Goal: Task Accomplishment & Management: Manage account settings

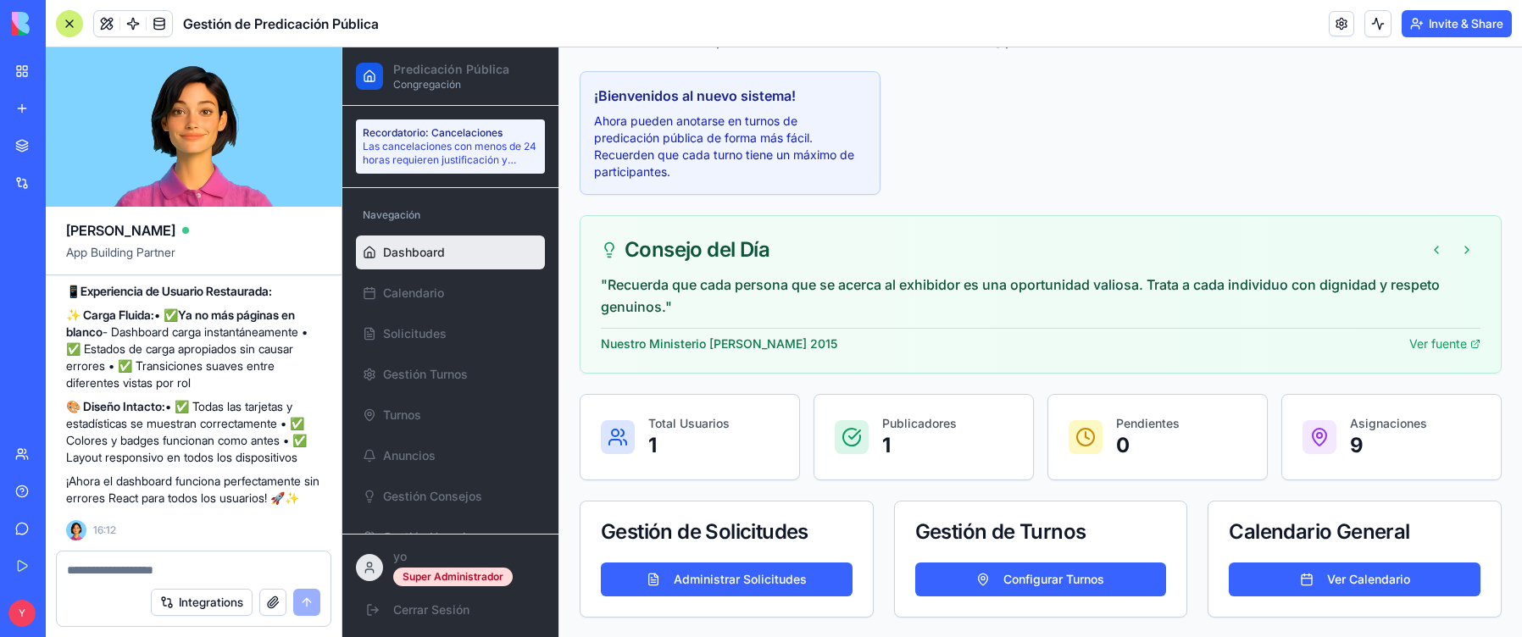
scroll to position [137, 0]
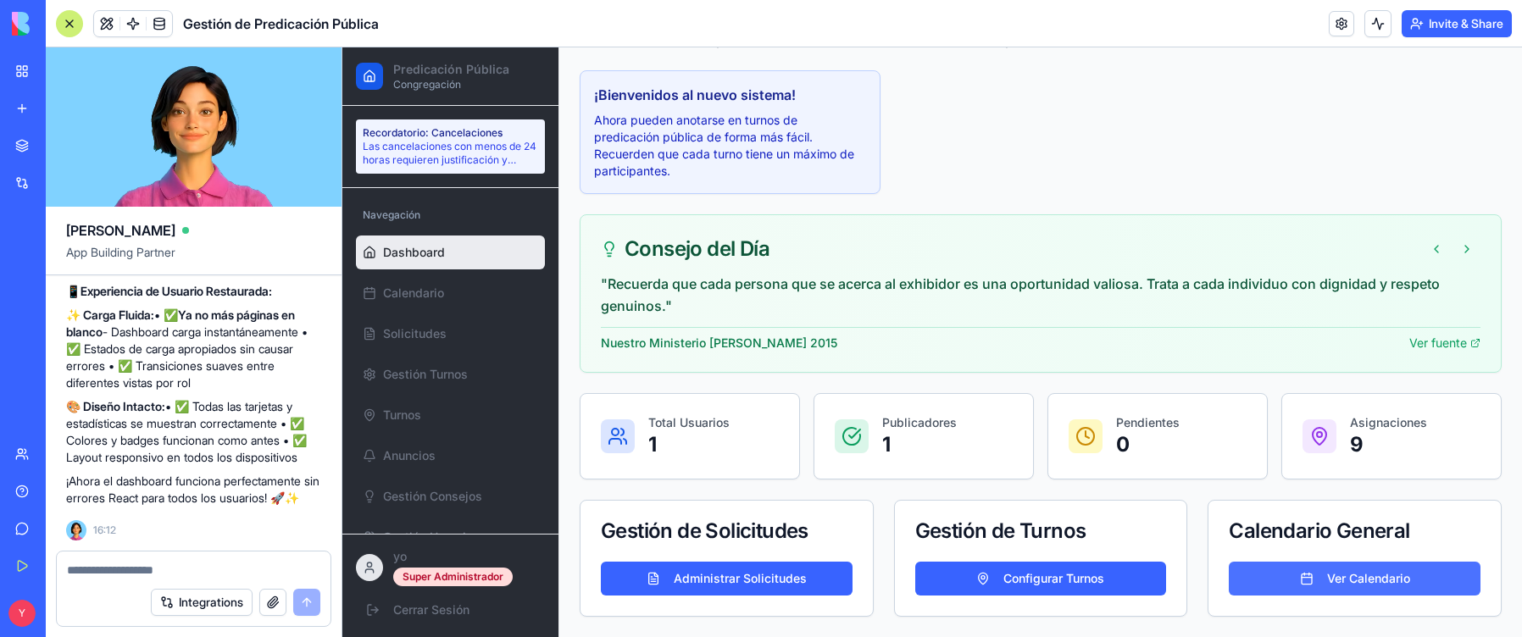
click at [1314, 576] on button "Ver Calendario" at bounding box center [1354, 579] width 252 height 34
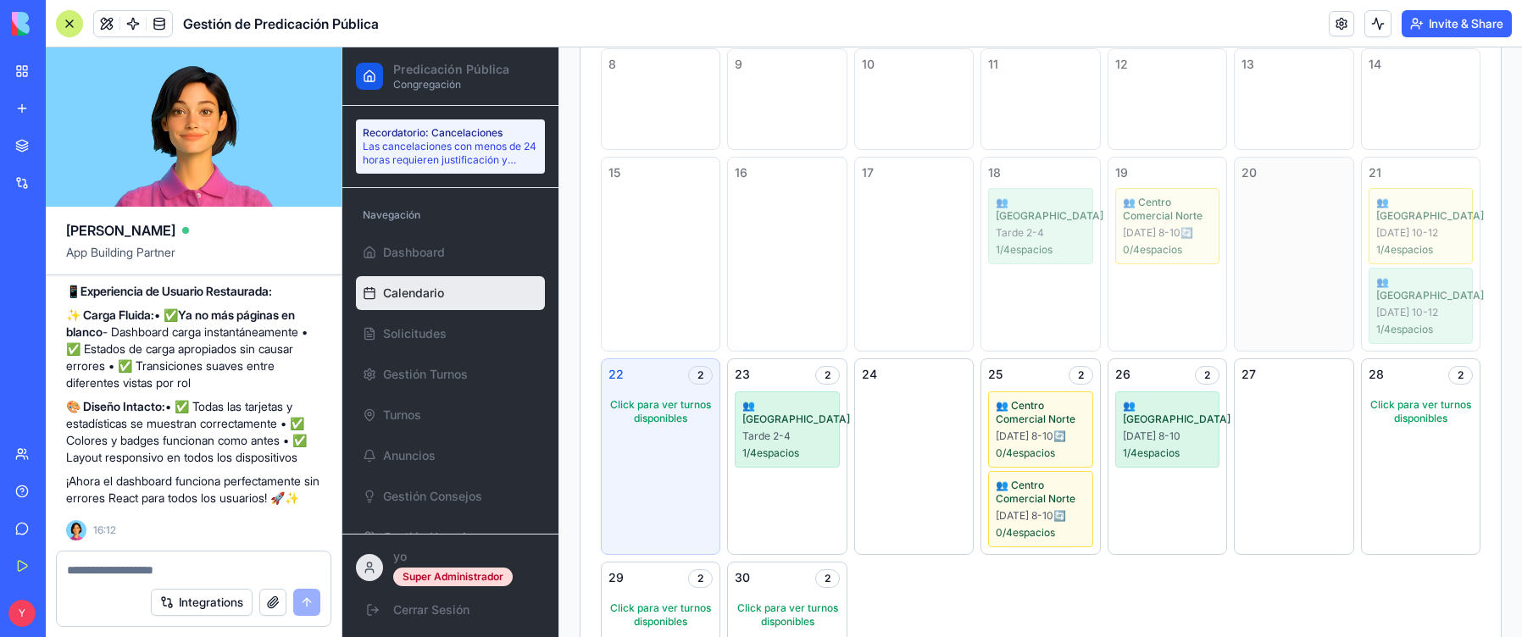
scroll to position [391, 0]
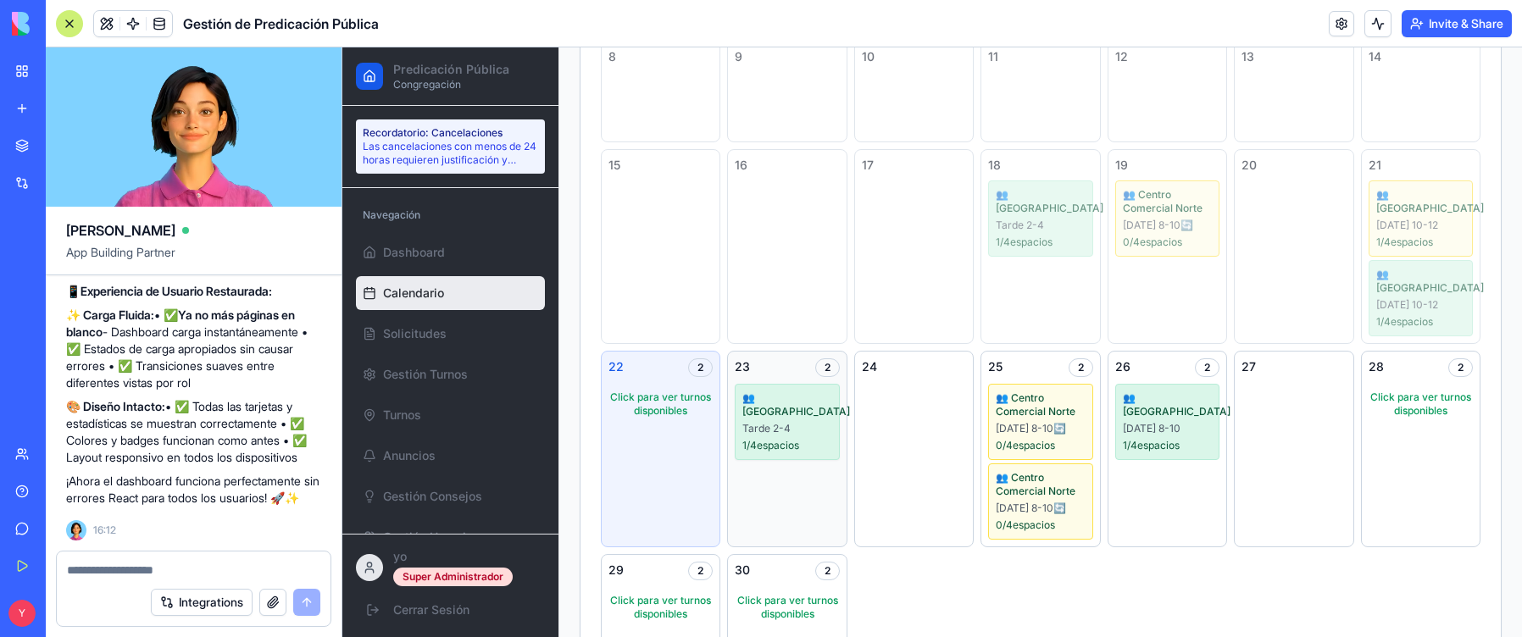
click at [819, 422] on div "👥 [GEOGRAPHIC_DATA] 2-4 1 / 4 espacios" at bounding box center [787, 422] width 104 height 76
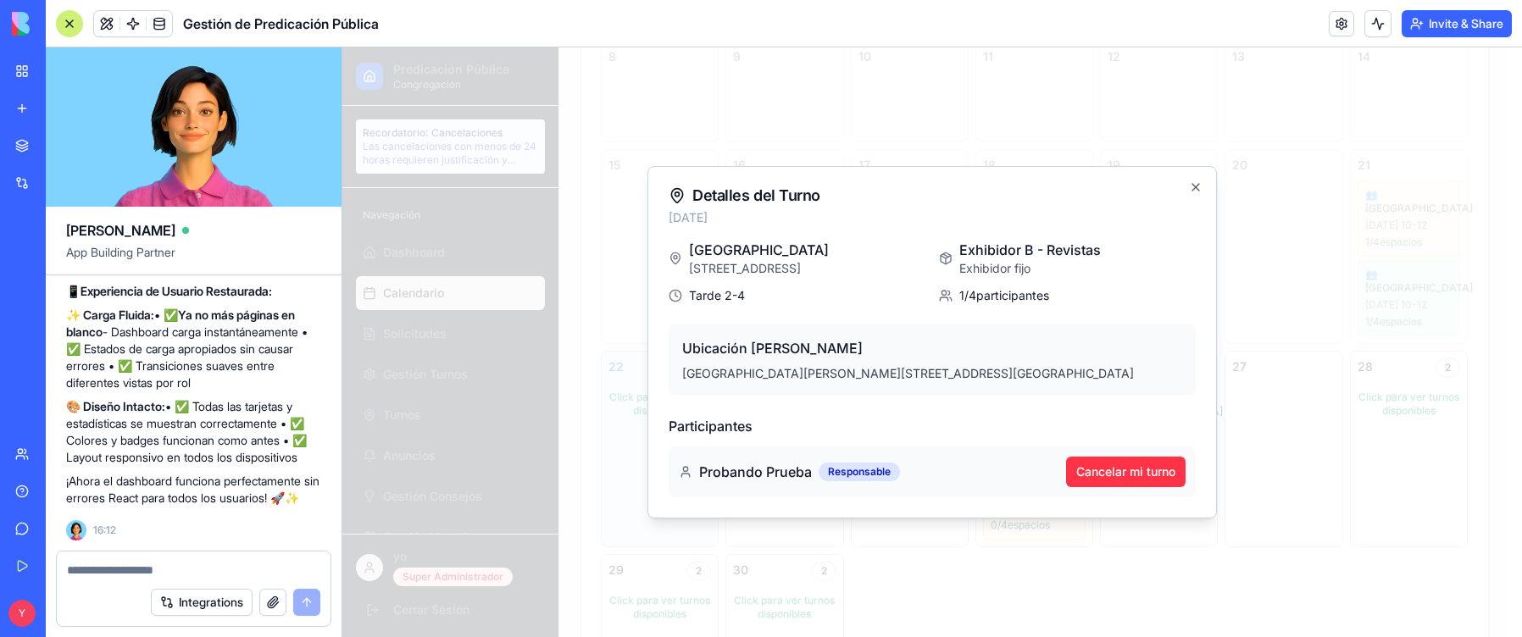
click at [1006, 295] on span "1 / 4 participantes" at bounding box center [1004, 295] width 90 height 17
click at [1195, 183] on icon "button" at bounding box center [1196, 187] width 14 height 14
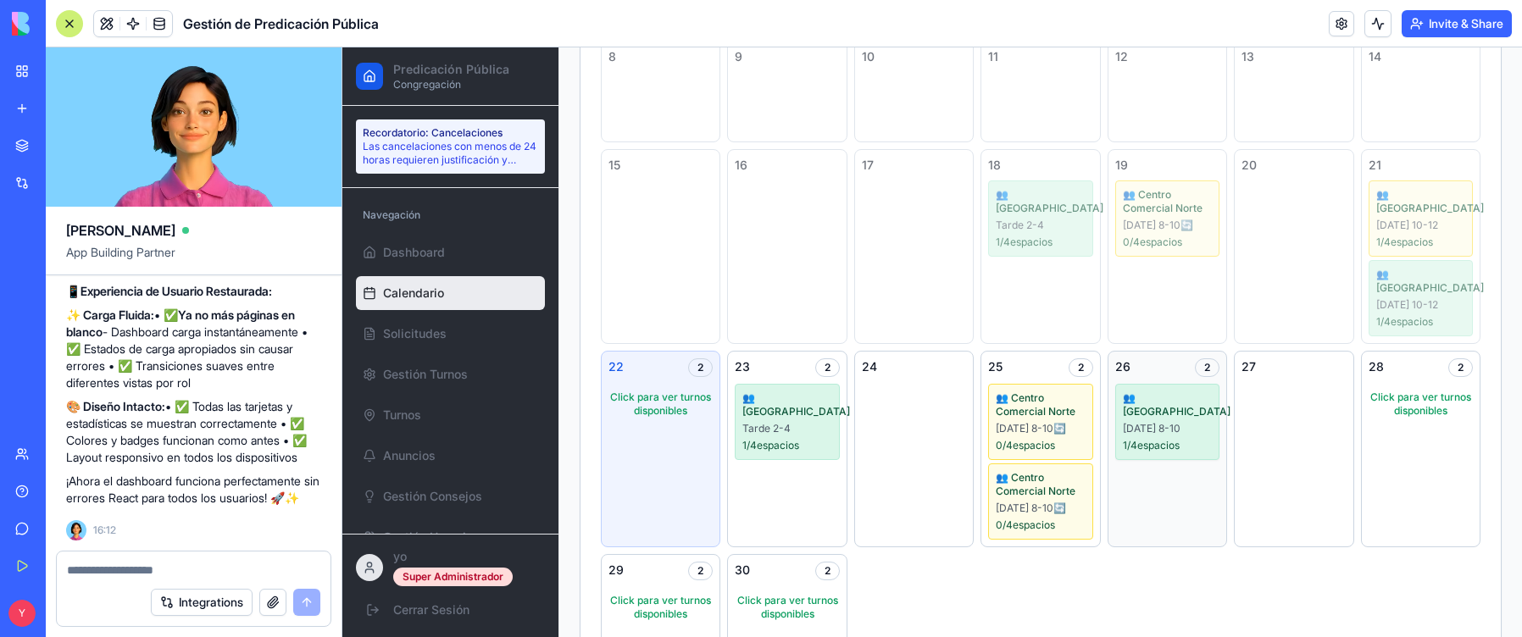
click at [1187, 439] on div "1 / 4 espacios" at bounding box center [1167, 446] width 89 height 14
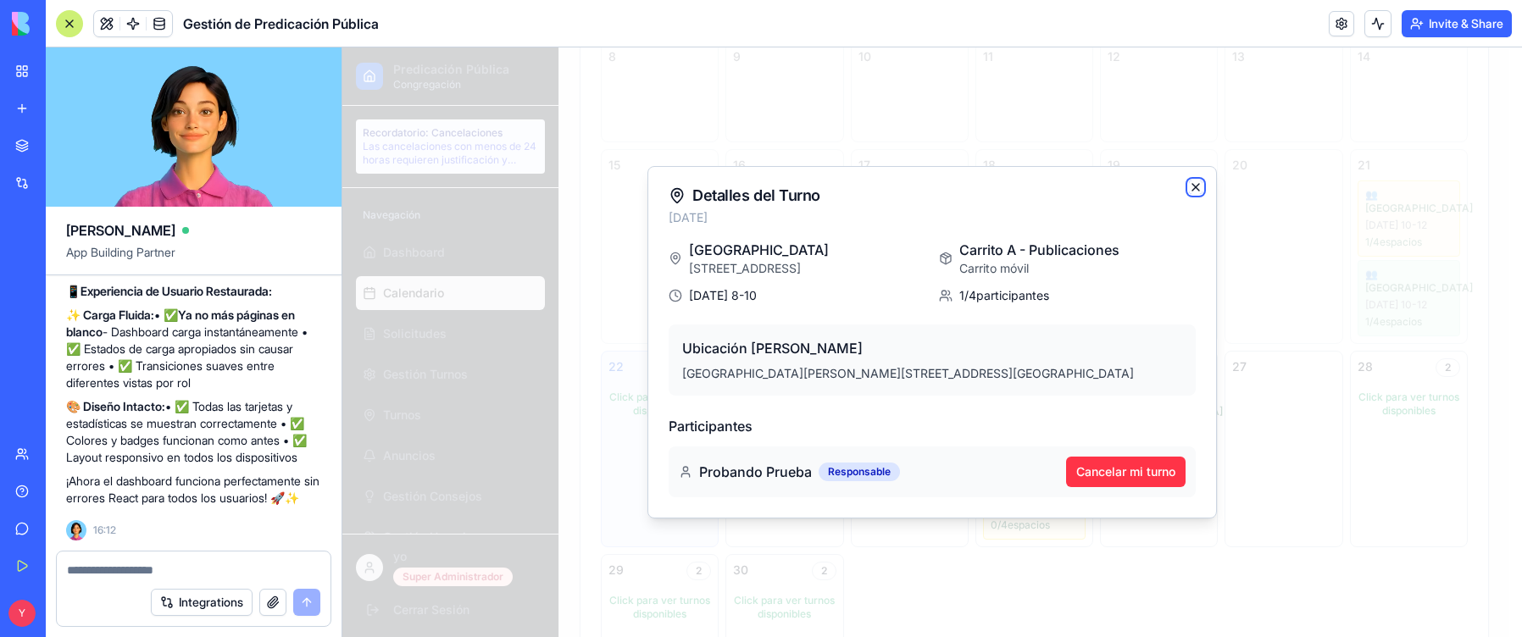
click at [1198, 184] on icon "button" at bounding box center [1196, 187] width 14 height 14
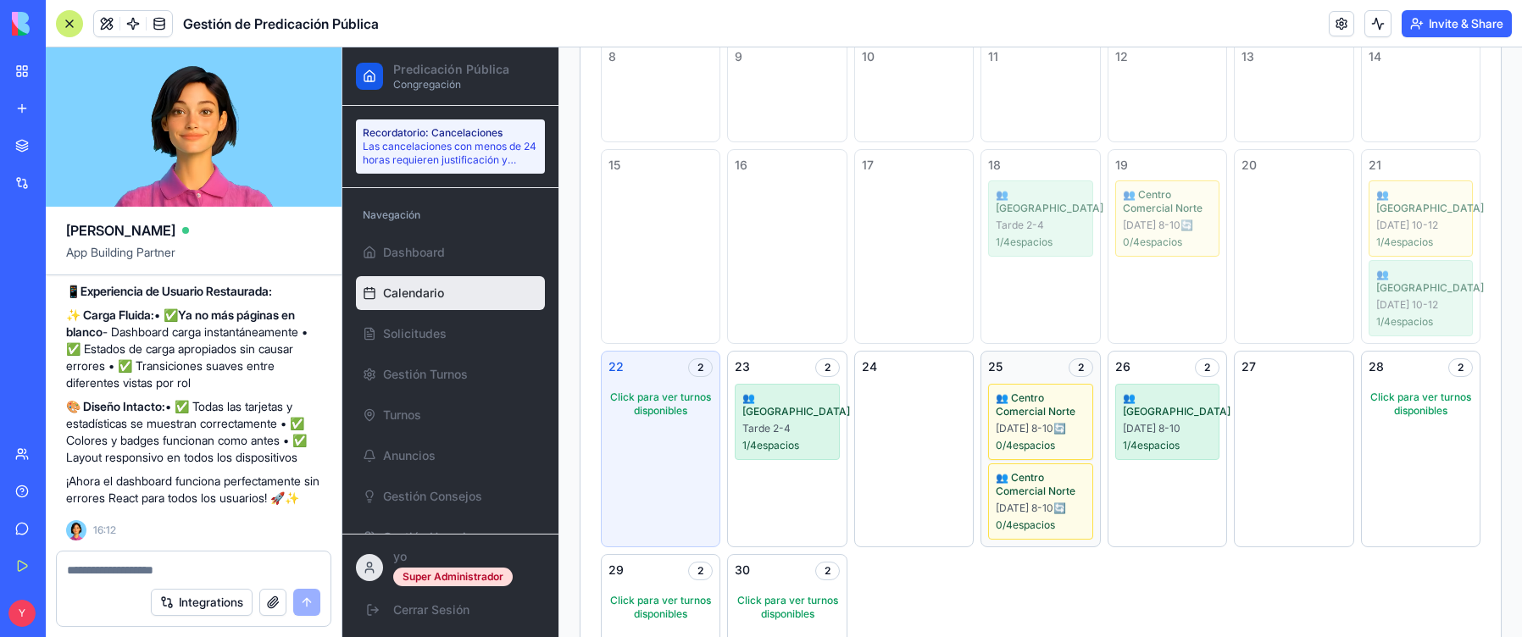
click at [1051, 451] on div "0 / 4 espacios" at bounding box center [1039, 446] width 89 height 14
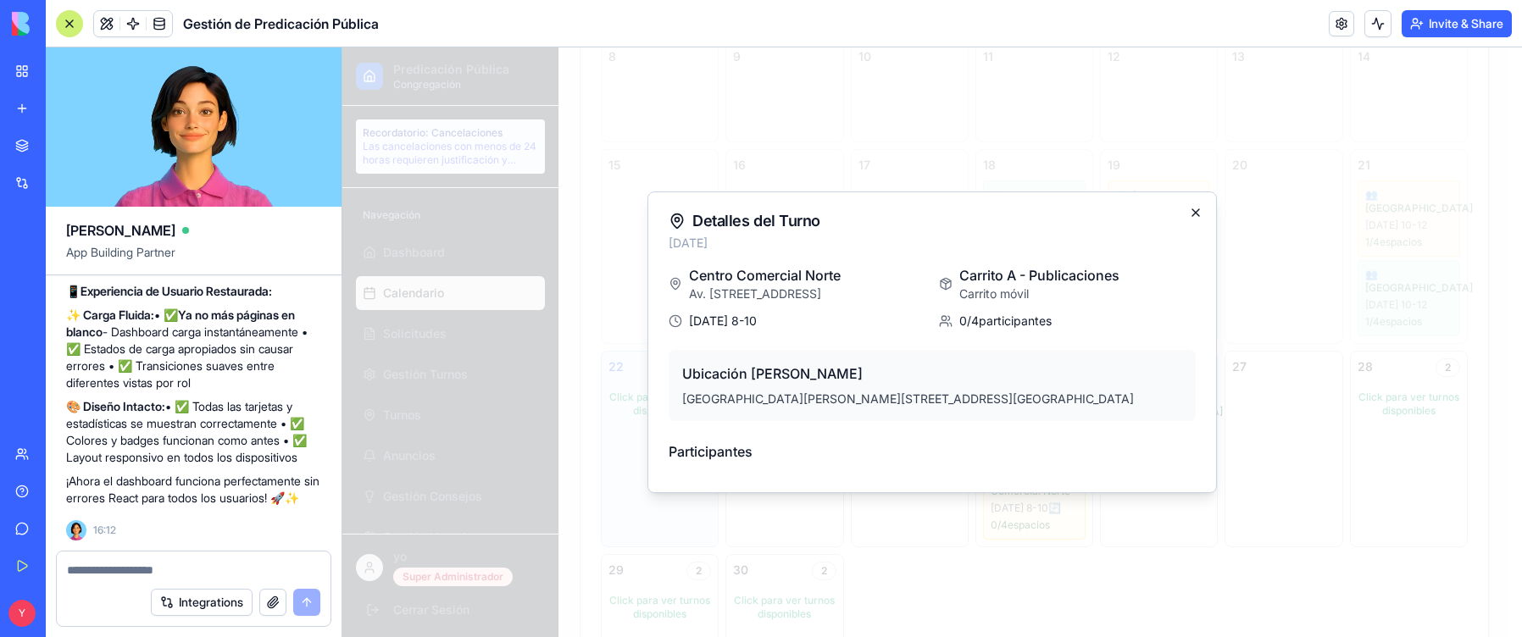
click at [1200, 212] on icon "button" at bounding box center [1196, 213] width 14 height 14
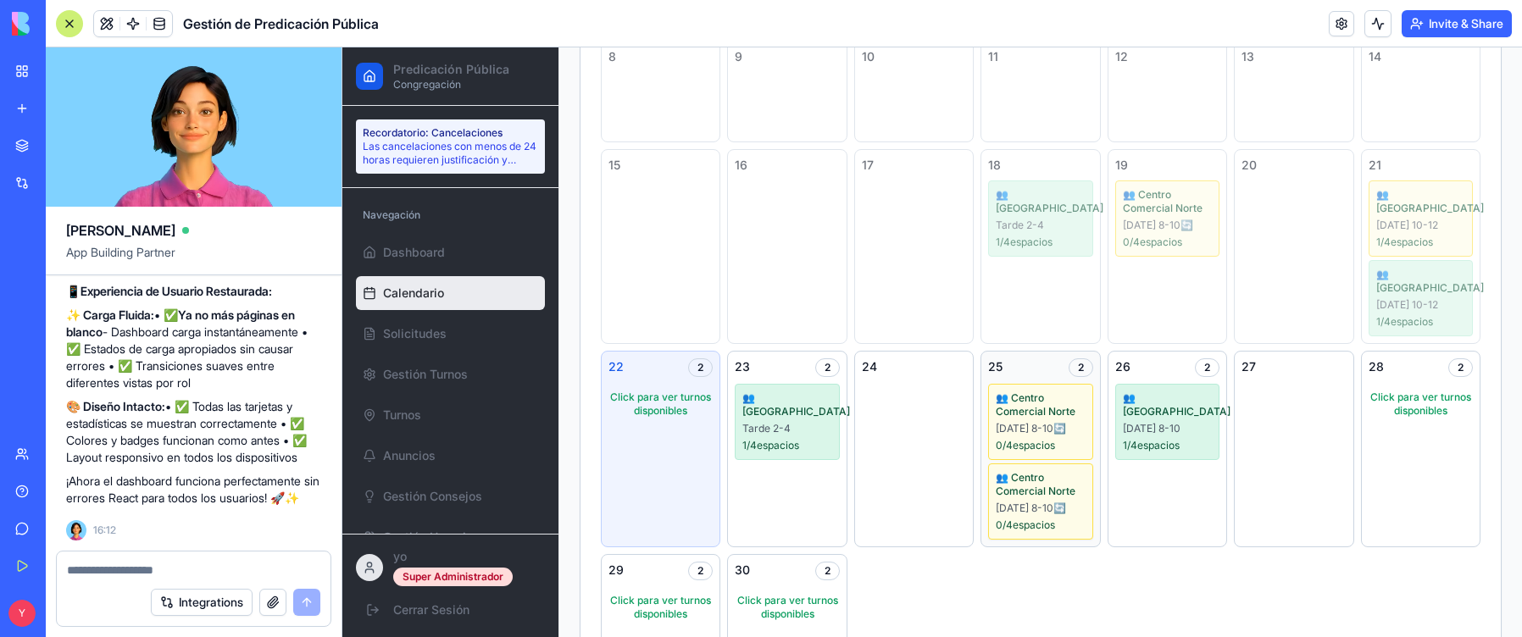
click at [1056, 485] on span "👥 Centro Comercial Norte" at bounding box center [1039, 484] width 89 height 27
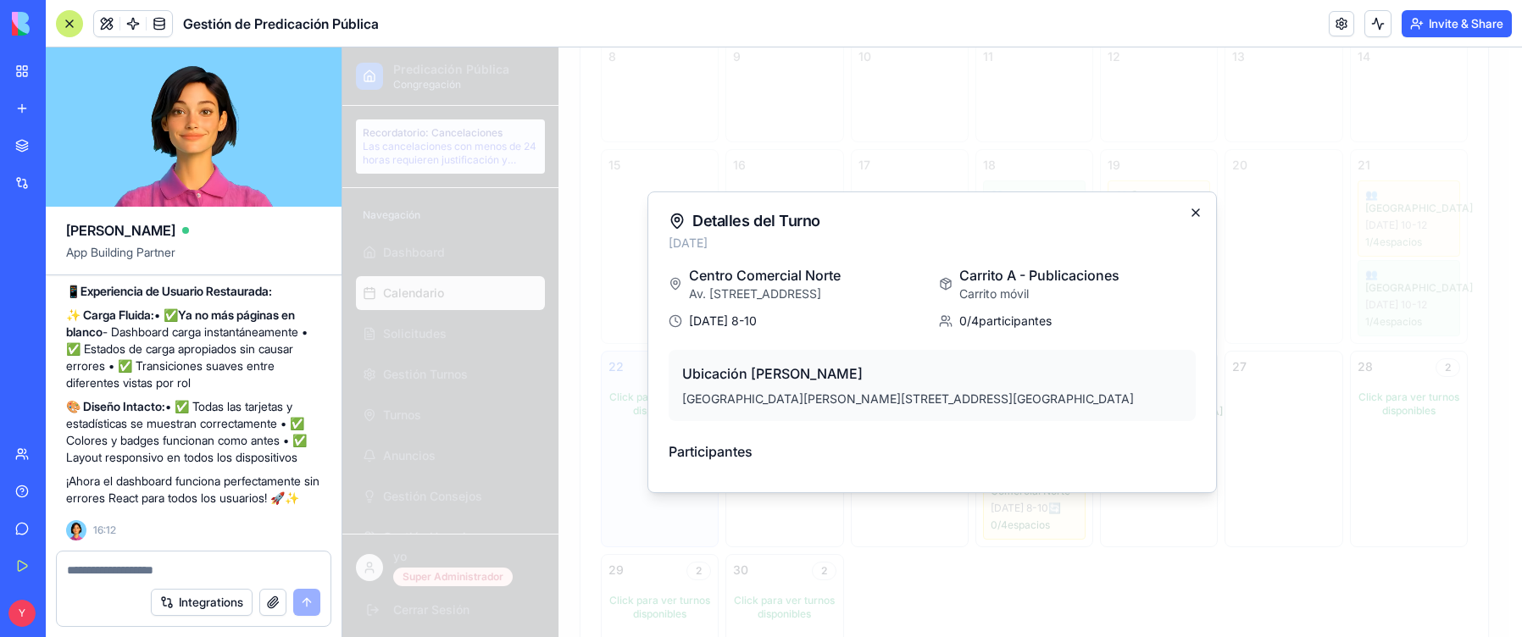
click at [1194, 210] on icon "button" at bounding box center [1196, 213] width 14 height 14
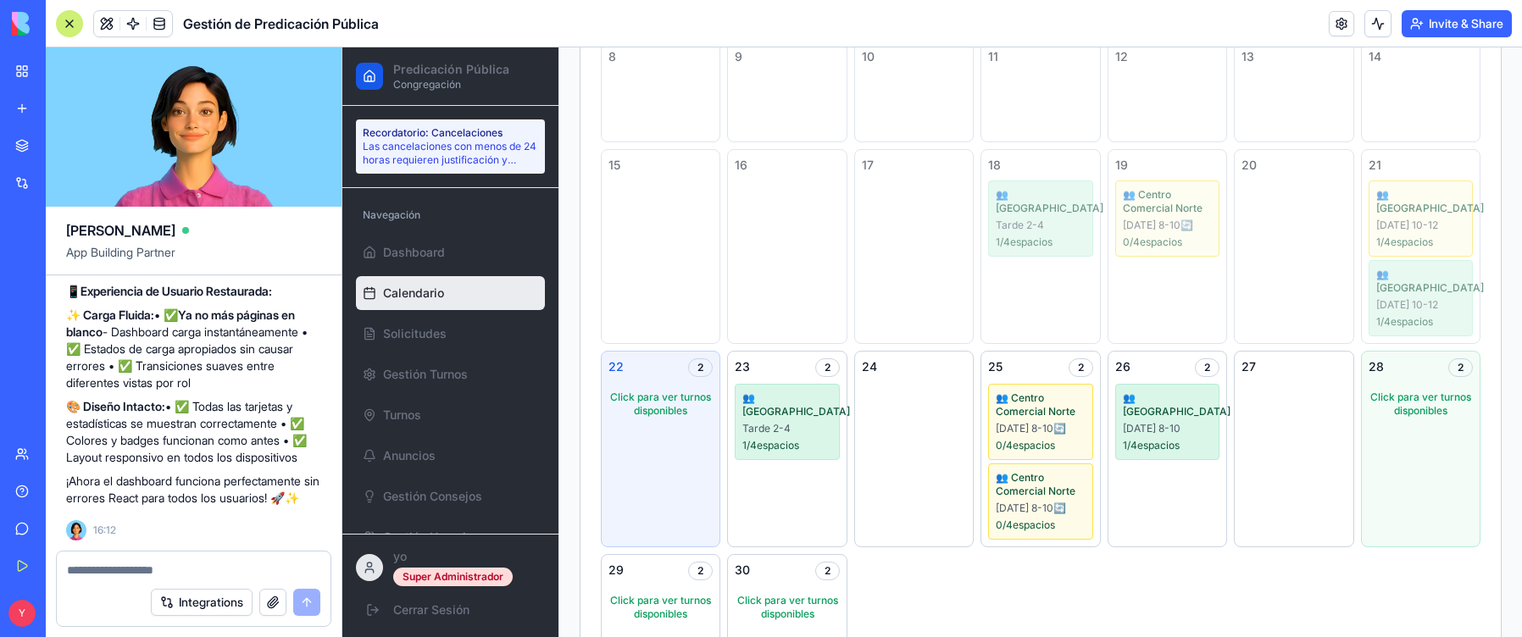
click at [1390, 404] on div "Click para ver turnos disponibles" at bounding box center [1420, 404] width 104 height 41
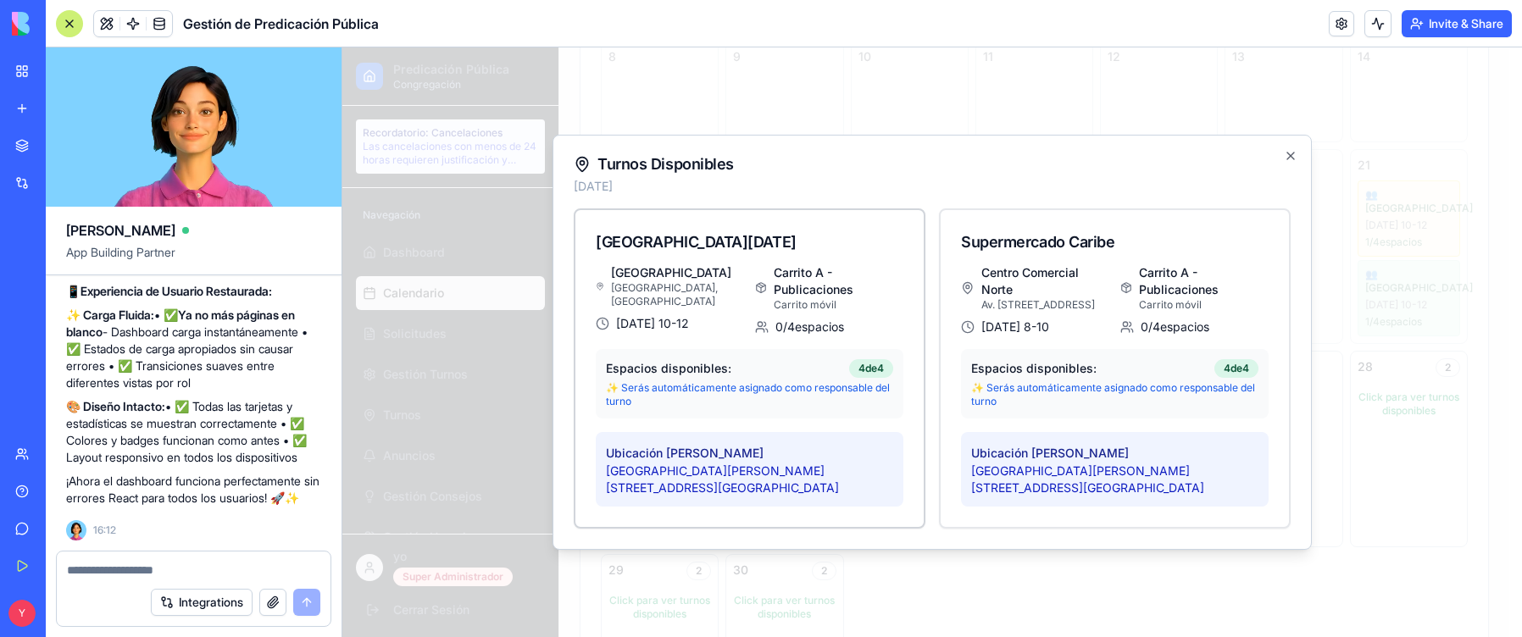
click at [770, 387] on p "✨ Serás automáticamente asignado como responsable del turno" at bounding box center [749, 394] width 287 height 27
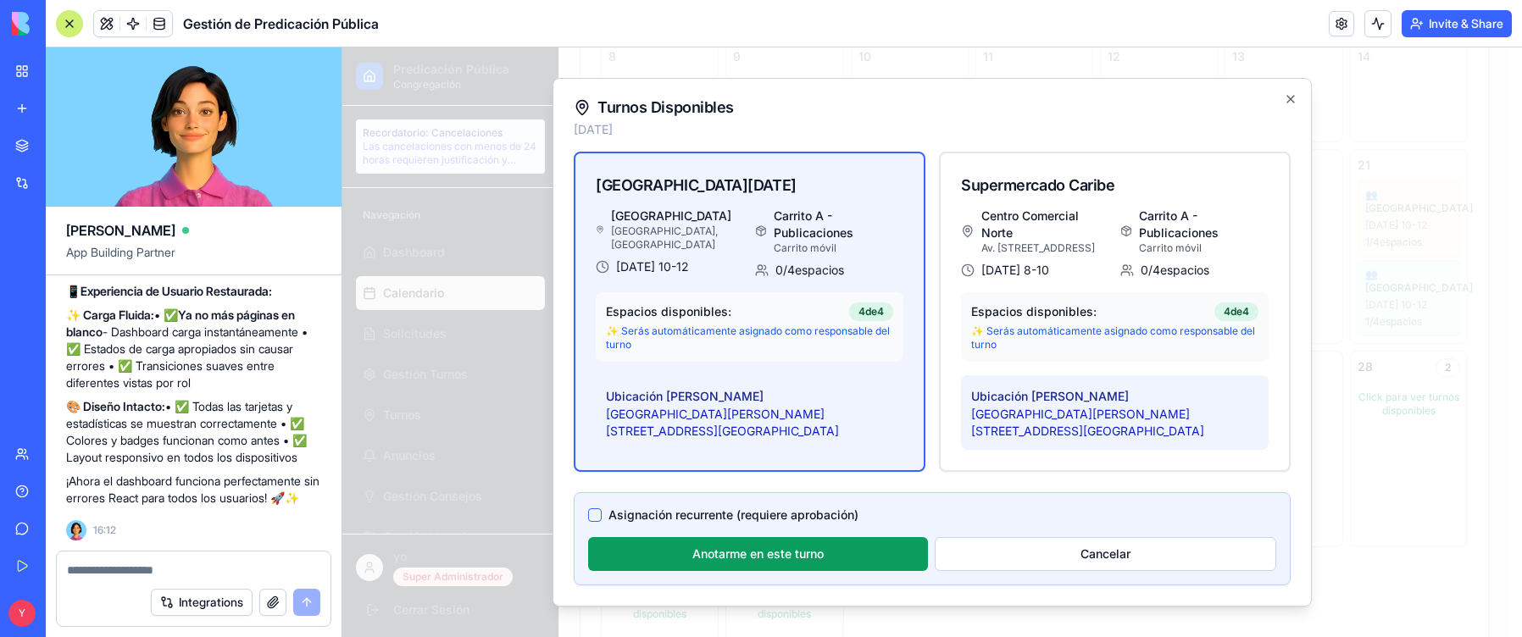
click at [769, 393] on div "Ubicación [PERSON_NAME] [GEOGRAPHIC_DATA][PERSON_NAME], [STREET_ADDRESS]" at bounding box center [750, 412] width 308 height 75
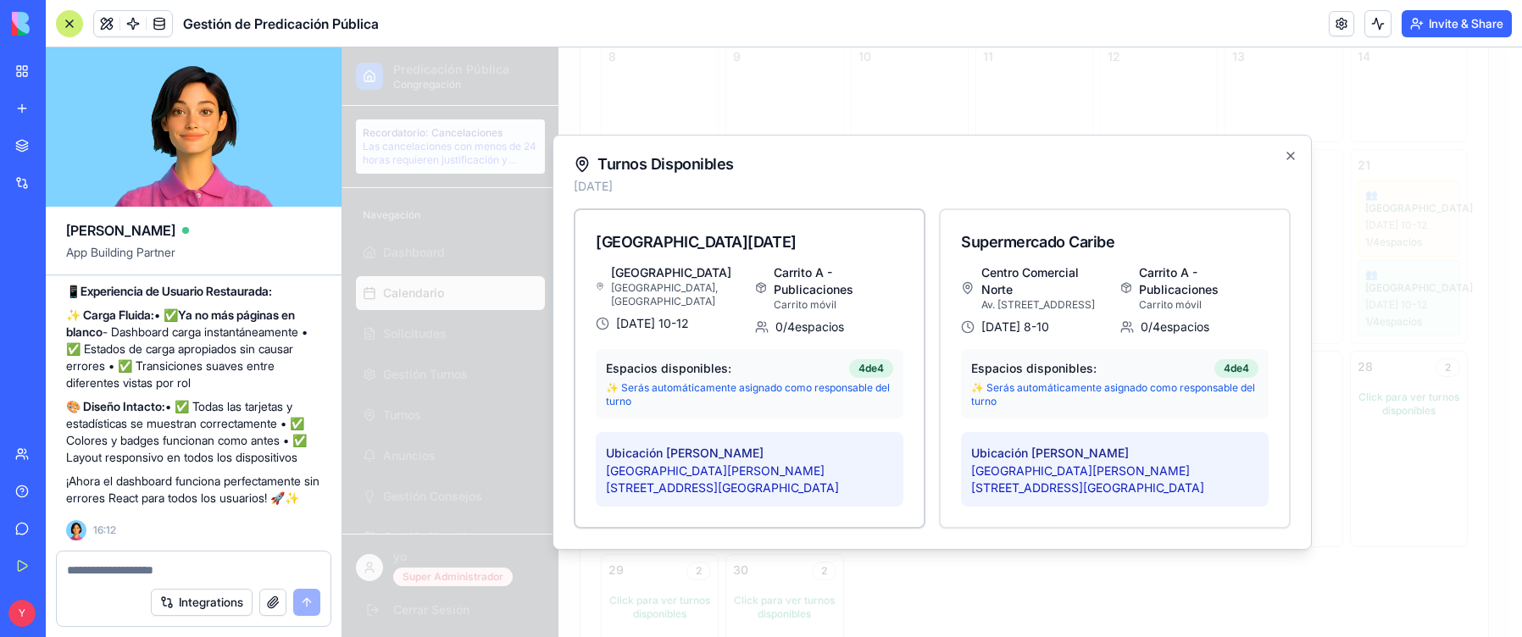
click at [834, 460] on div "Ubicación [PERSON_NAME] [GEOGRAPHIC_DATA][PERSON_NAME], [STREET_ADDRESS]" at bounding box center [750, 469] width 308 height 75
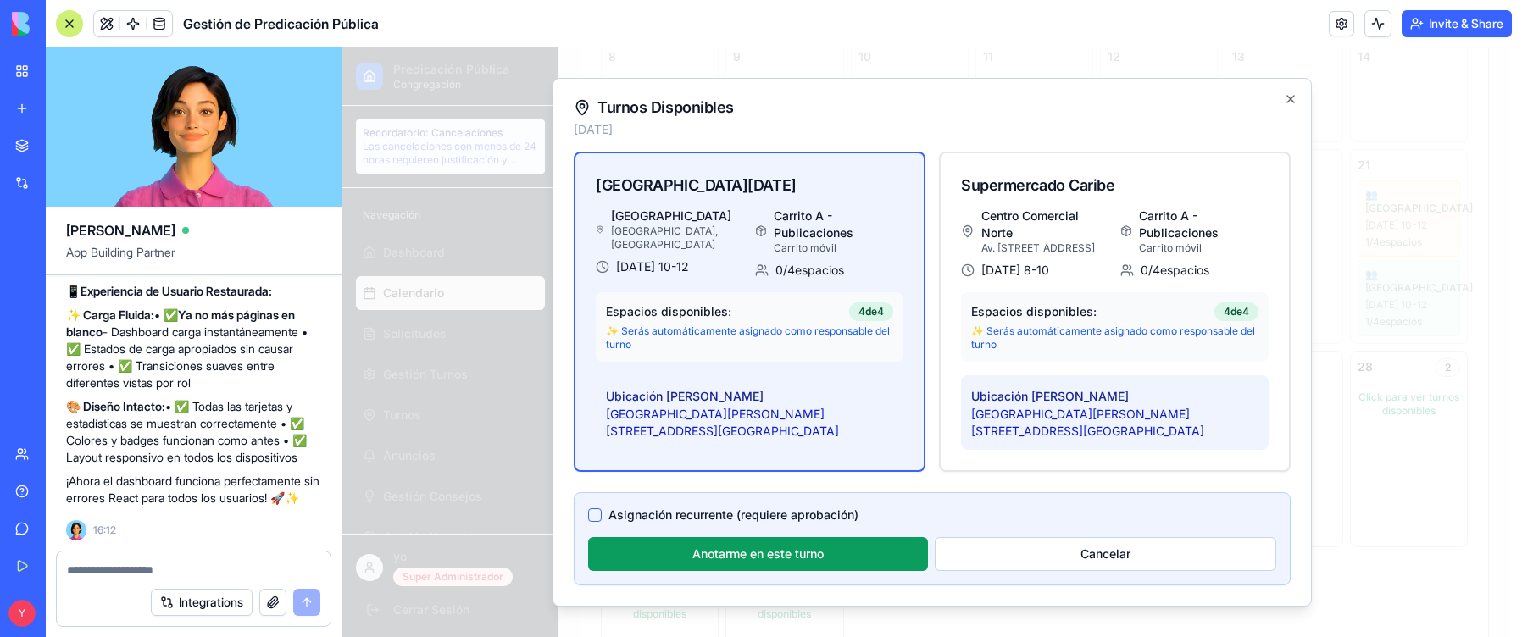
click at [834, 460] on div "[GEOGRAPHIC_DATA][DATE] [GEOGRAPHIC_DATA], [GEOGRAPHIC_DATA] [DATE] 10-12 Carri…" at bounding box center [750, 312] width 352 height 320
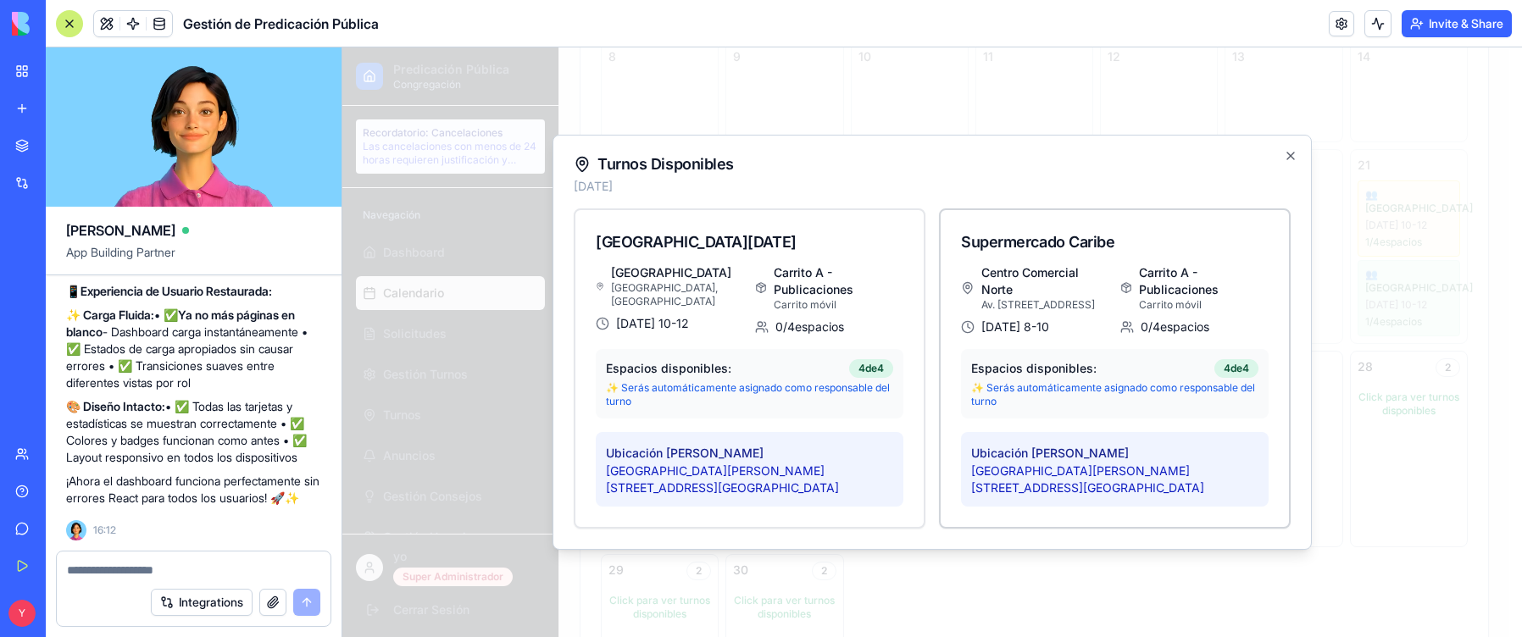
click at [1090, 460] on label "Ubicación [PERSON_NAME]" at bounding box center [1050, 453] width 158 height 14
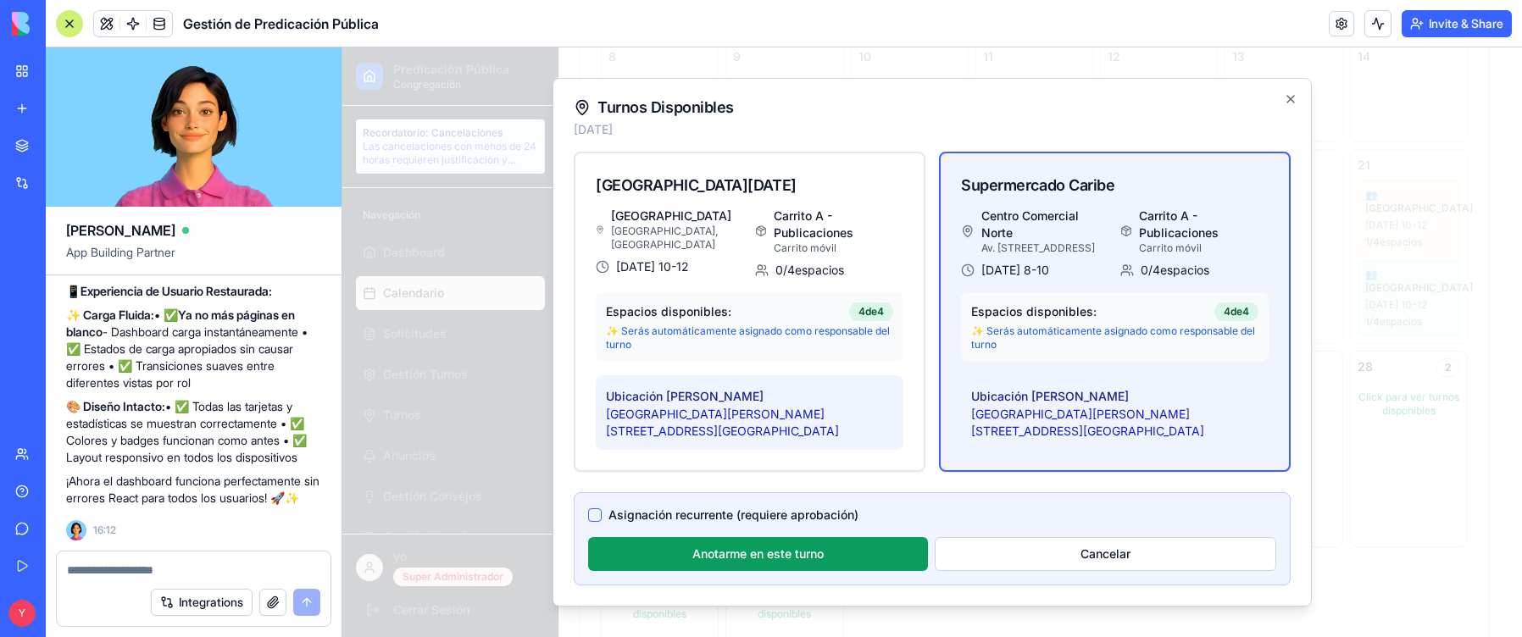
click at [1103, 401] on div "Ubicación [PERSON_NAME] [GEOGRAPHIC_DATA][PERSON_NAME], [STREET_ADDRESS]" at bounding box center [1115, 412] width 308 height 75
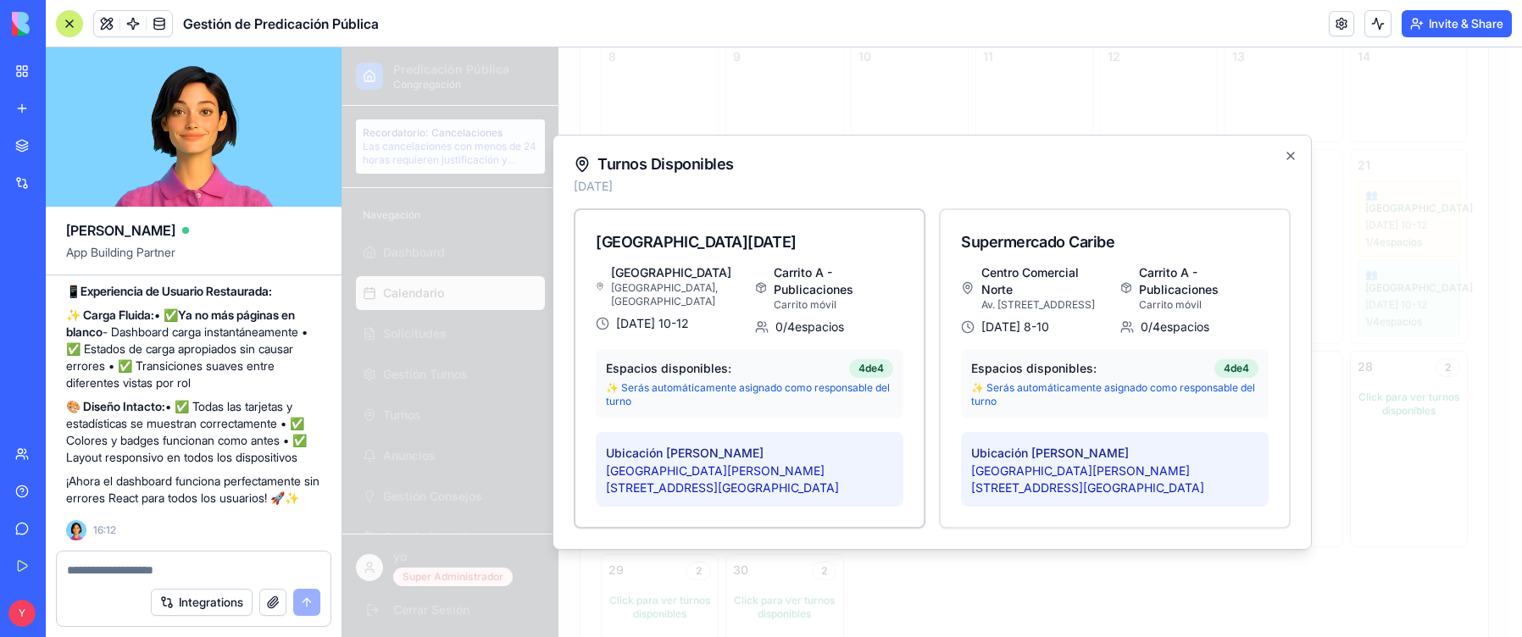
click at [834, 492] on div "[GEOGRAPHIC_DATA] [GEOGRAPHIC_DATA], [GEOGRAPHIC_DATA] [DATE] 10-12 Carrito A -…" at bounding box center [749, 395] width 348 height 263
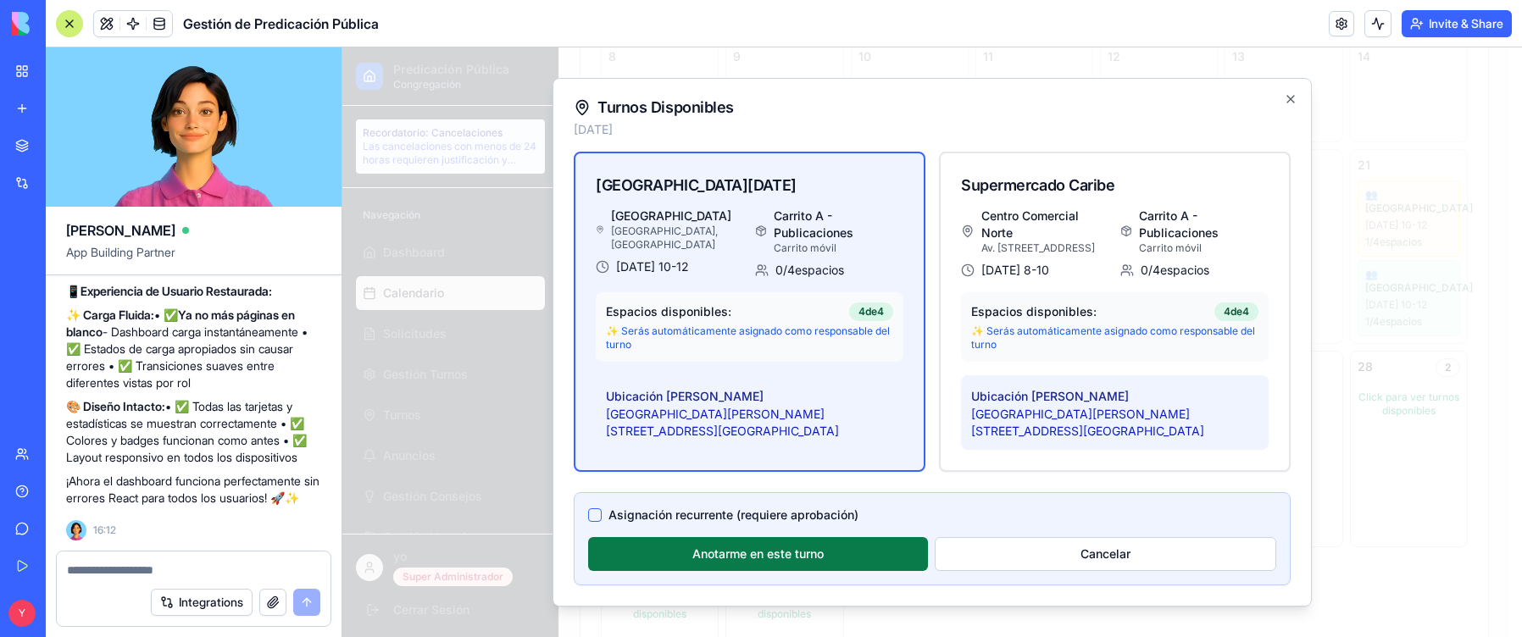
click at [712, 549] on button "Anotarme en este turno" at bounding box center [758, 554] width 340 height 34
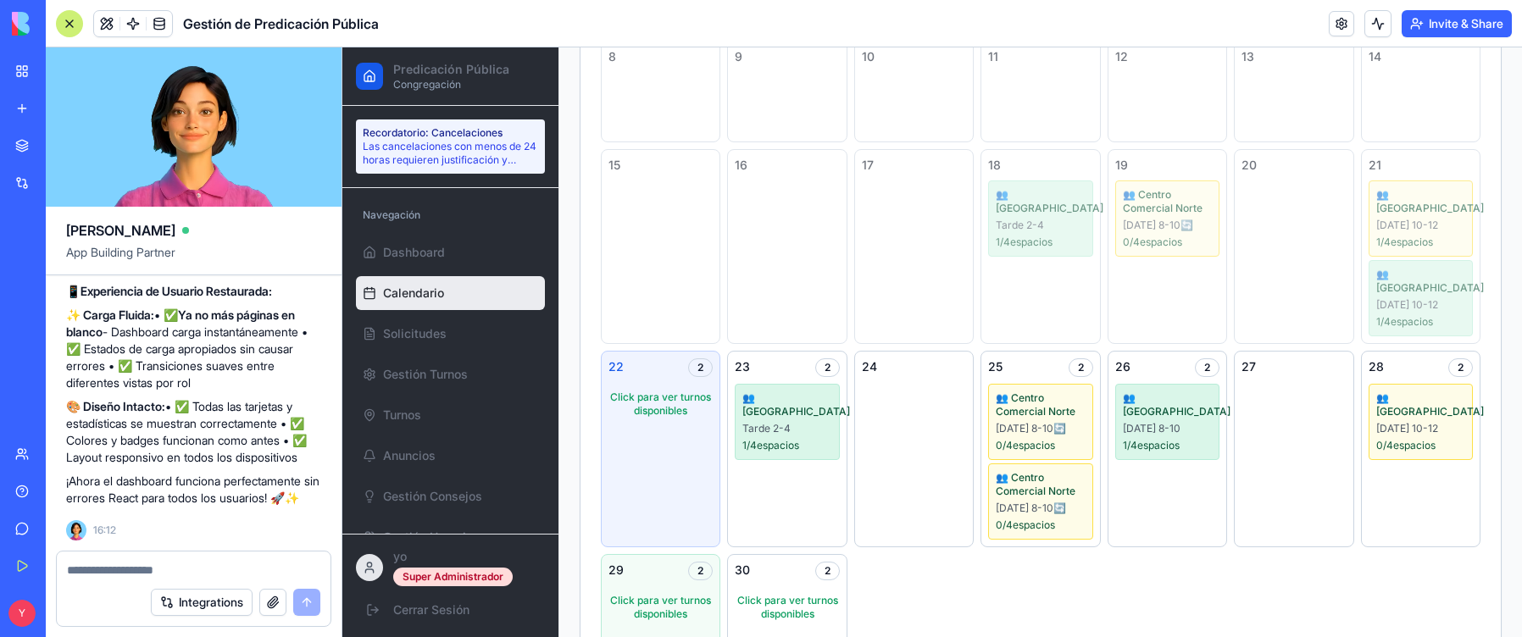
click at [684, 602] on div "Click para ver turnos disponibles" at bounding box center [660, 607] width 104 height 41
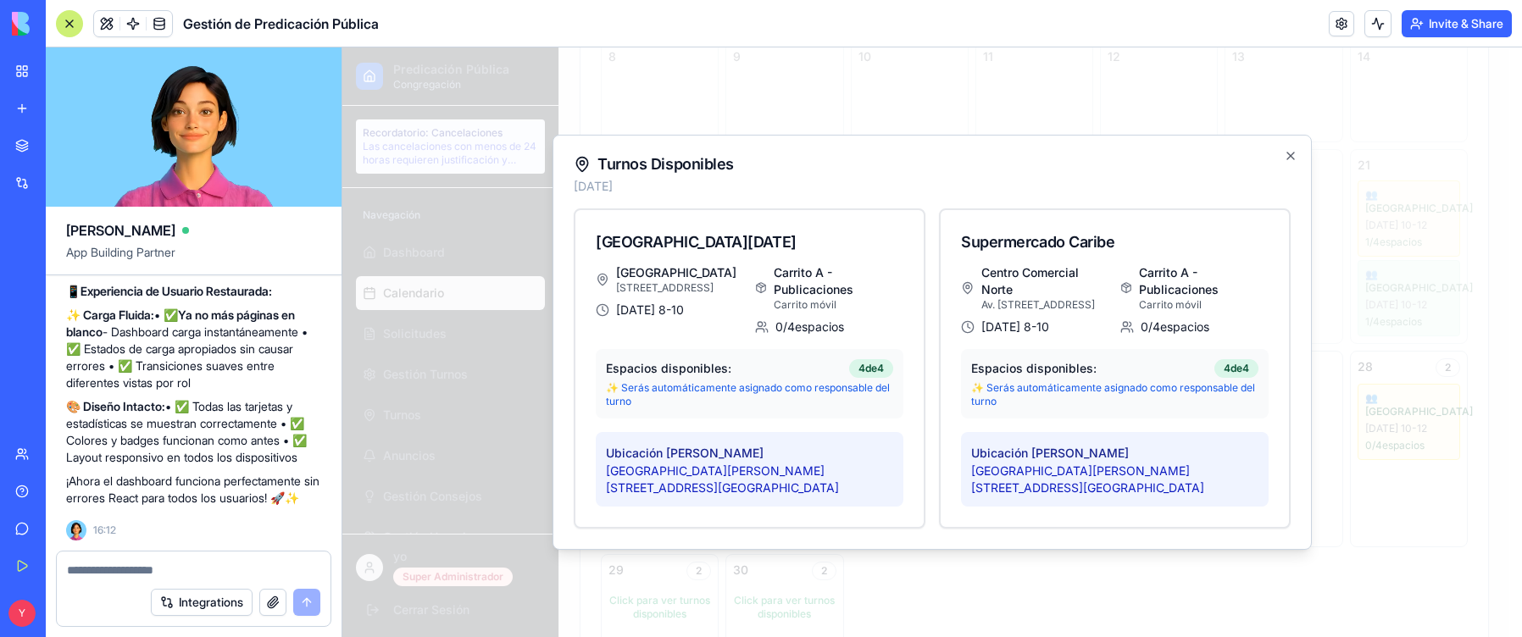
click at [1297, 155] on div "Turnos Disponibles [DATE] [GEOGRAPHIC_DATA][DATE][STREET_ADDRESS][GEOGRAPHIC_DA…" at bounding box center [931, 342] width 759 height 415
click at [1283, 159] on div "Turnos Disponibles [DATE] [GEOGRAPHIC_DATA][DATE][STREET_ADDRESS][GEOGRAPHIC_DA…" at bounding box center [931, 342] width 759 height 415
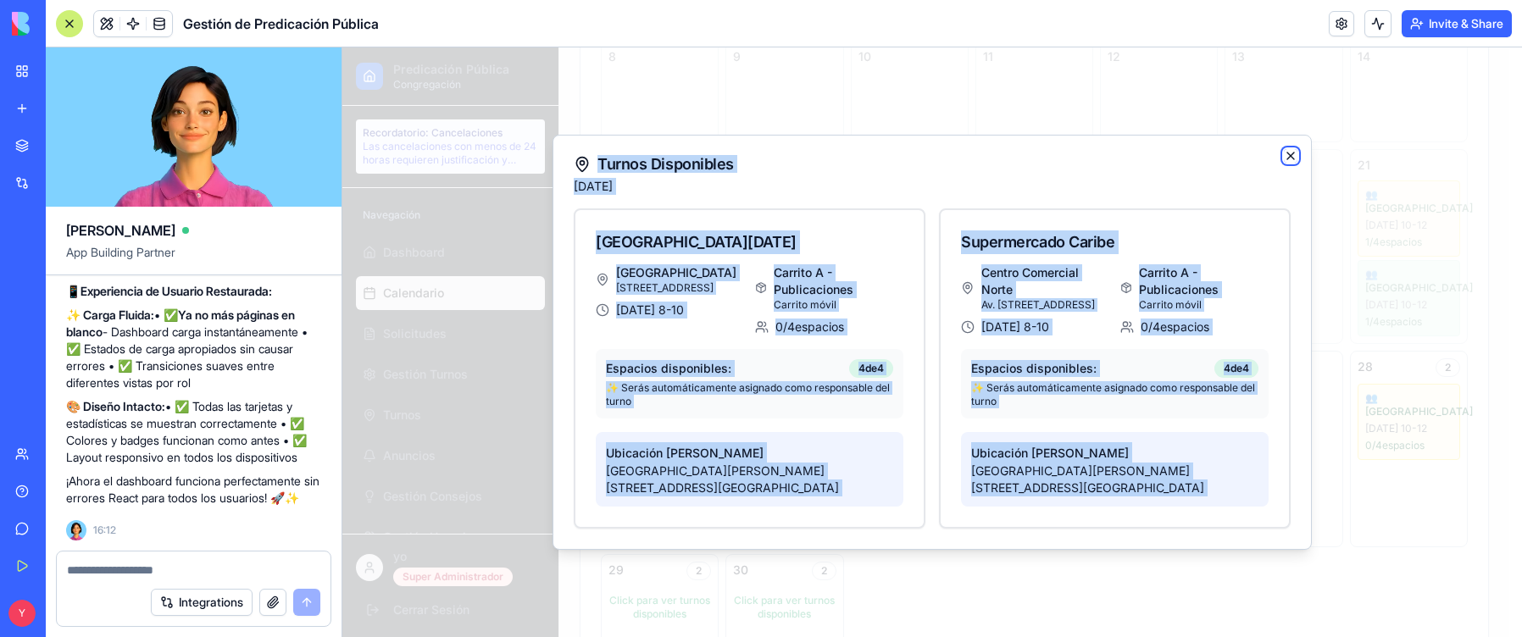
click at [1287, 156] on icon "button" at bounding box center [1290, 156] width 14 height 14
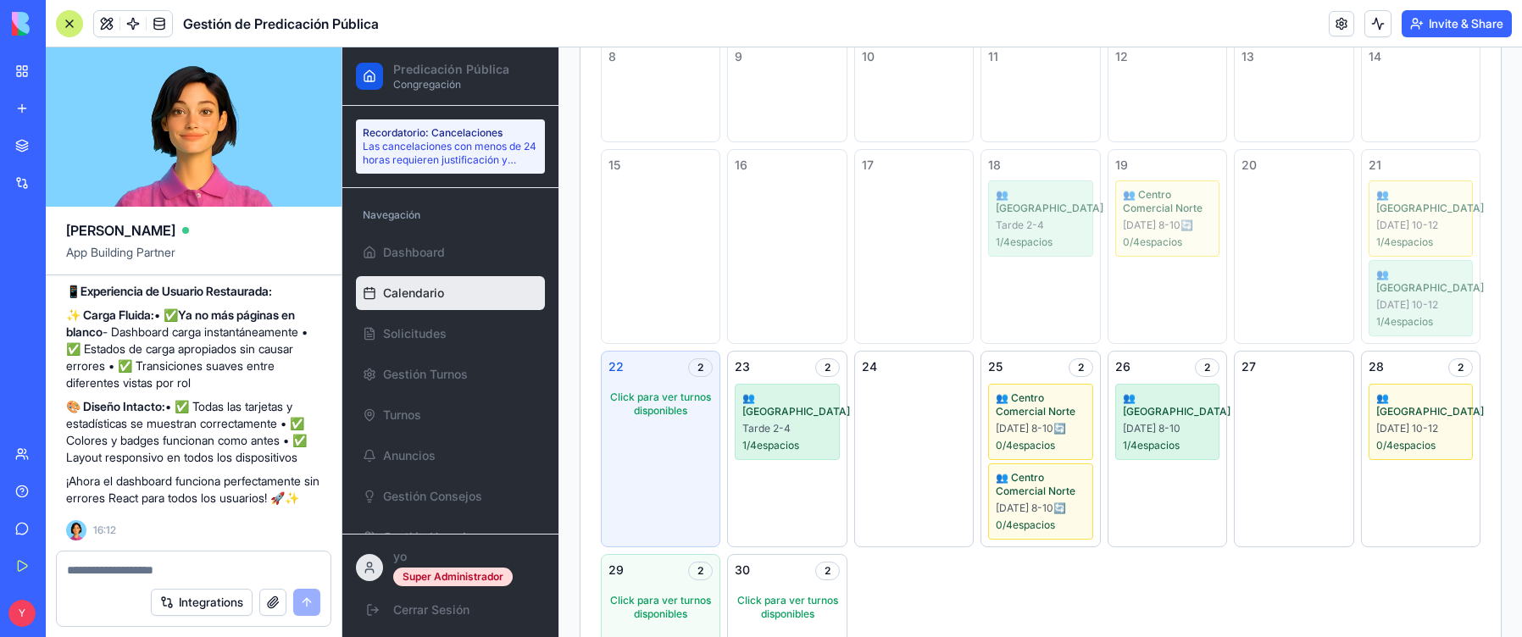
click at [707, 571] on div "2" at bounding box center [700, 571] width 25 height 19
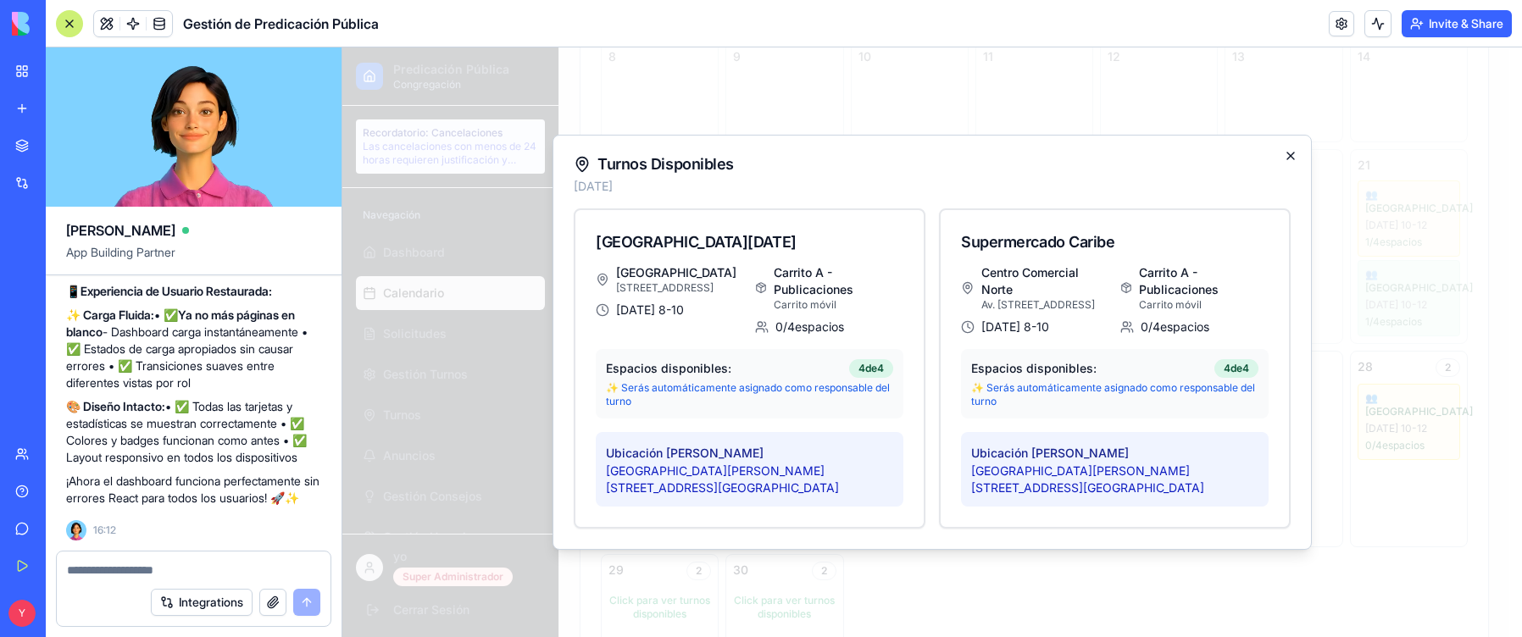
click at [1290, 153] on icon "button" at bounding box center [1290, 156] width 14 height 14
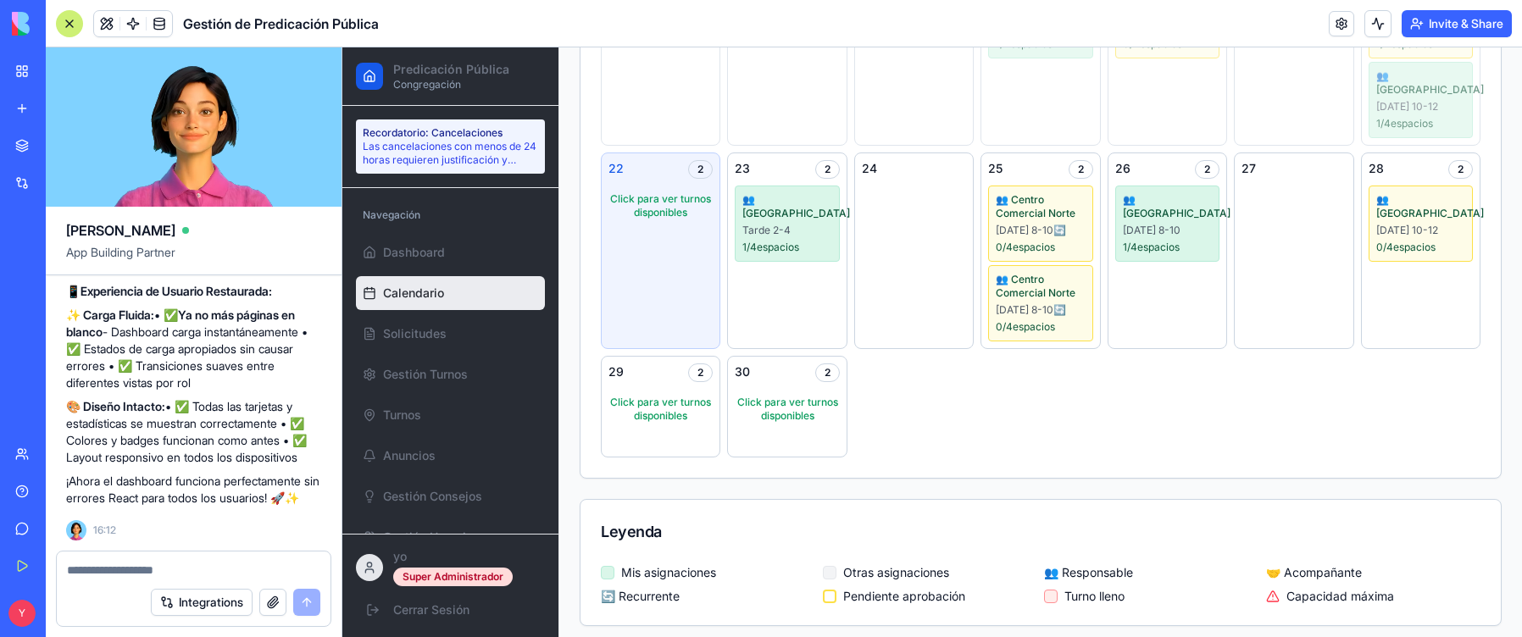
scroll to position [599, 0]
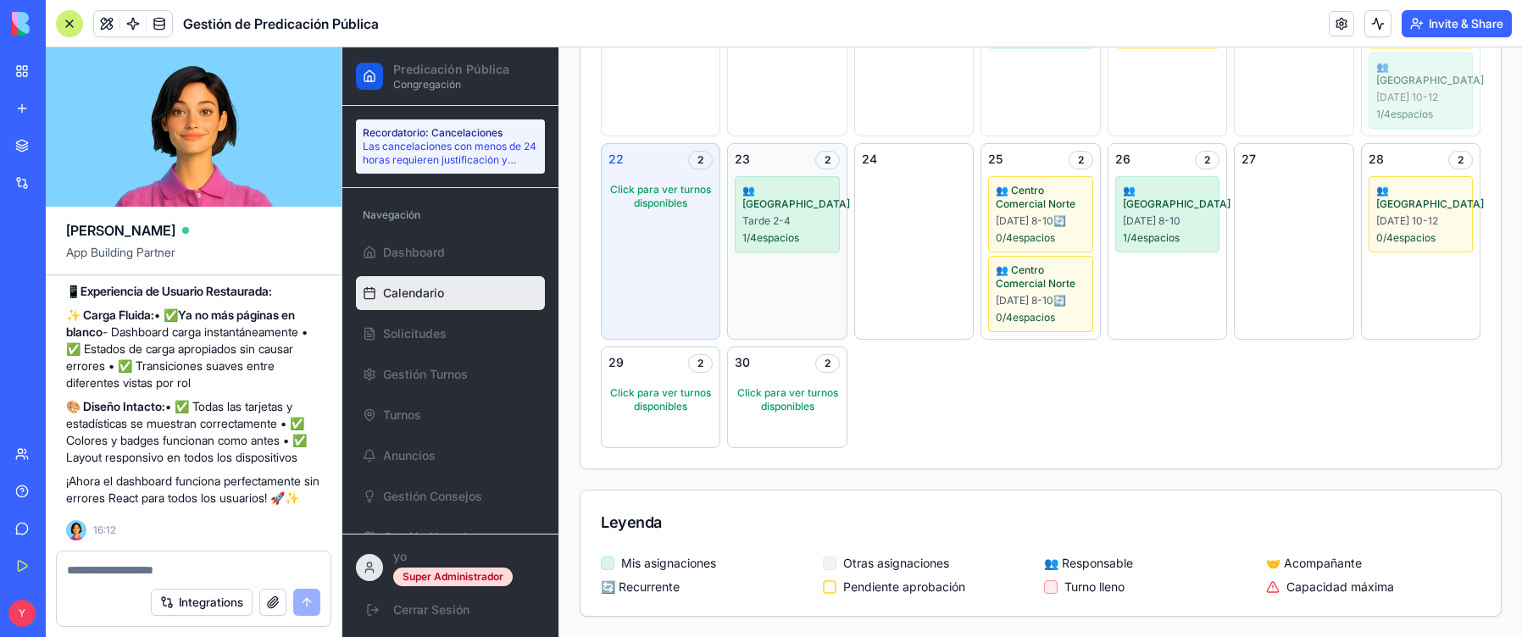
click at [795, 231] on div "1 / 4 espacios" at bounding box center [786, 238] width 89 height 14
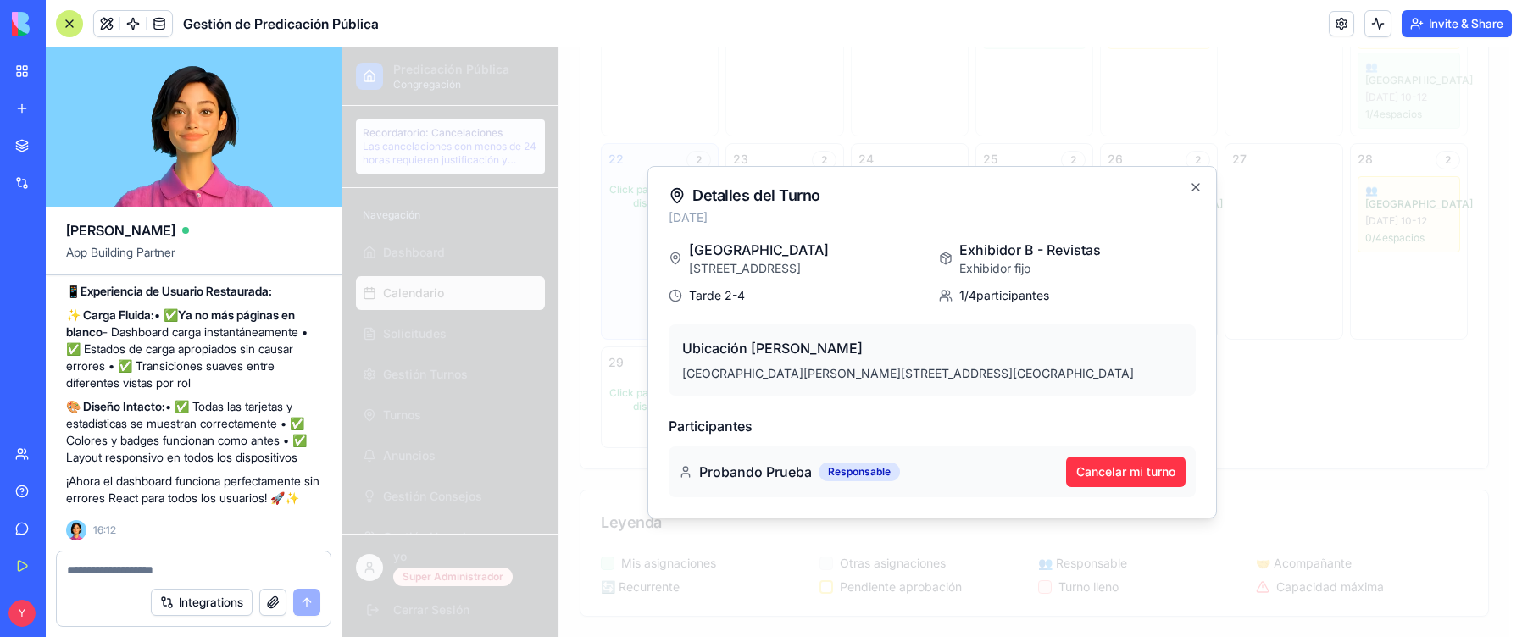
click at [1343, 377] on div at bounding box center [931, 342] width 1179 height 590
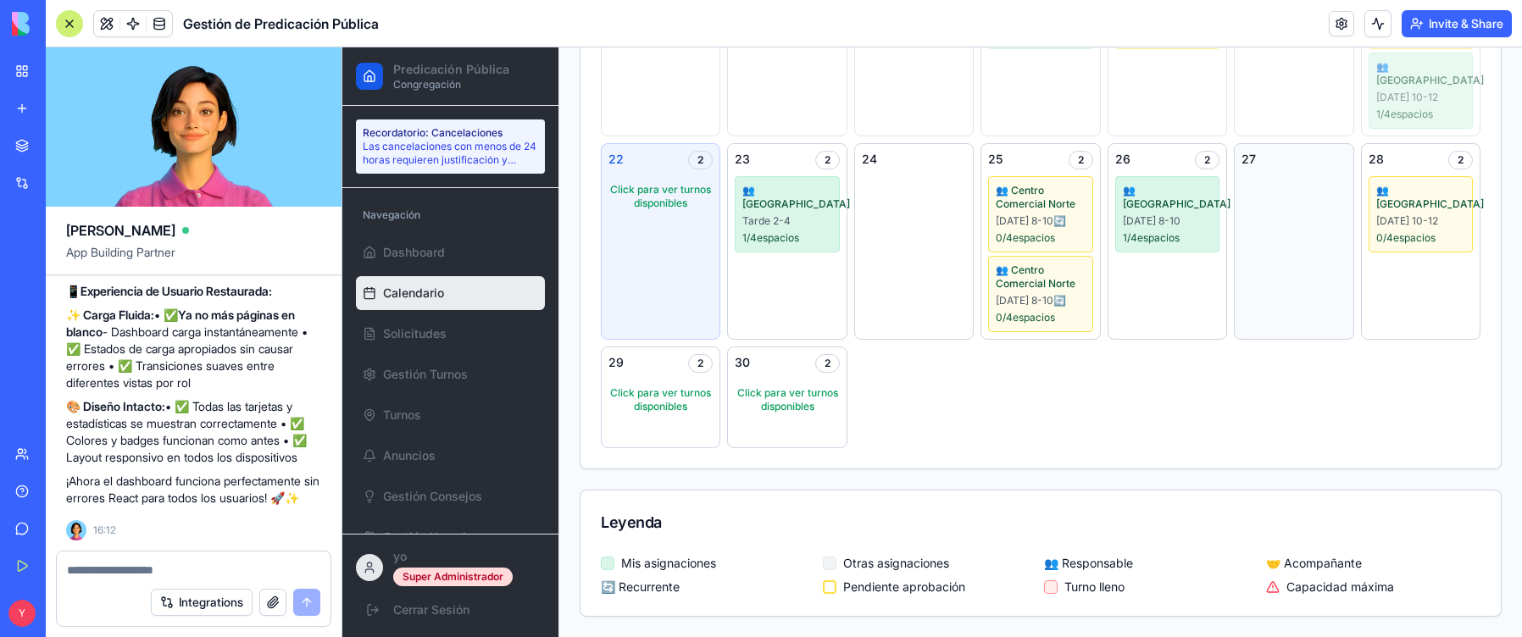
scroll to position [514, 0]
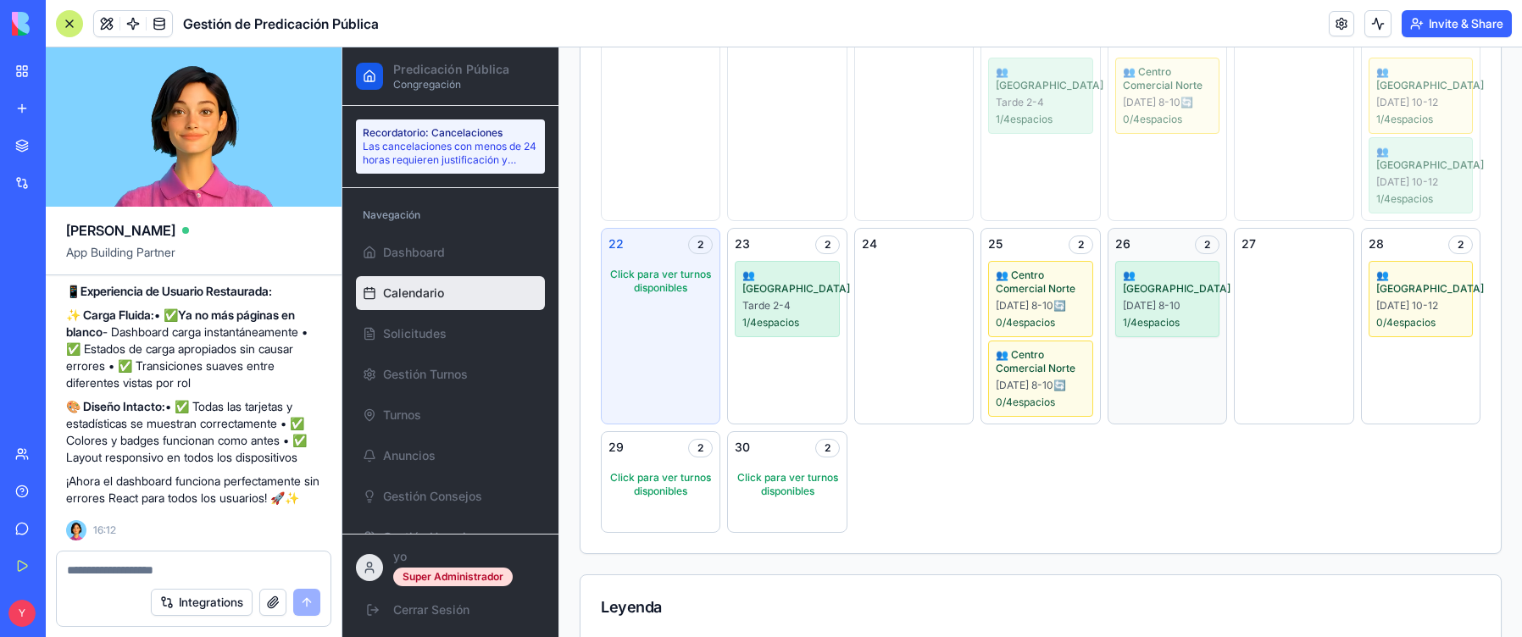
click at [1160, 316] on div "1 / 4 espacios" at bounding box center [1167, 323] width 89 height 14
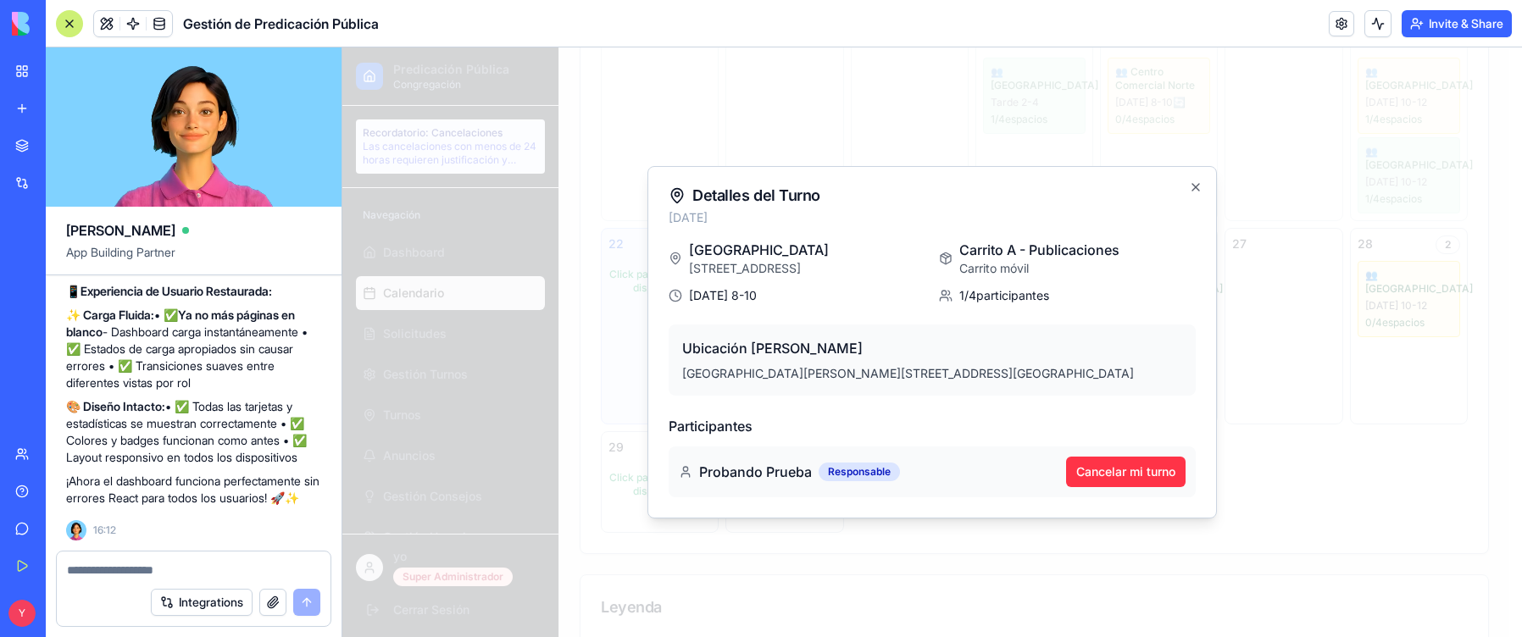
click at [1374, 365] on div at bounding box center [931, 342] width 1179 height 590
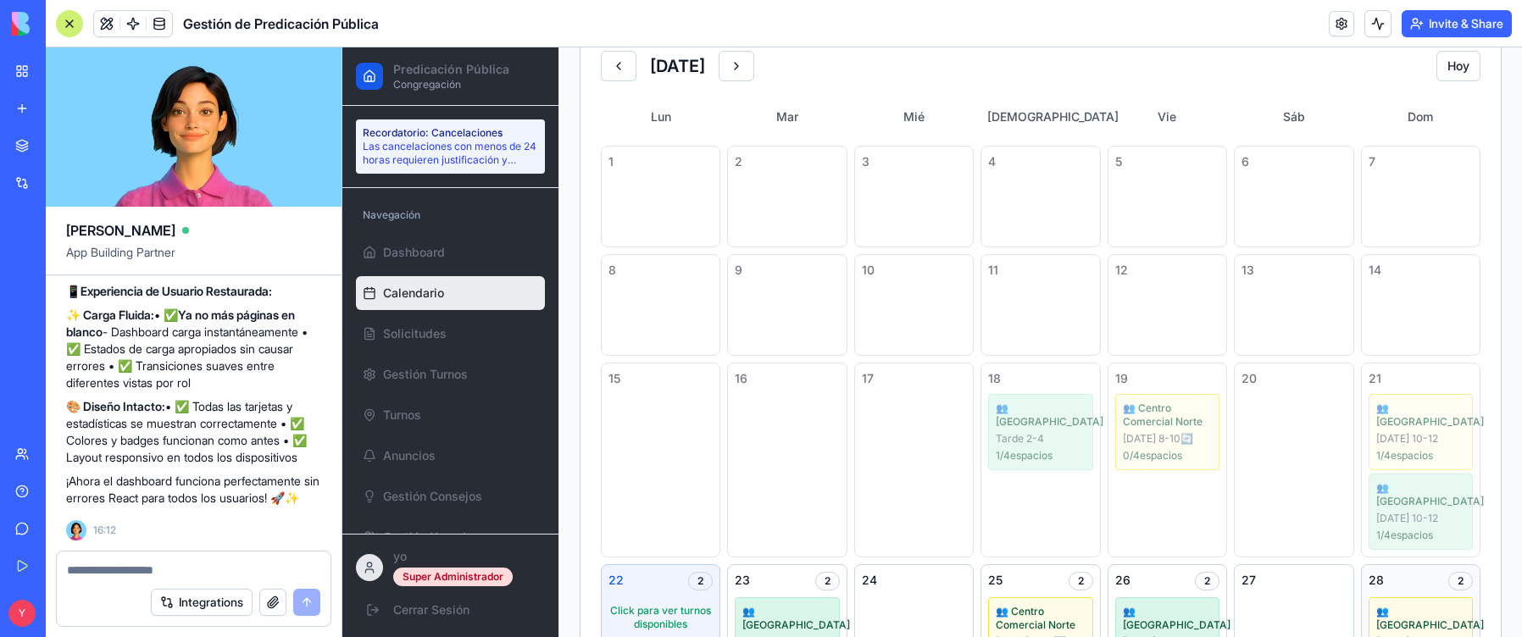
scroll to position [175, 0]
click at [1050, 435] on div "👥 [GEOGRAPHIC_DATA] 2-4 1 / 4 espacios" at bounding box center [1040, 434] width 104 height 76
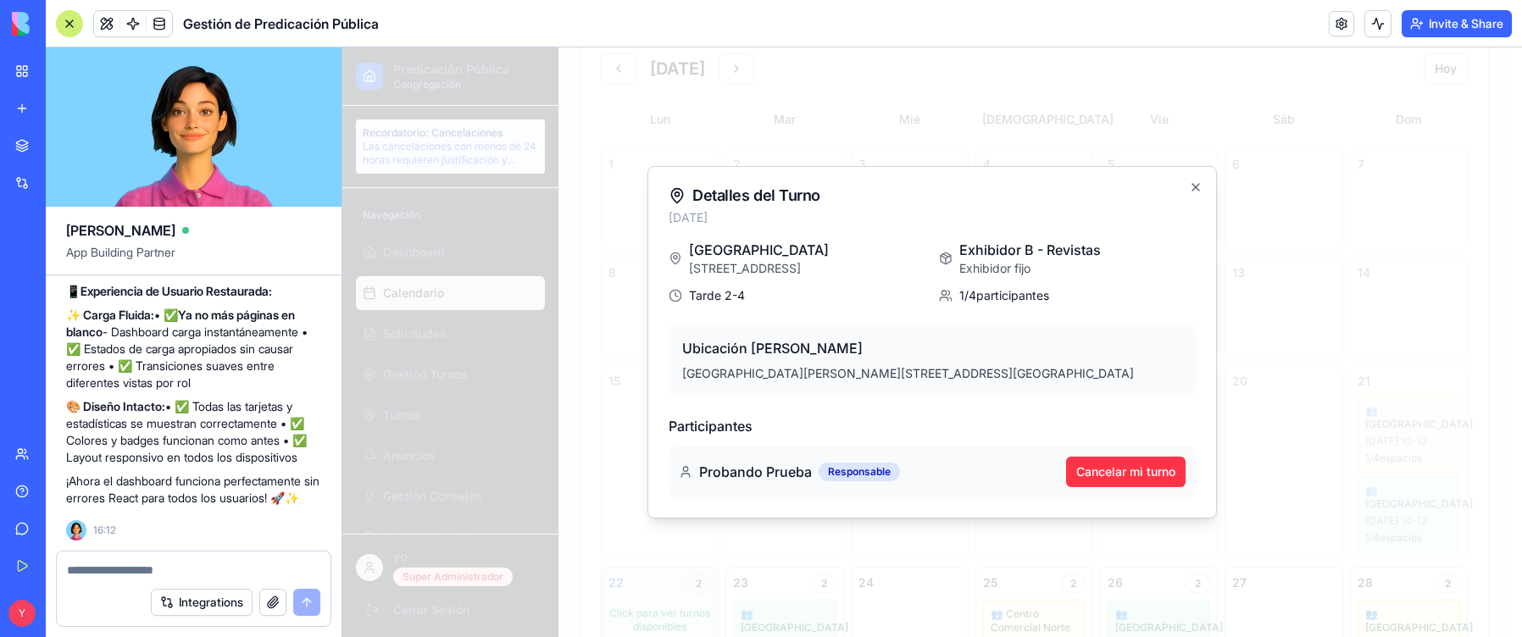
click at [1276, 362] on div at bounding box center [931, 342] width 1179 height 590
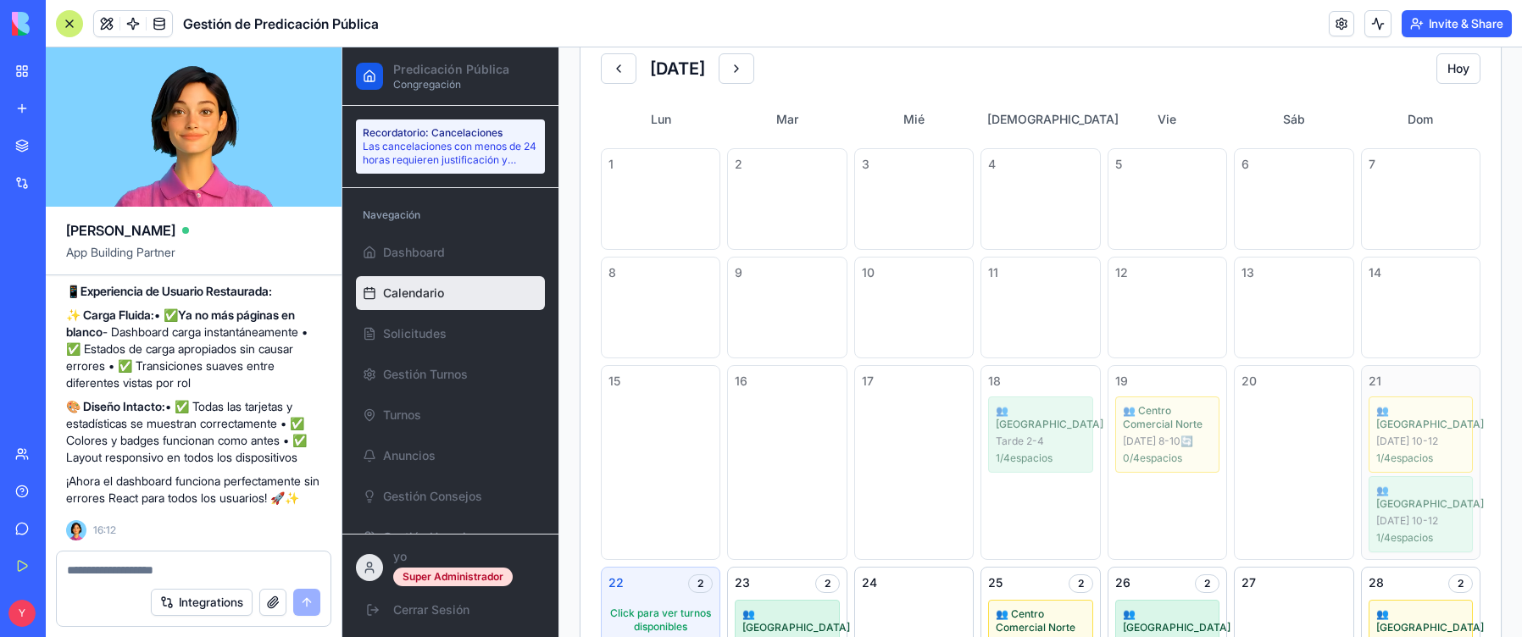
click at [1387, 491] on span "👥 [GEOGRAPHIC_DATA]" at bounding box center [1420, 497] width 89 height 27
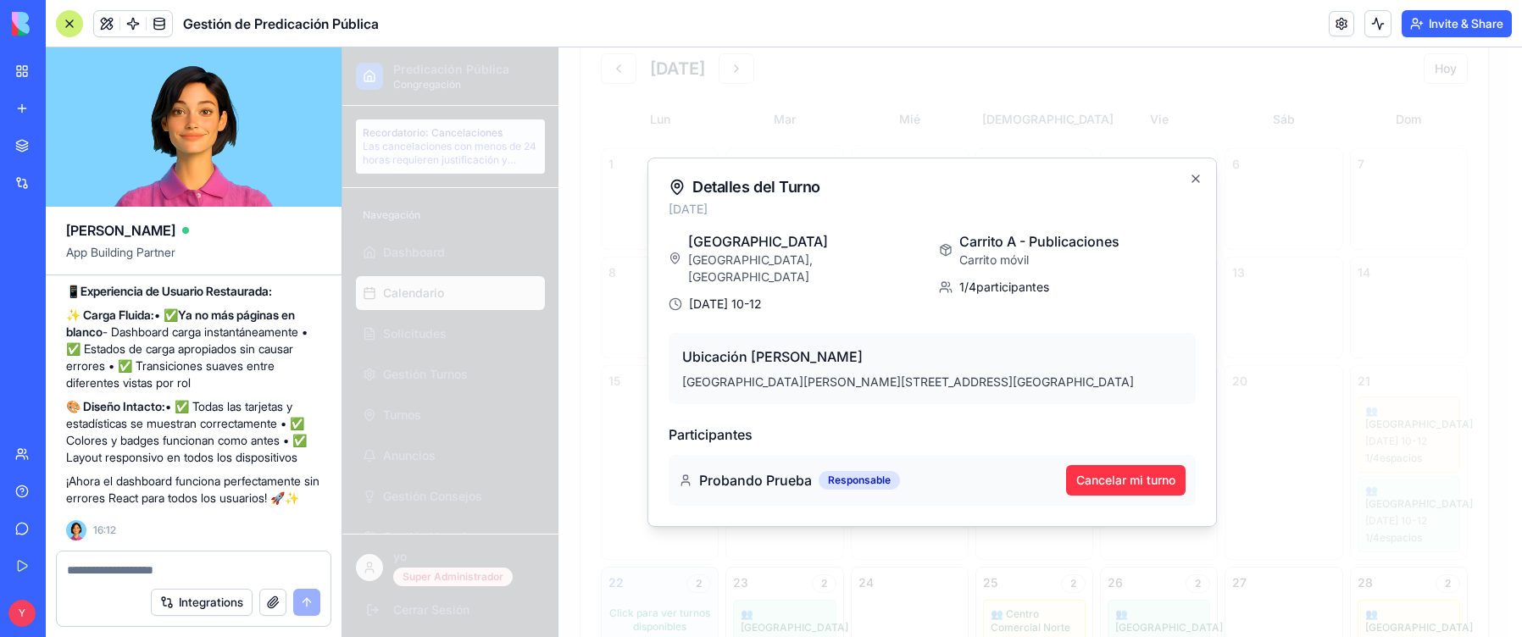
click at [1328, 394] on div at bounding box center [931, 342] width 1179 height 590
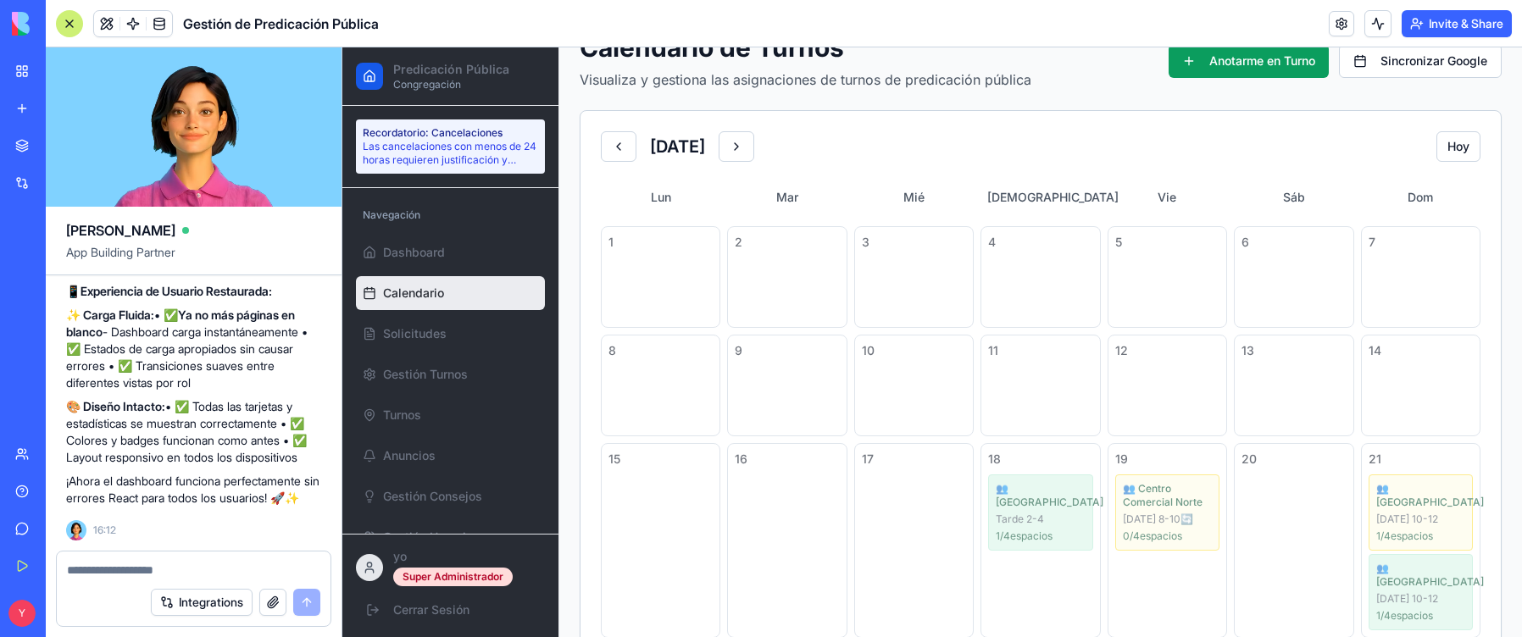
scroll to position [0, 0]
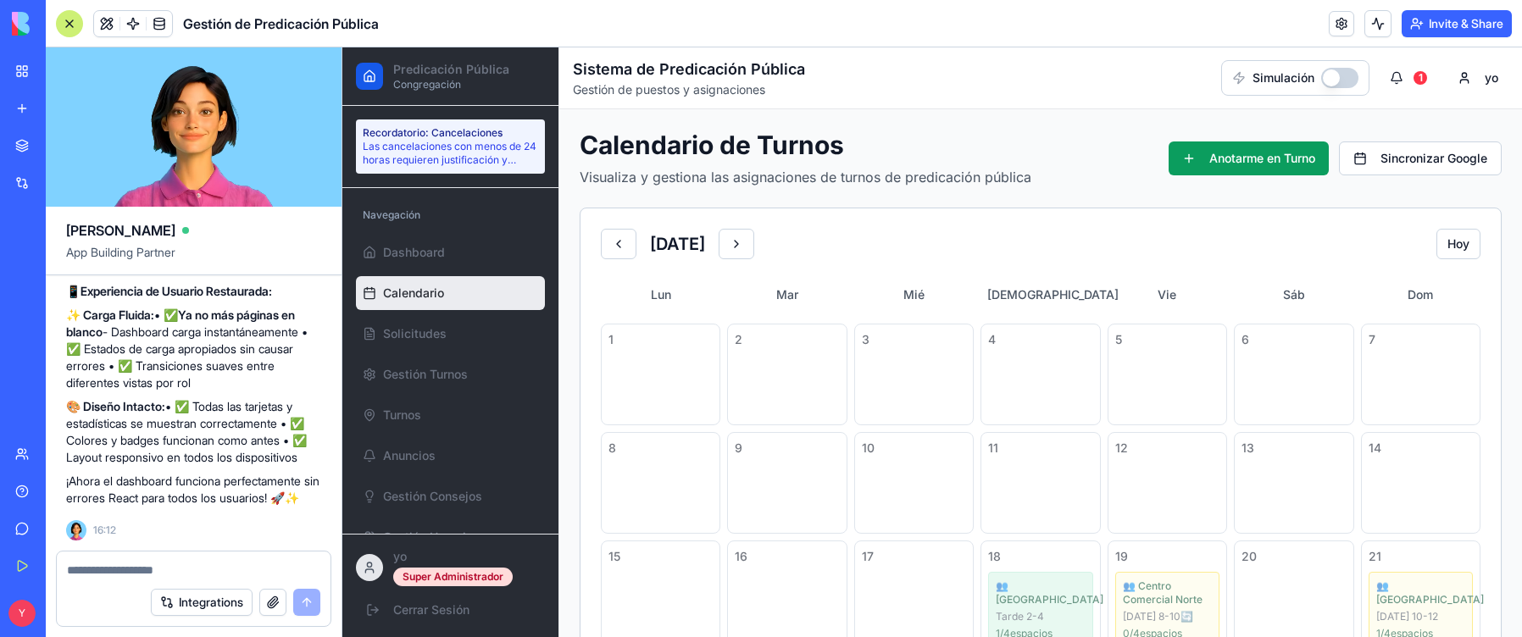
click at [1332, 80] on button "button" at bounding box center [1339, 78] width 37 height 20
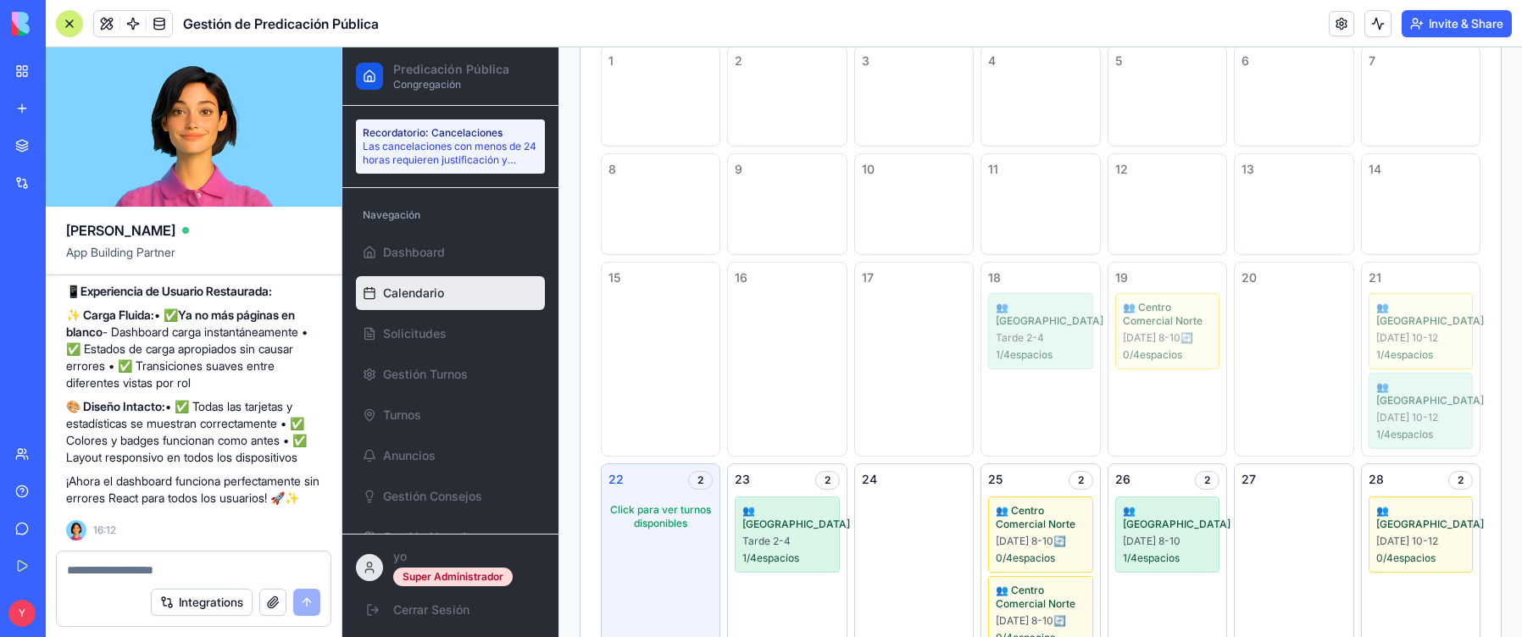
scroll to position [339, 0]
click at [764, 534] on div "Tarde 2-4" at bounding box center [786, 541] width 89 height 14
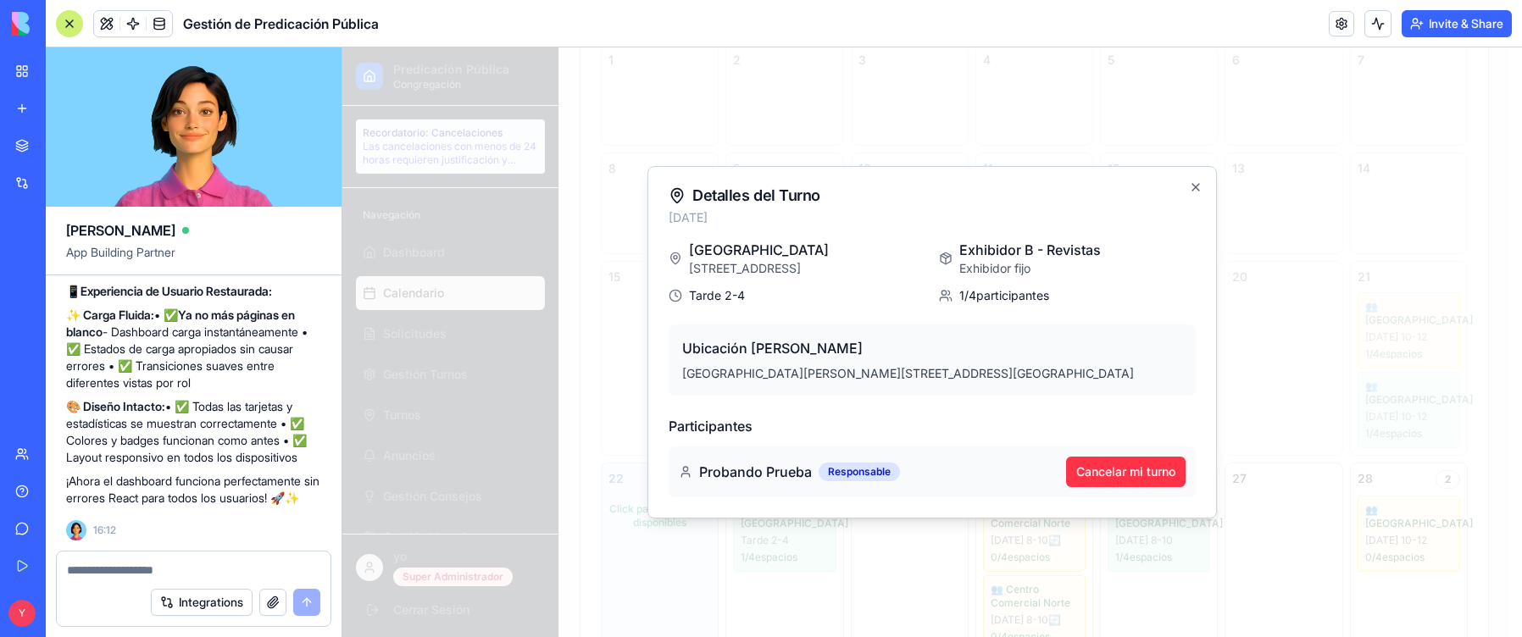
click at [1293, 236] on div at bounding box center [931, 342] width 1179 height 590
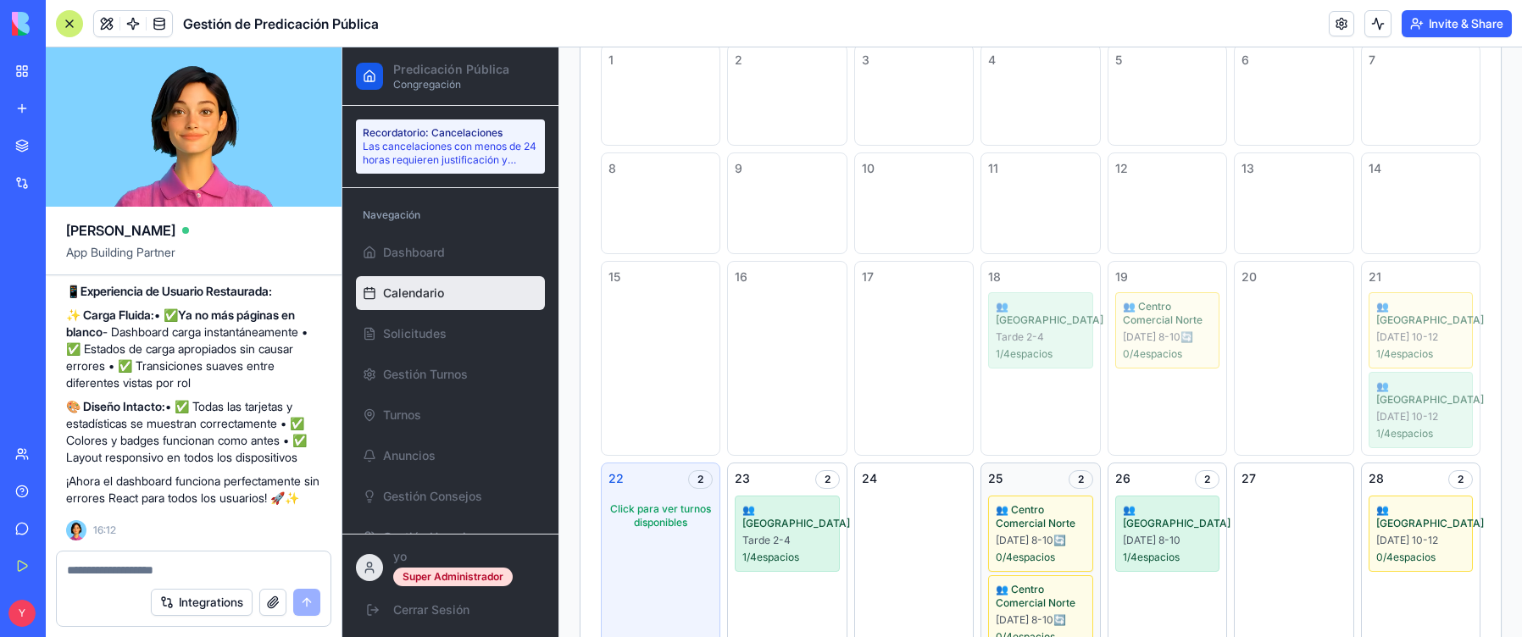
click at [1039, 528] on span "👥 Centro Comercial Norte" at bounding box center [1039, 516] width 89 height 27
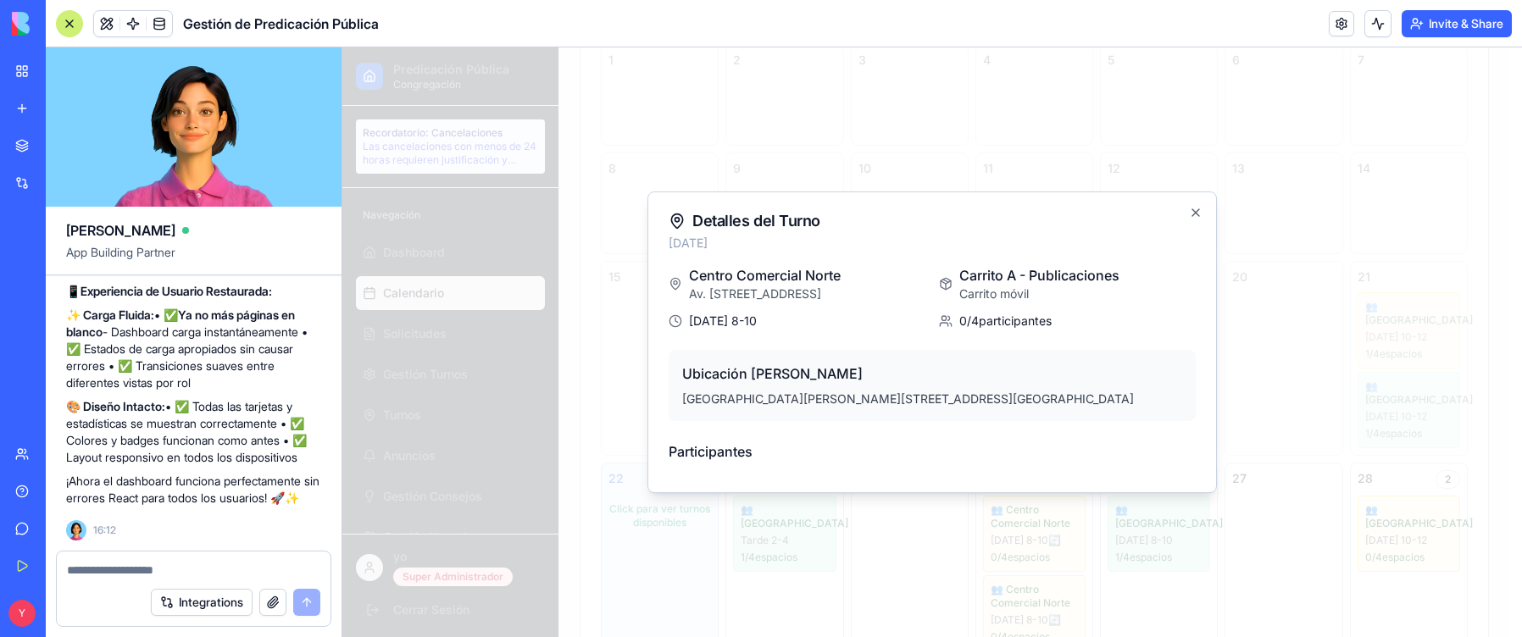
click at [1039, 540] on div at bounding box center [931, 342] width 1179 height 590
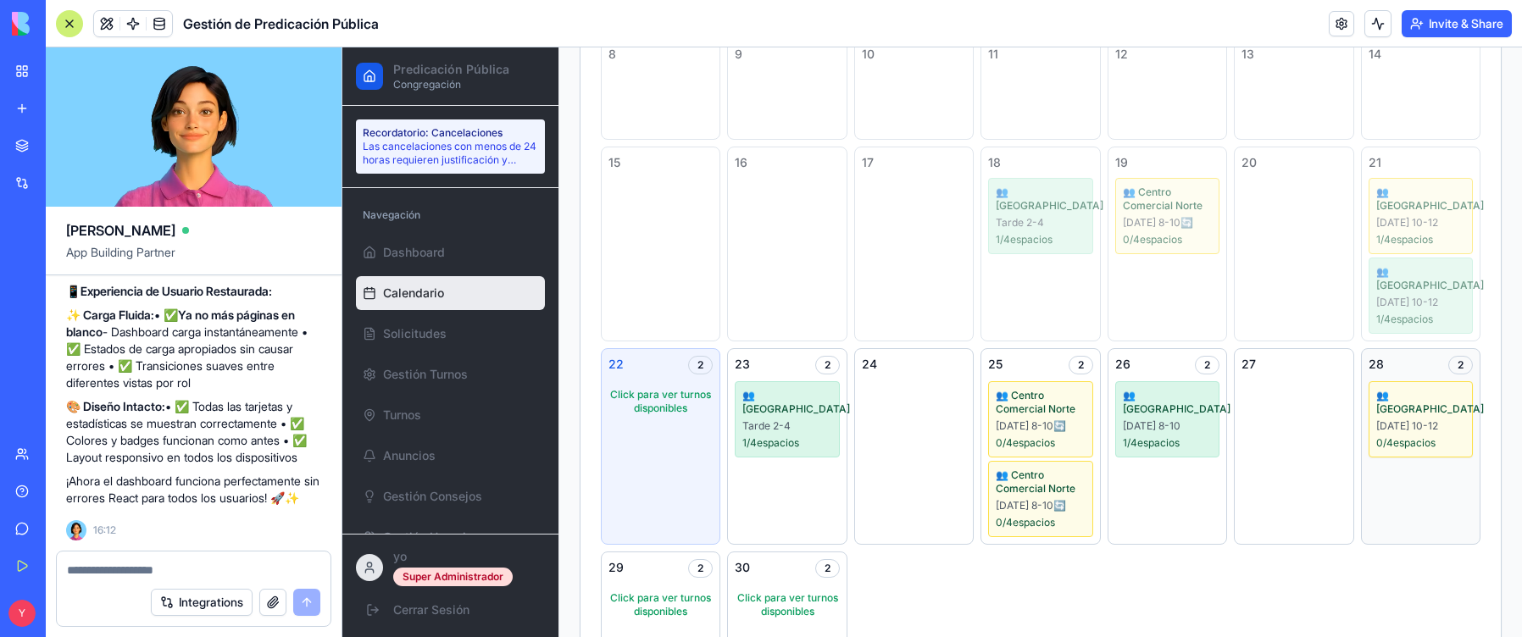
scroll to position [424, 0]
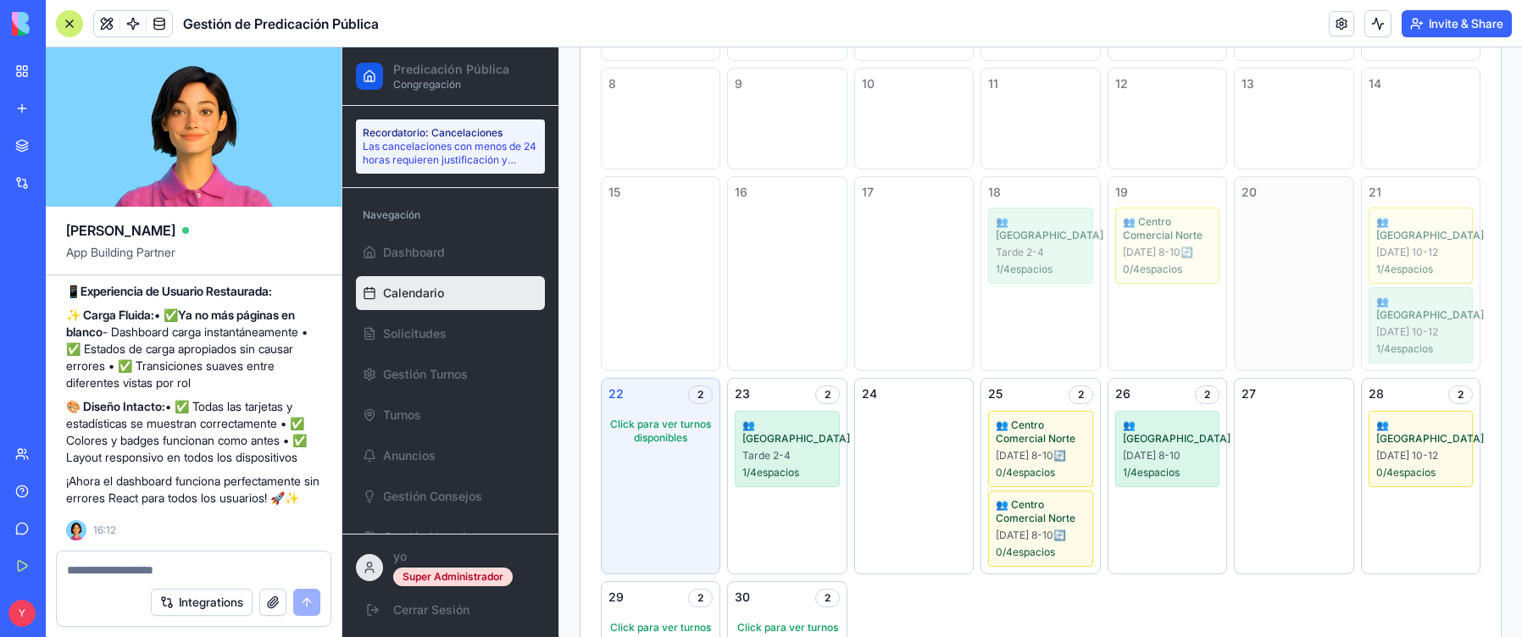
click at [1327, 255] on div "20" at bounding box center [1292, 273] width 119 height 195
click at [1282, 477] on div "27" at bounding box center [1292, 476] width 119 height 197
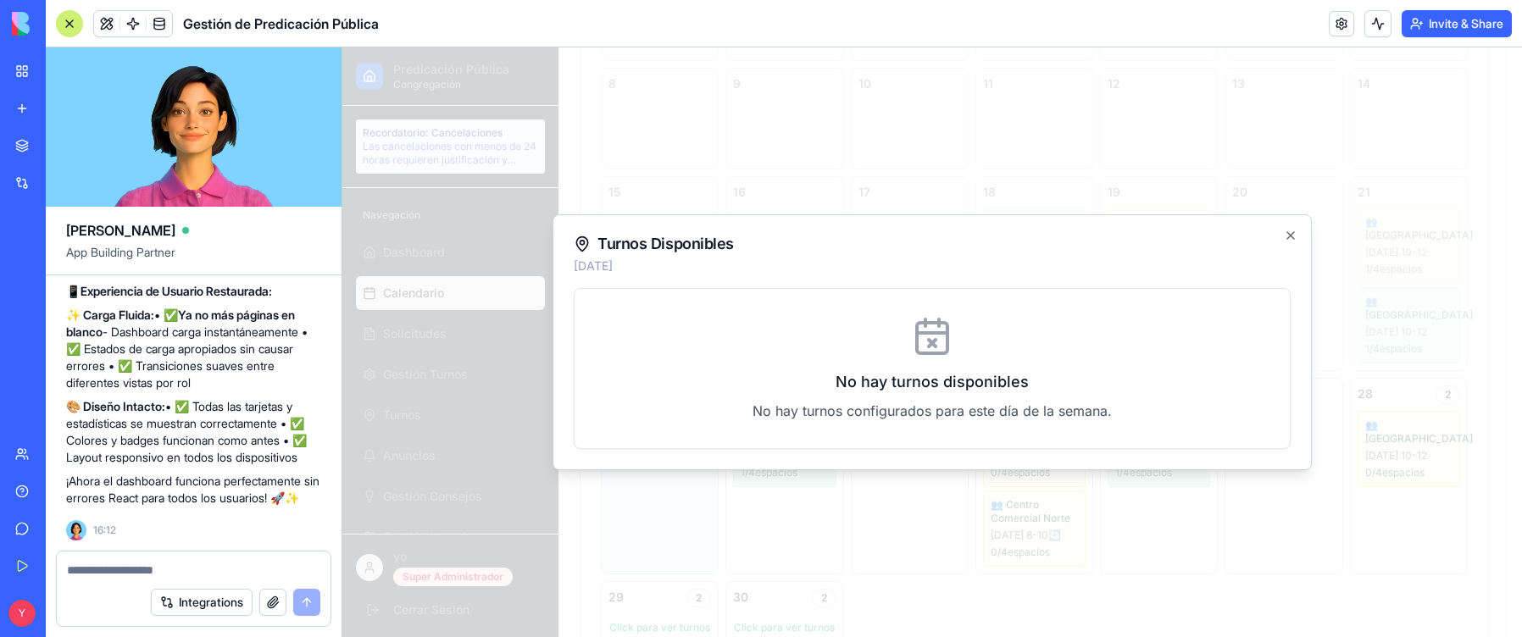
click at [1283, 242] on h2 "Turnos Disponibles" at bounding box center [932, 244] width 717 height 17
click at [1287, 237] on icon "button" at bounding box center [1290, 236] width 14 height 14
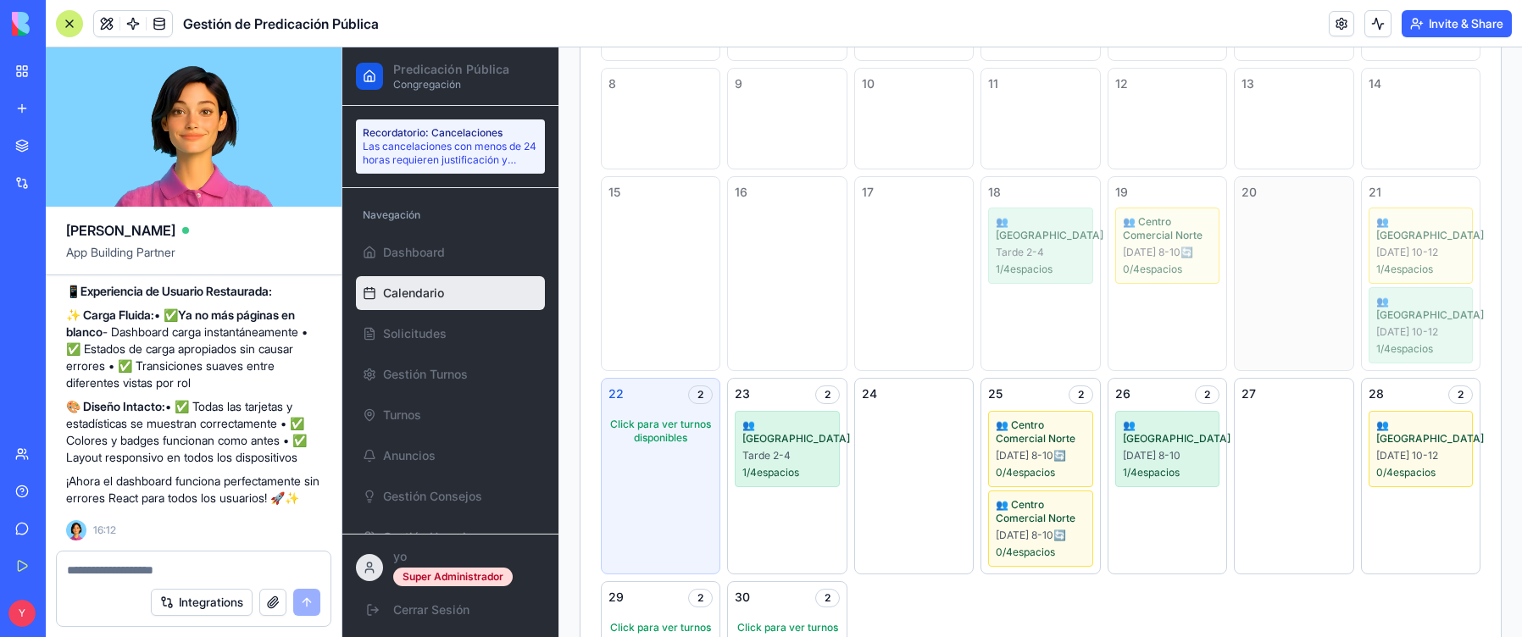
click at [1247, 221] on div "20" at bounding box center [1292, 273] width 119 height 195
click at [1276, 372] on div "1 2 3 4 5 6 7 8 9 10 11 12 13 14 15 16 17 18 👥 [GEOGRAPHIC_DATA] 2-4 1 / 4 espa…" at bounding box center [1040, 320] width 879 height 723
click at [1267, 401] on div "27" at bounding box center [1293, 393] width 104 height 17
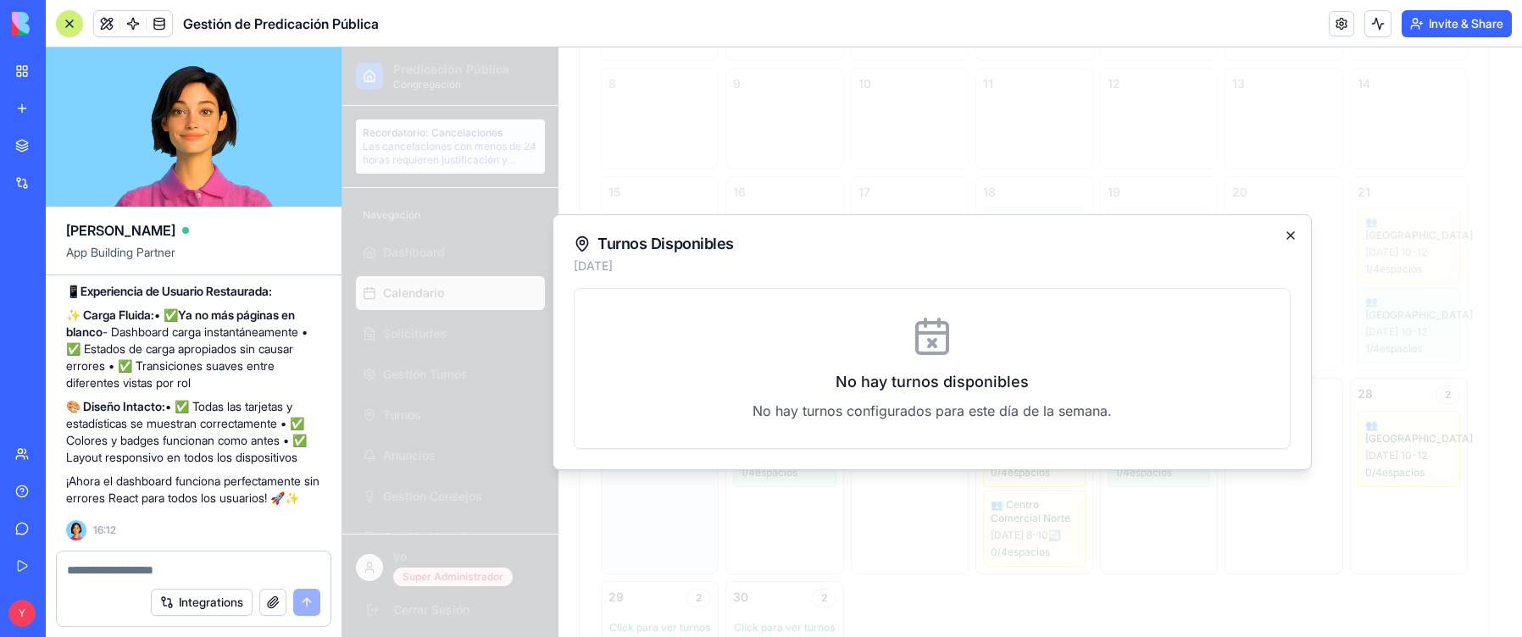
click at [1287, 232] on icon "button" at bounding box center [1290, 235] width 7 height 7
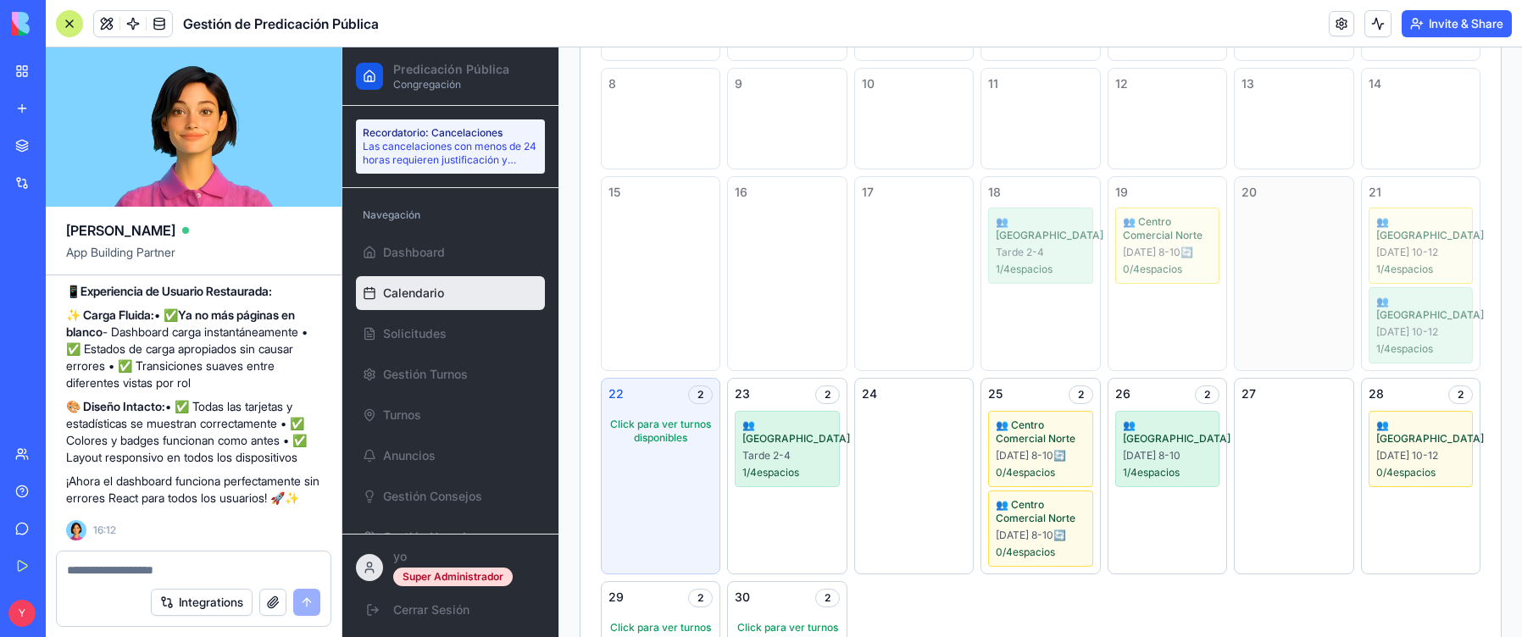
click at [1264, 256] on div "20" at bounding box center [1292, 273] width 119 height 195
click at [885, 282] on div "17" at bounding box center [913, 273] width 119 height 195
click at [723, 278] on div "1 2 3 4 5 6 7 8 9 10 11 12 13 14 15 16 17 18 👥 [GEOGRAPHIC_DATA] 2-4 1 / 4 espa…" at bounding box center [1040, 320] width 879 height 723
click at [940, 320] on div "17" at bounding box center [913, 273] width 119 height 195
click at [1278, 306] on div "1 2 3 4 5 6 7 8 9 10 11 12 13 14 15 16 17 18 👥 [GEOGRAPHIC_DATA] 2-4 1 / 4 espa…" at bounding box center [1040, 320] width 879 height 723
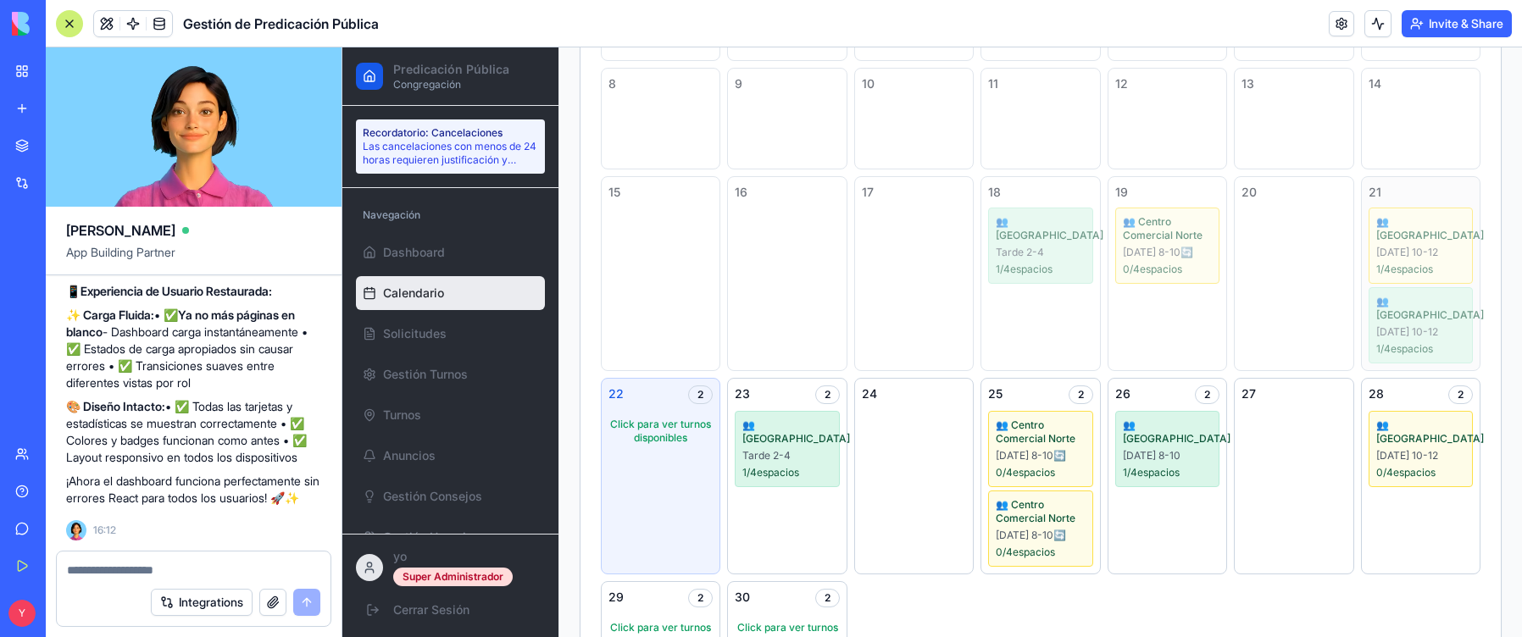
click at [1361, 296] on div "21 👥 [GEOGRAPHIC_DATA][DATE] 10-12 1 / 4 espacios 👥 [GEOGRAPHIC_DATA][DATE] 10-…" at bounding box center [1420, 273] width 119 height 195
click at [1381, 306] on span "👥 [GEOGRAPHIC_DATA]" at bounding box center [1420, 308] width 89 height 27
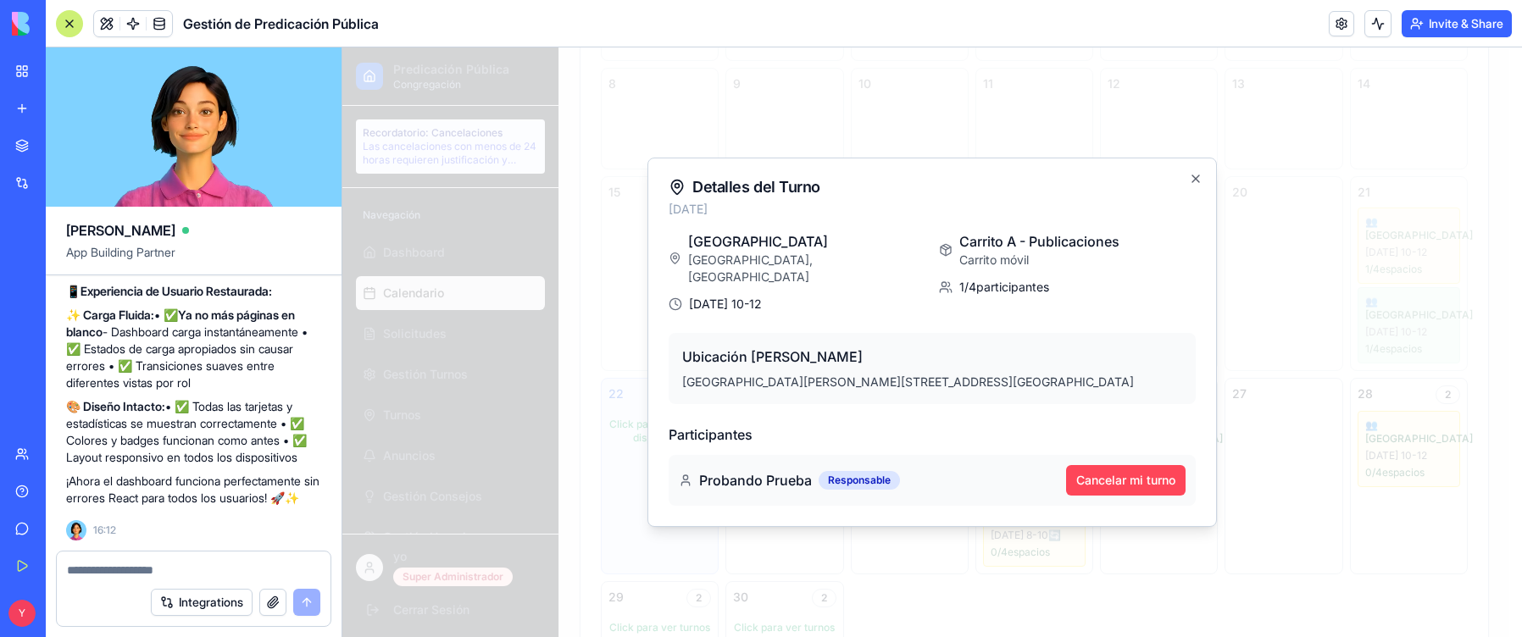
click at [1124, 472] on button "Cancelar mi turno" at bounding box center [1125, 480] width 119 height 30
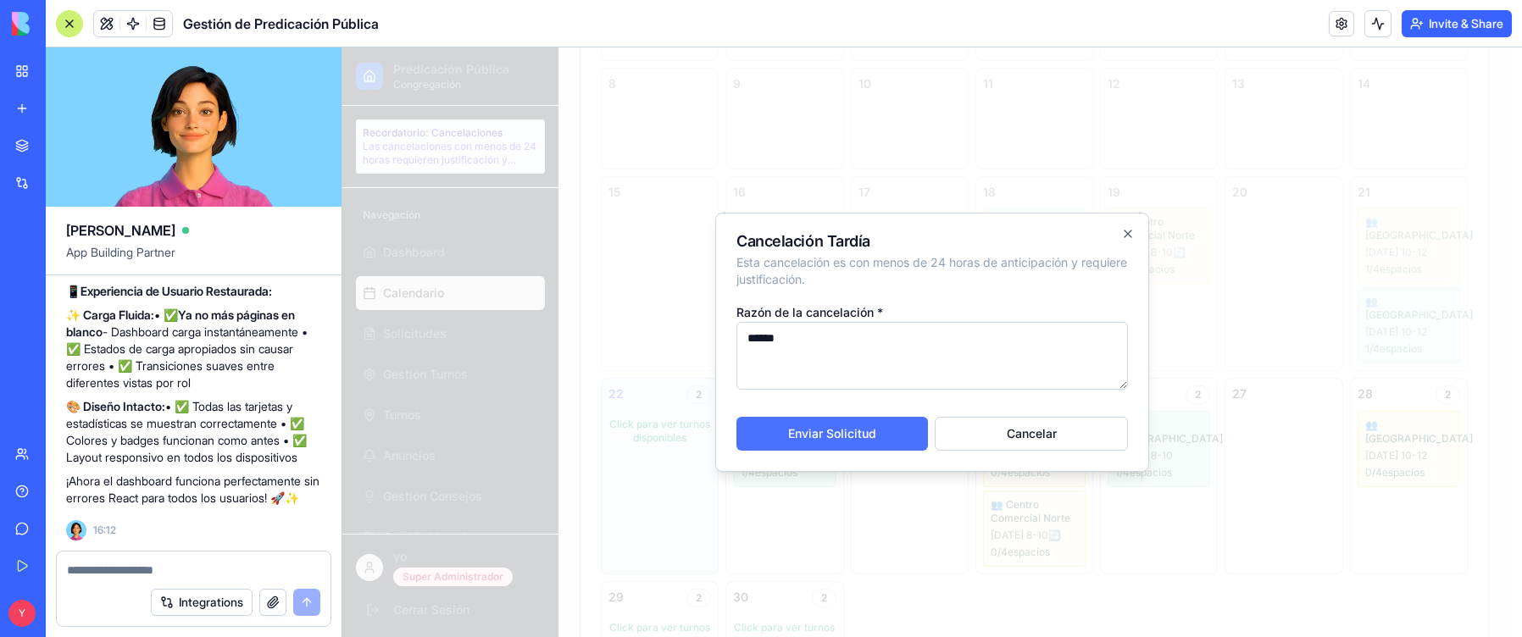
type textarea "******"
click at [874, 438] on button "Enviar Solicitud" at bounding box center [831, 434] width 191 height 34
click at [152, 570] on textarea at bounding box center [193, 570] width 253 height 17
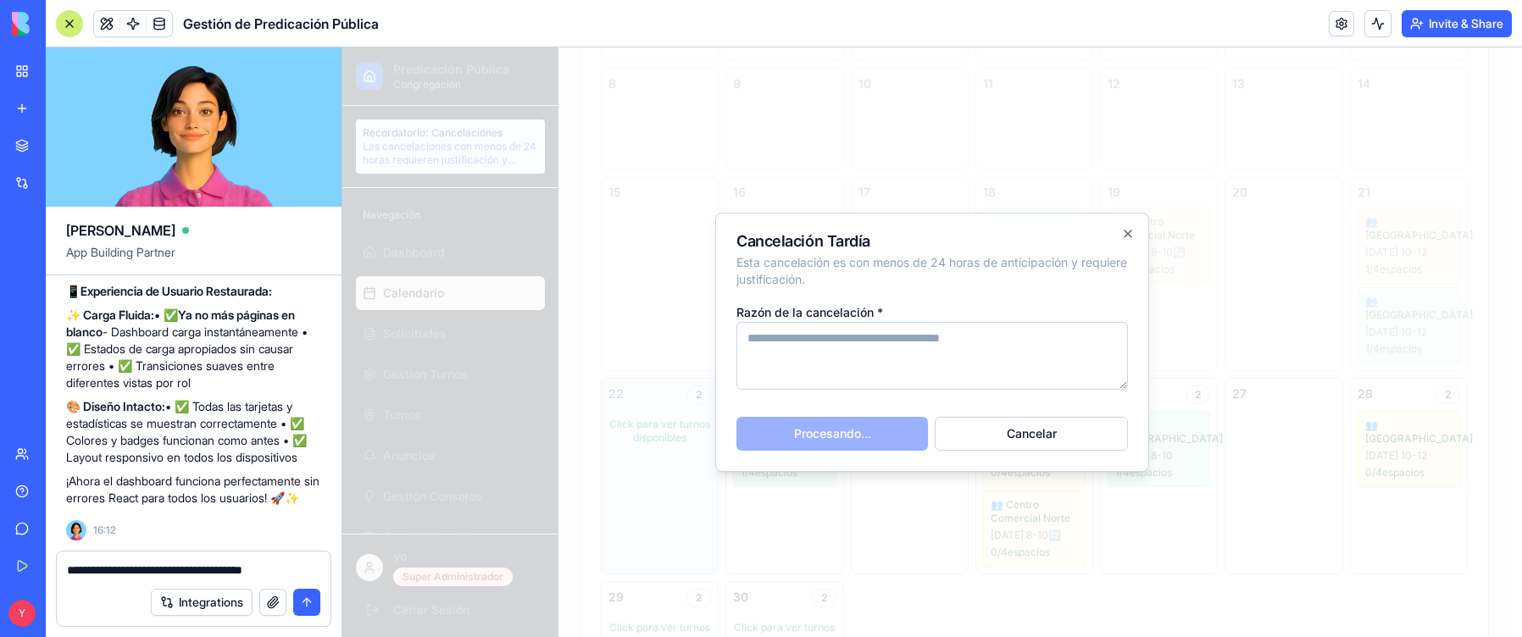
type textarea "**********"
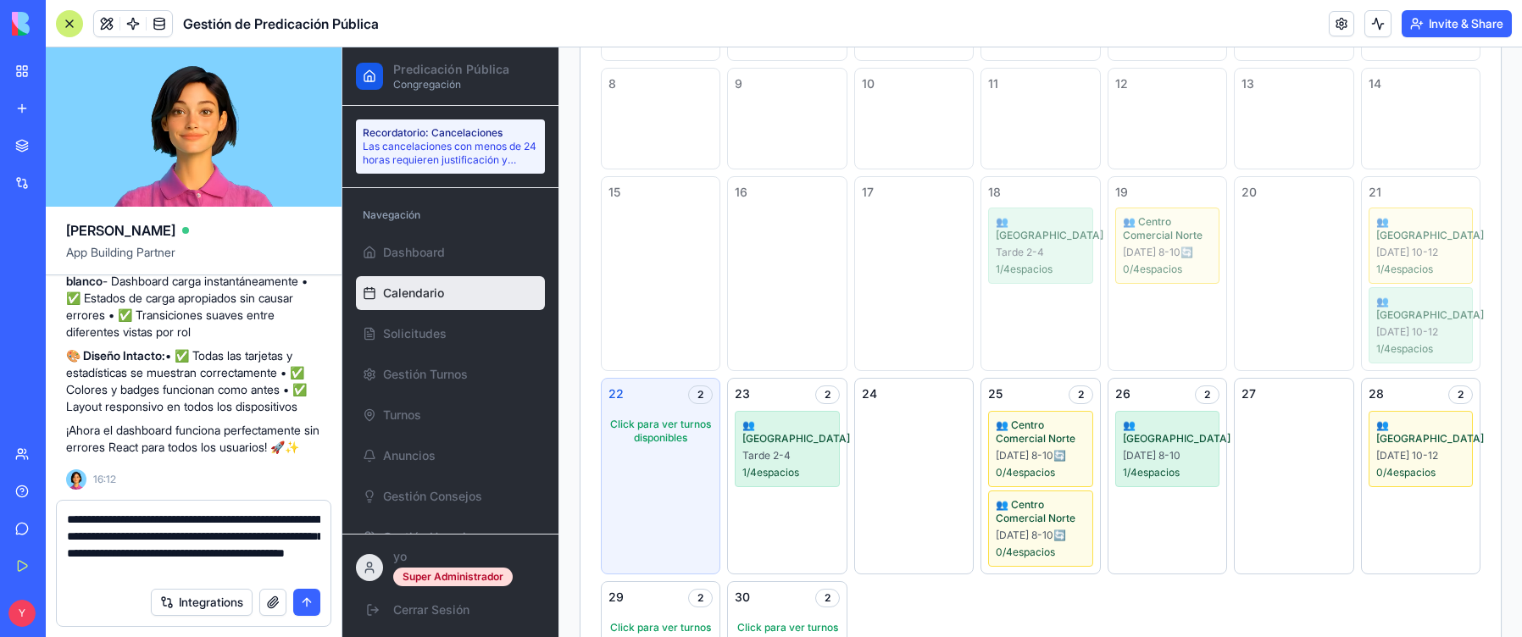
scroll to position [26185, 0]
type textarea "**********"
click at [307, 618] on div "Integrations" at bounding box center [194, 602] width 274 height 47
click at [308, 602] on button "submit" at bounding box center [306, 602] width 27 height 27
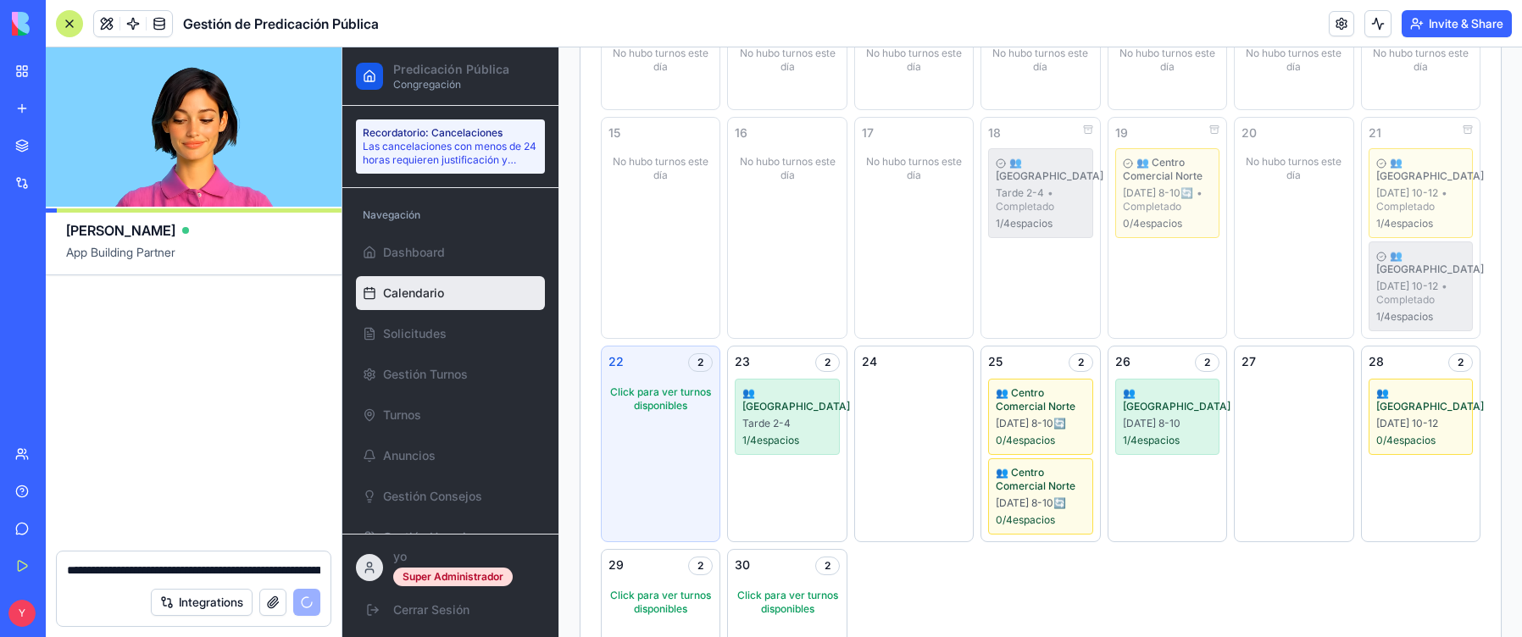
scroll to position [27588, 0]
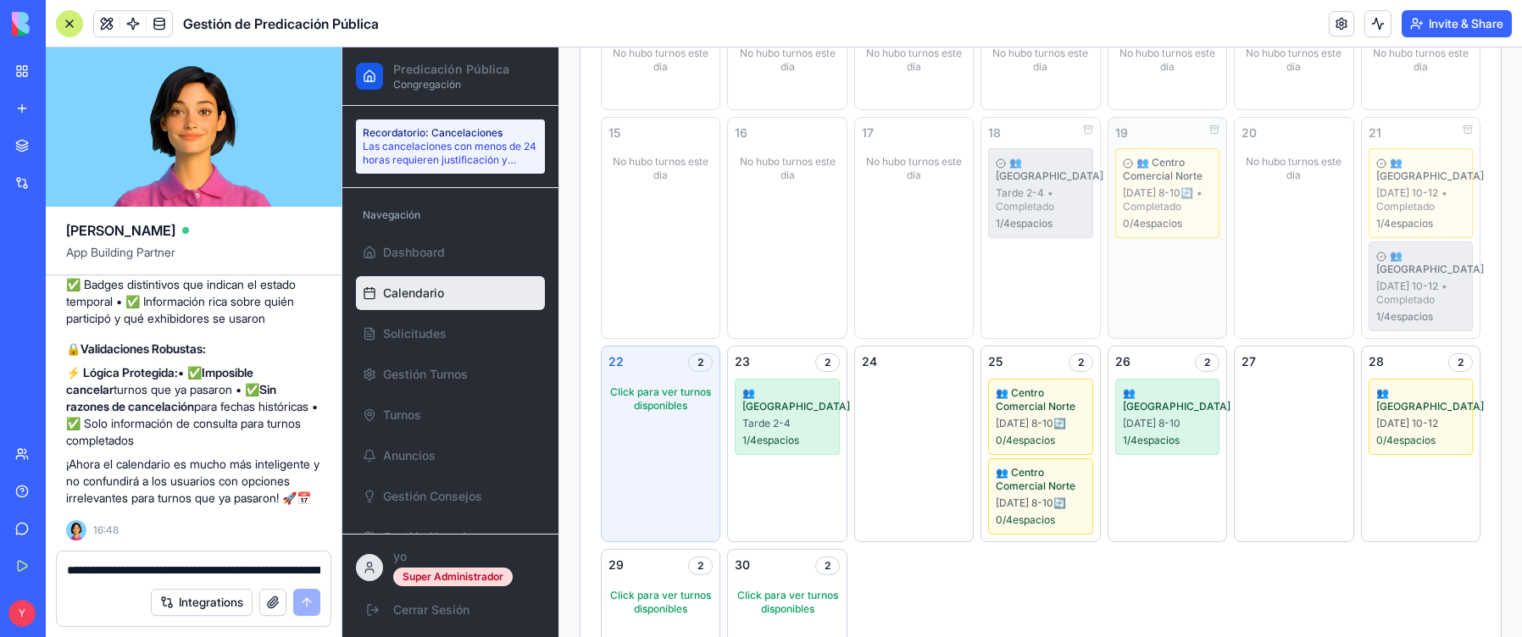
click at [1187, 218] on div "0 / 4 espacios" at bounding box center [1167, 224] width 89 height 14
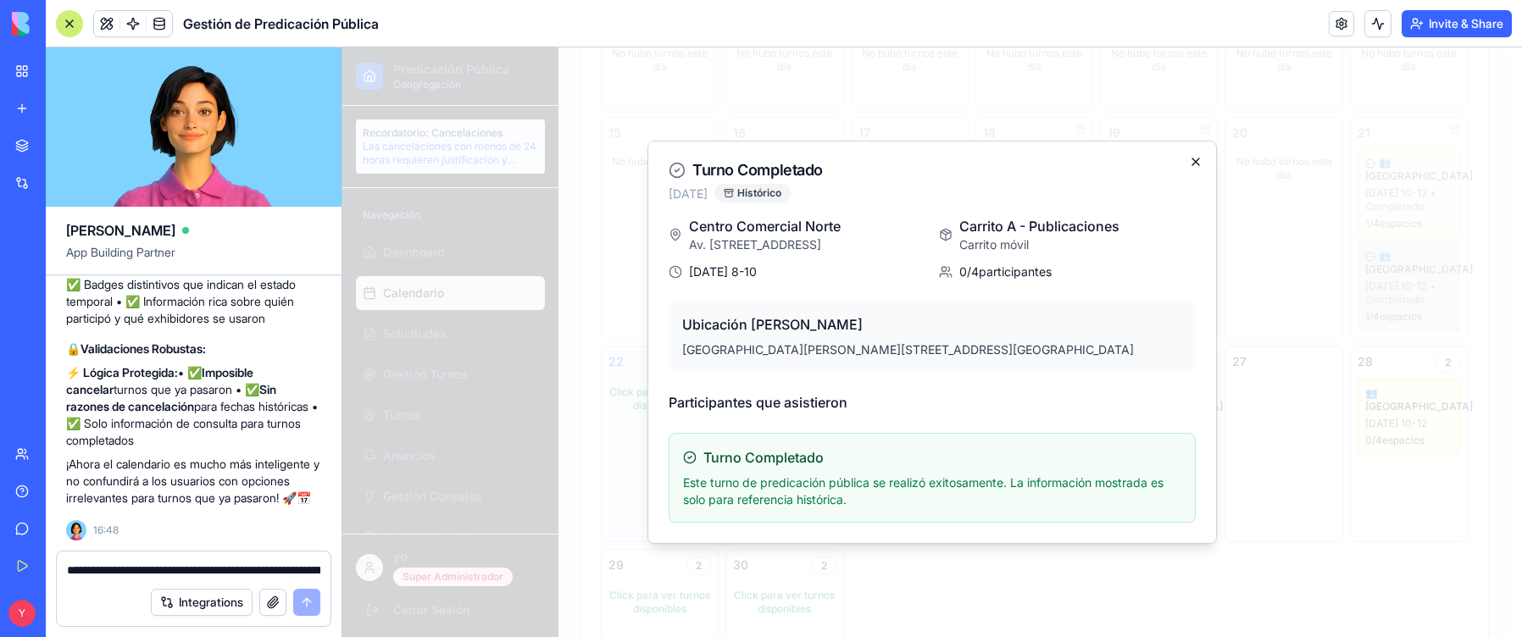
click at [1197, 155] on icon "button" at bounding box center [1196, 162] width 14 height 14
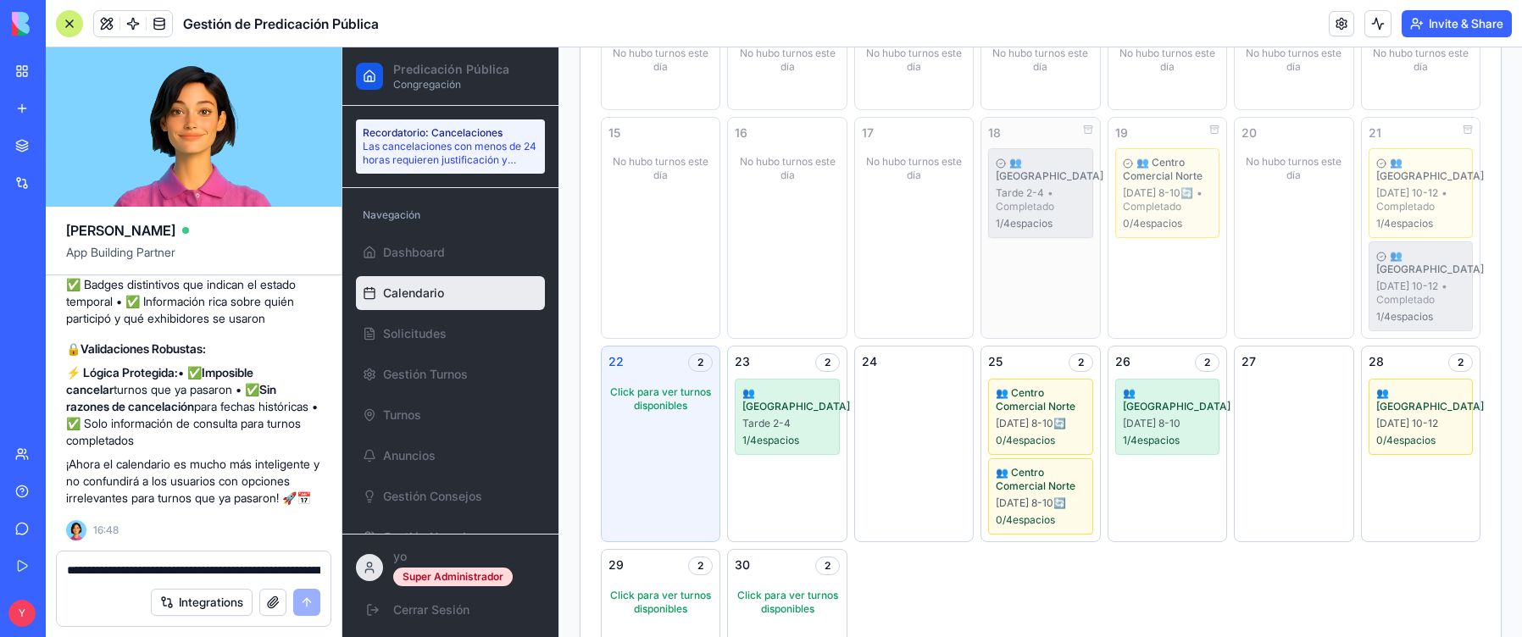
click at [1028, 203] on span "• Completado" at bounding box center [1024, 199] width 58 height 26
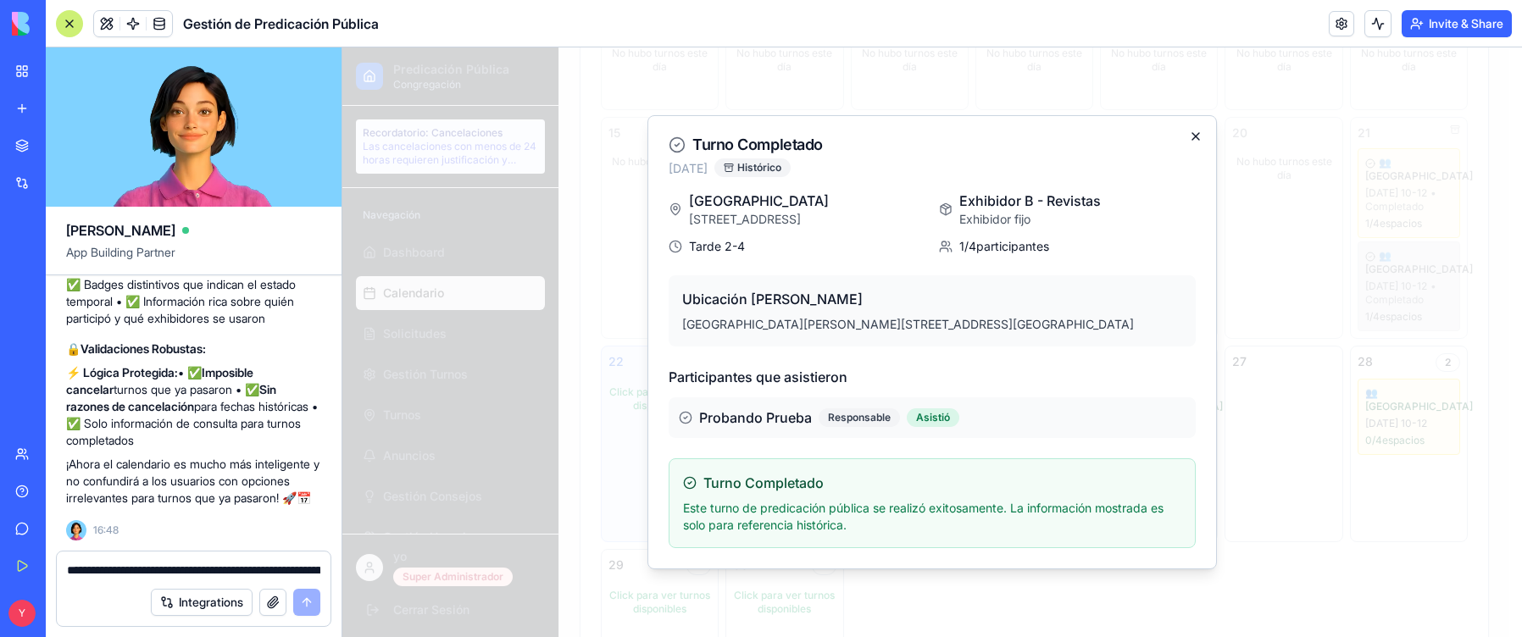
click at [1198, 130] on div "Turno Completado [DATE] [GEOGRAPHIC_DATA][STREET_ADDRESS][GEOGRAPHIC_DATA] Tard…" at bounding box center [931, 342] width 569 height 454
click at [1341, 210] on div at bounding box center [931, 342] width 1179 height 590
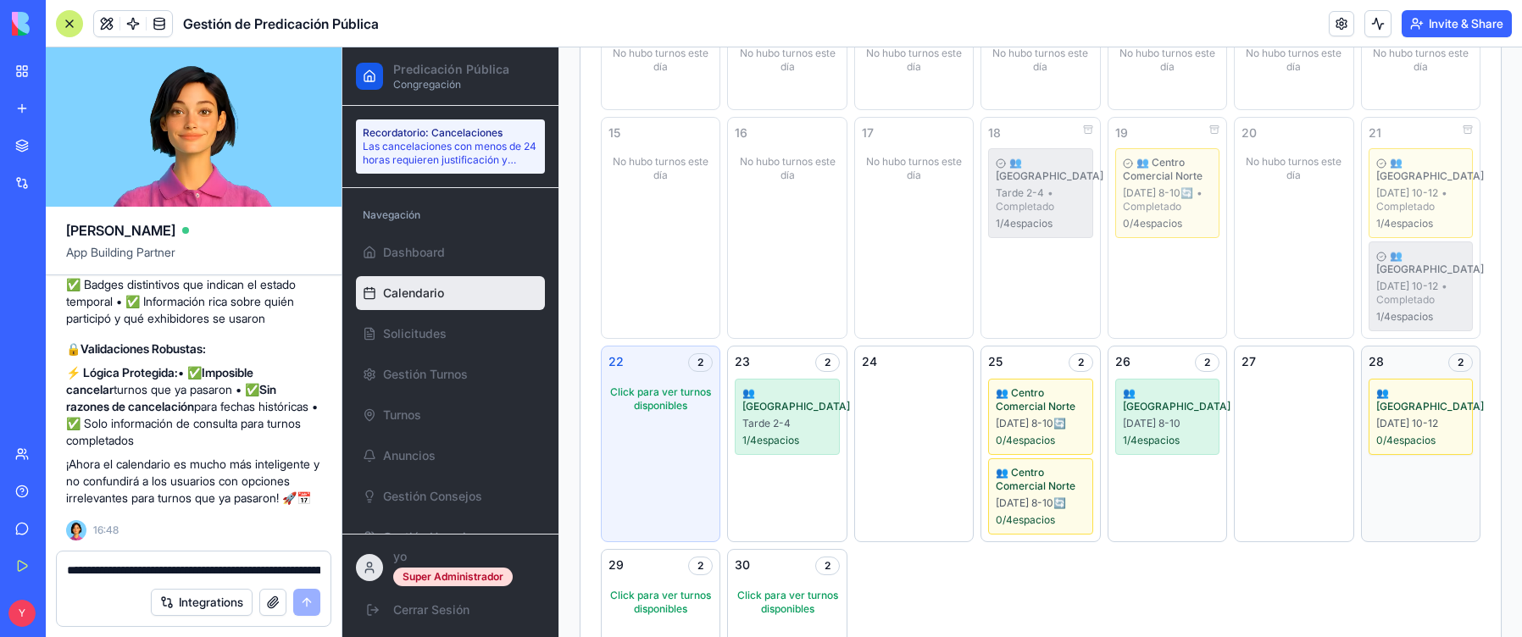
click at [1401, 405] on span "👥 [GEOGRAPHIC_DATA]" at bounding box center [1420, 399] width 89 height 27
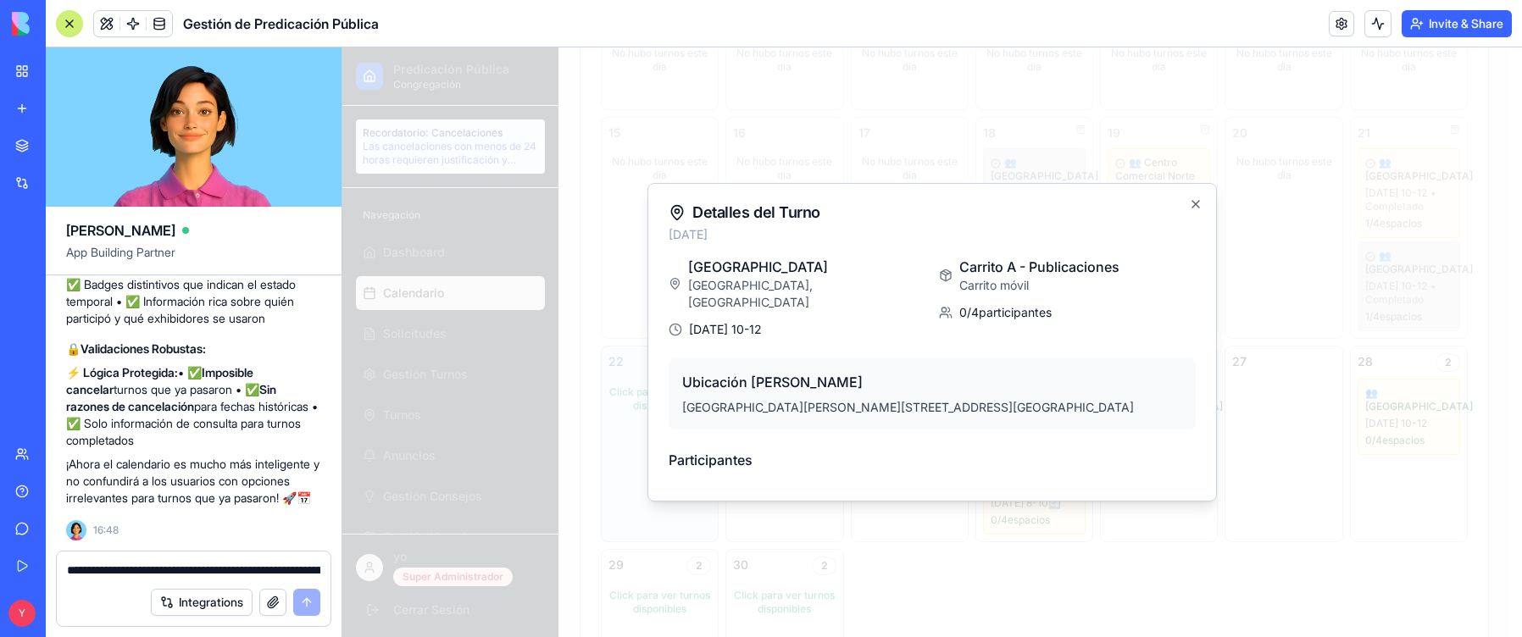
click at [1482, 372] on div at bounding box center [931, 342] width 1179 height 590
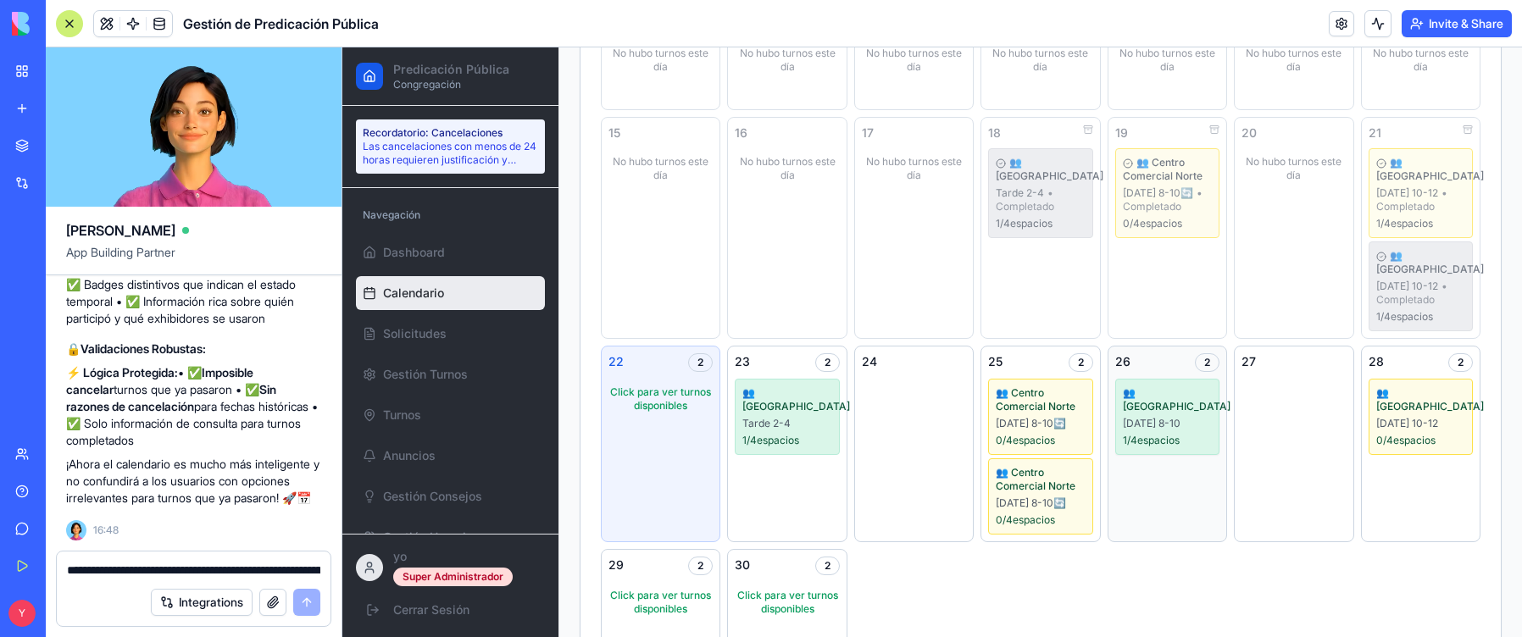
click at [1159, 417] on div "[DATE] 8-10" at bounding box center [1167, 424] width 89 height 14
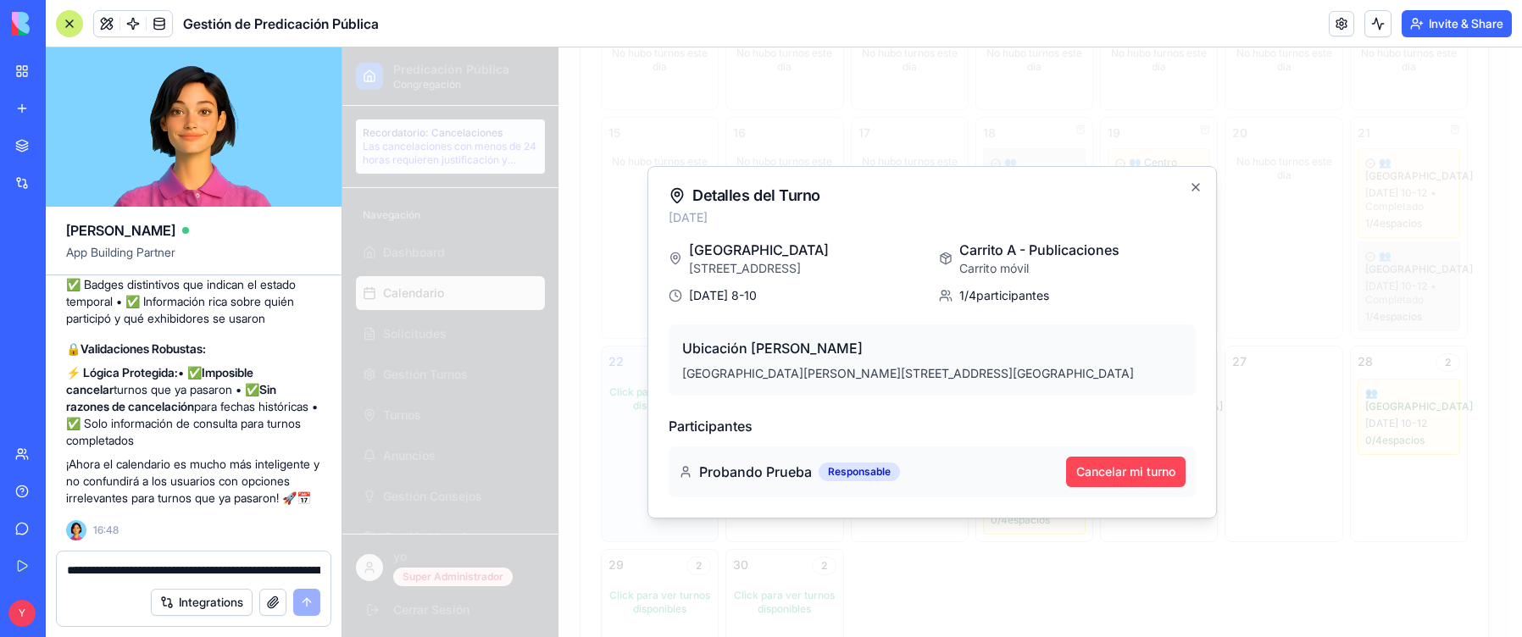
click at [1120, 467] on button "Cancelar mi turno" at bounding box center [1125, 472] width 119 height 30
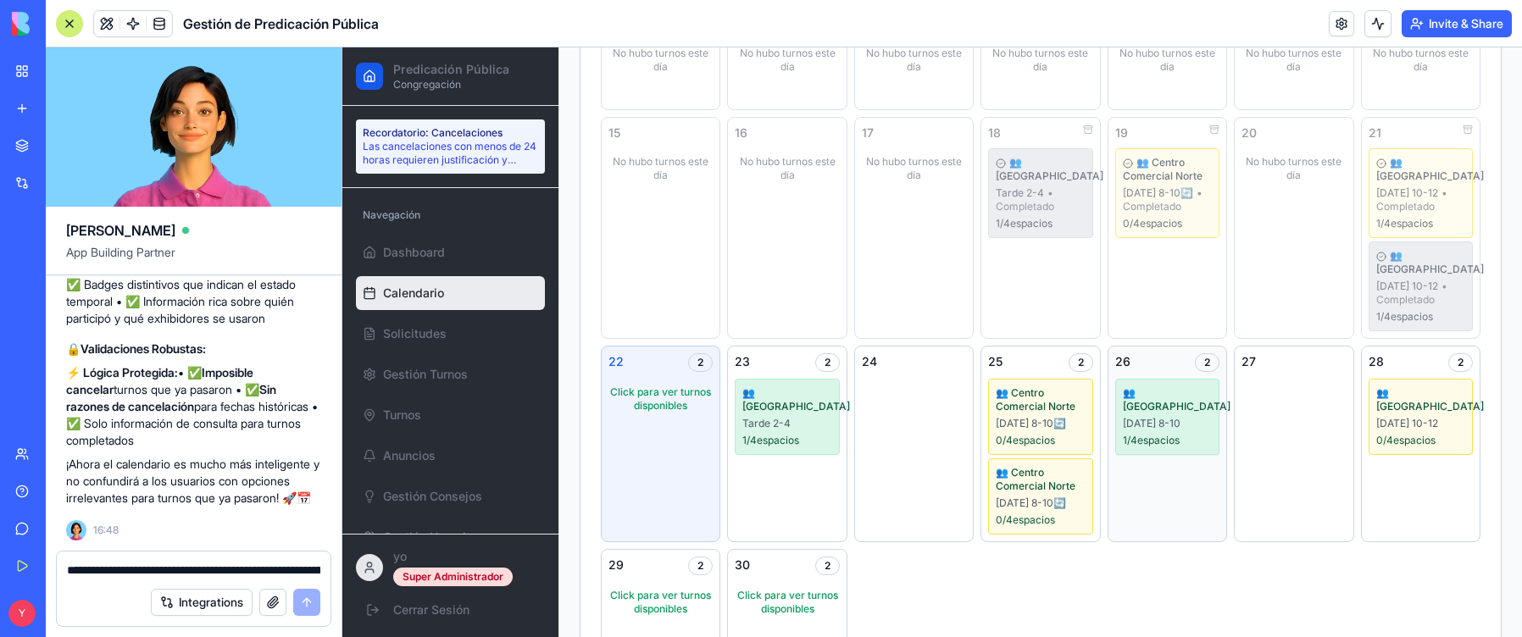
click at [1179, 434] on div "1 / 4 espacios" at bounding box center [1167, 441] width 89 height 14
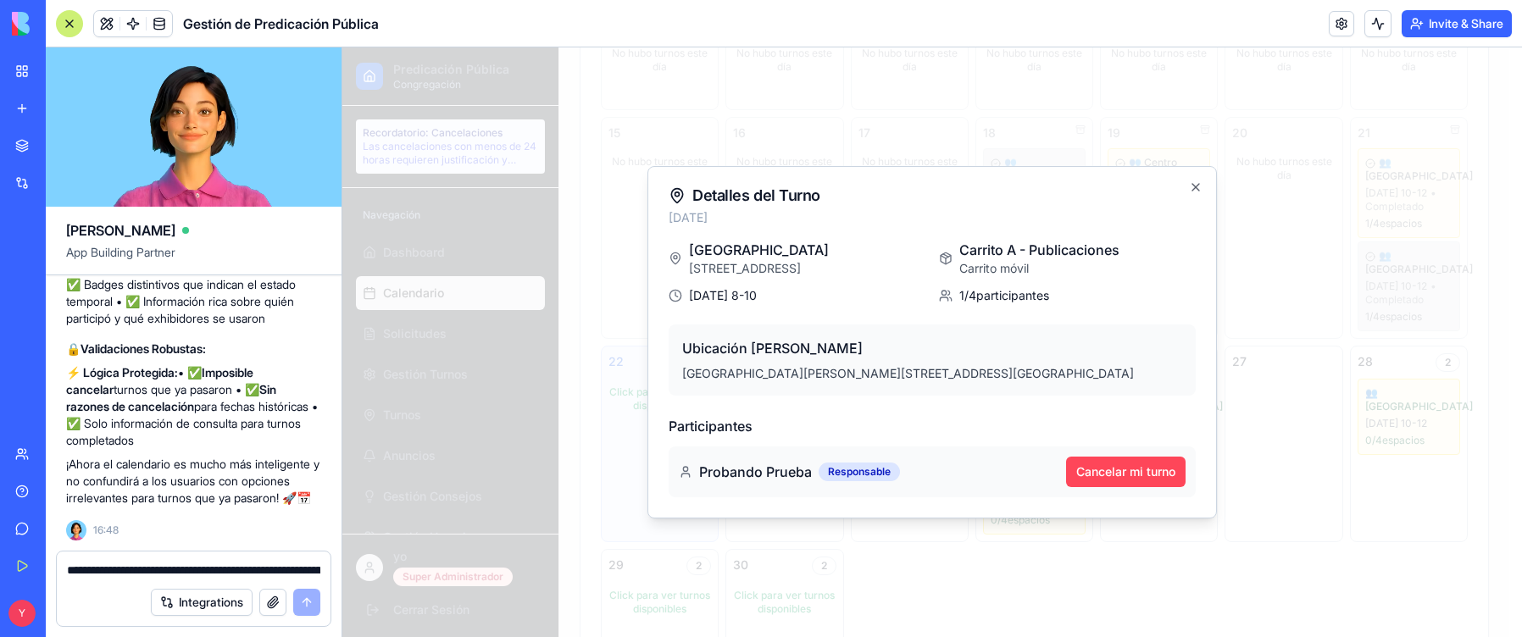
click at [1155, 474] on button "Cancelar mi turno" at bounding box center [1125, 472] width 119 height 30
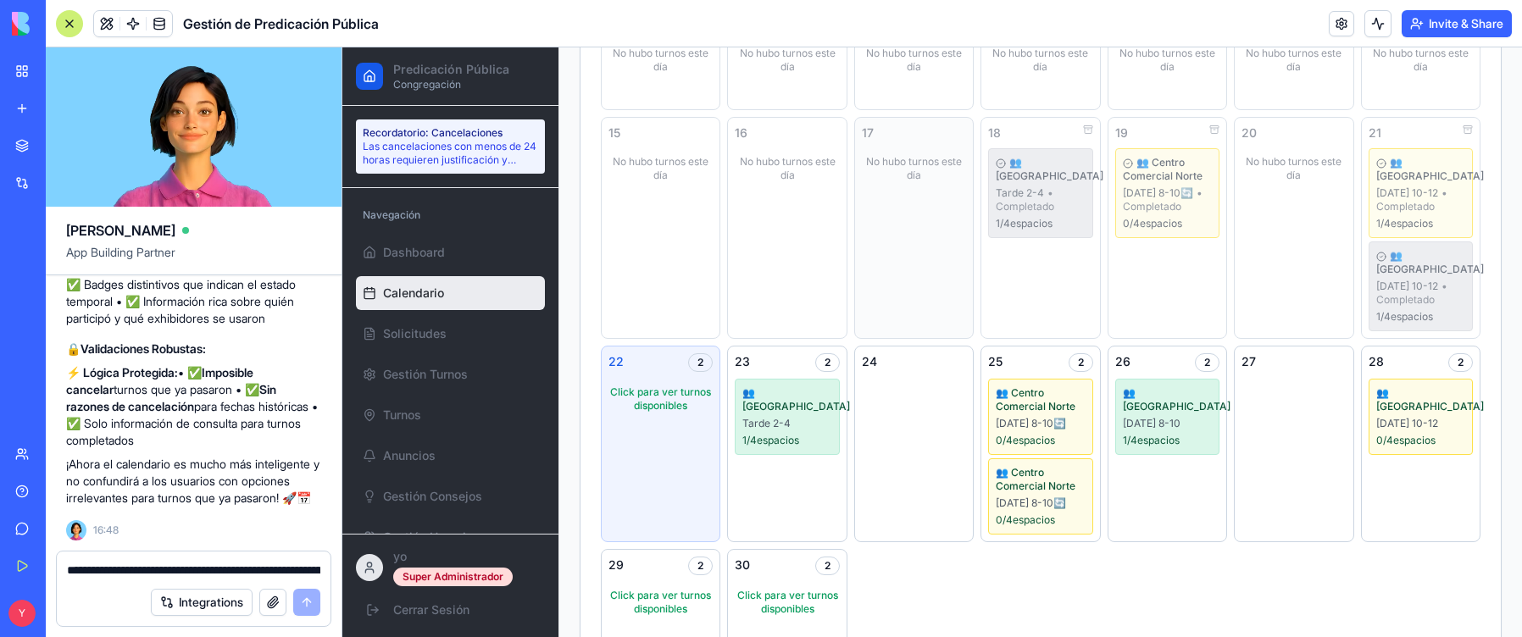
scroll to position [398, 0]
click at [678, 396] on div "Click para ver turnos disponibles" at bounding box center [660, 399] width 104 height 41
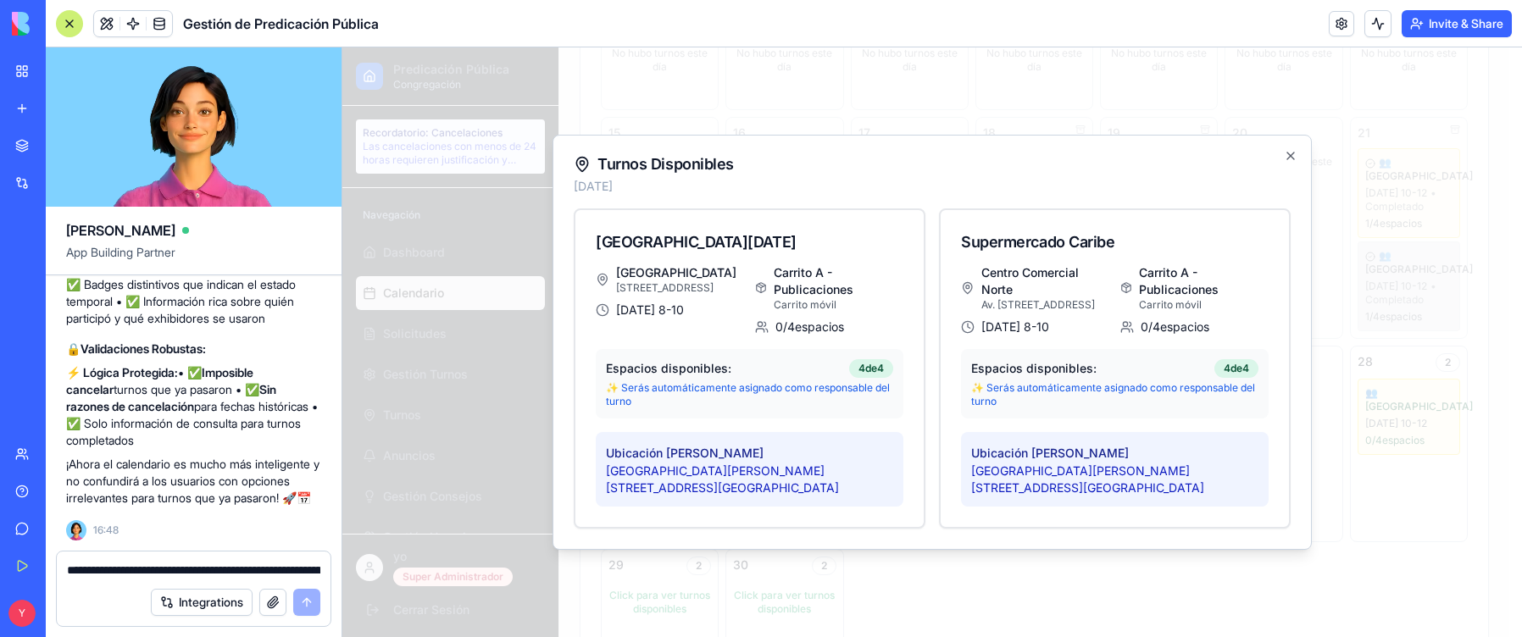
scroll to position [354, 0]
click at [1288, 148] on div "Turnos Disponibles [DATE] [GEOGRAPHIC_DATA][DATE][STREET_ADDRESS][GEOGRAPHIC_DA…" at bounding box center [931, 342] width 759 height 415
click at [1286, 154] on icon "button" at bounding box center [1290, 156] width 14 height 14
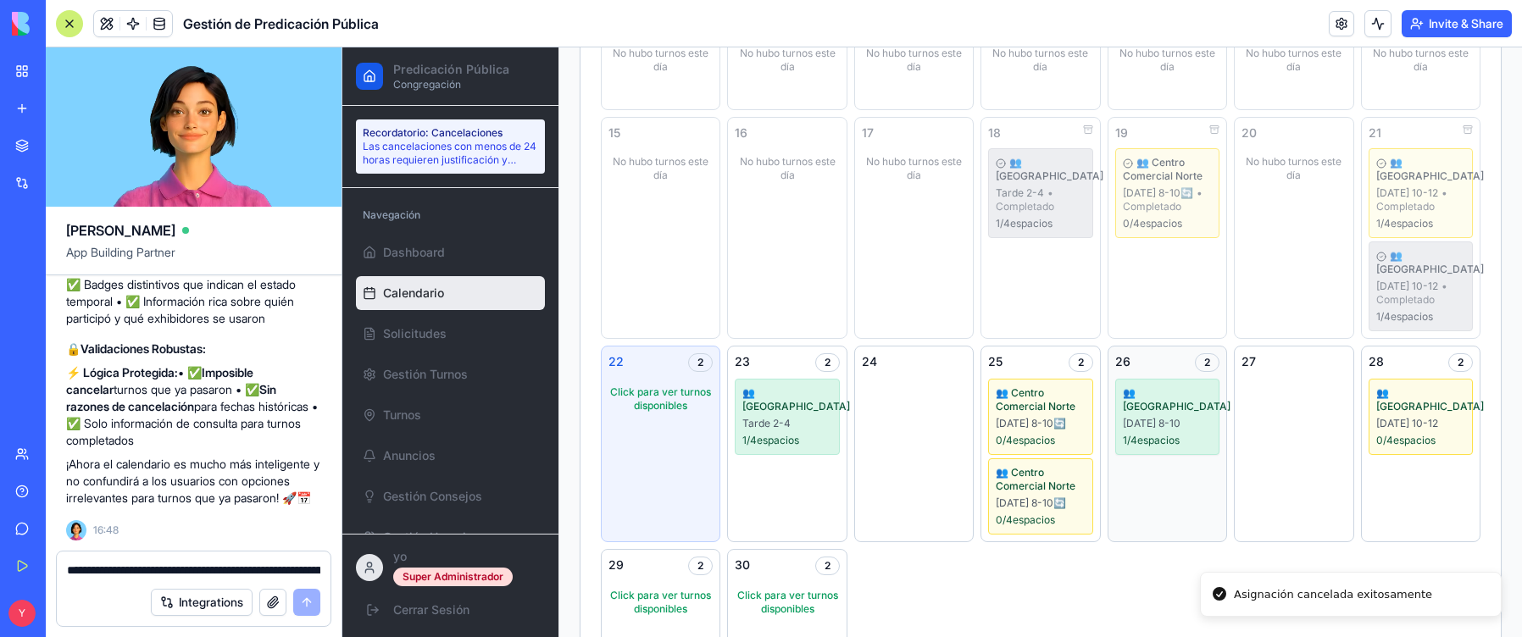
click at [1151, 434] on div "1 / 4 espacios" at bounding box center [1167, 441] width 89 height 14
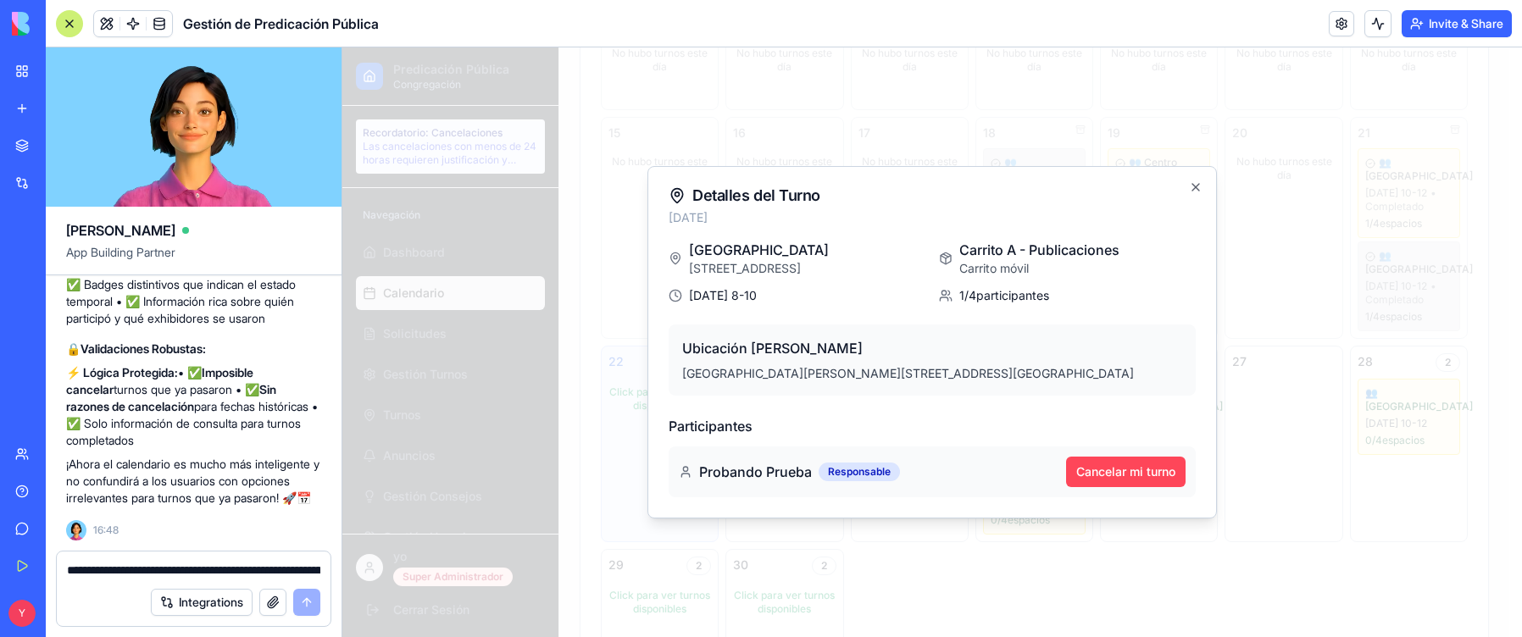
click at [1152, 468] on button "Cancelar mi turno" at bounding box center [1125, 472] width 119 height 30
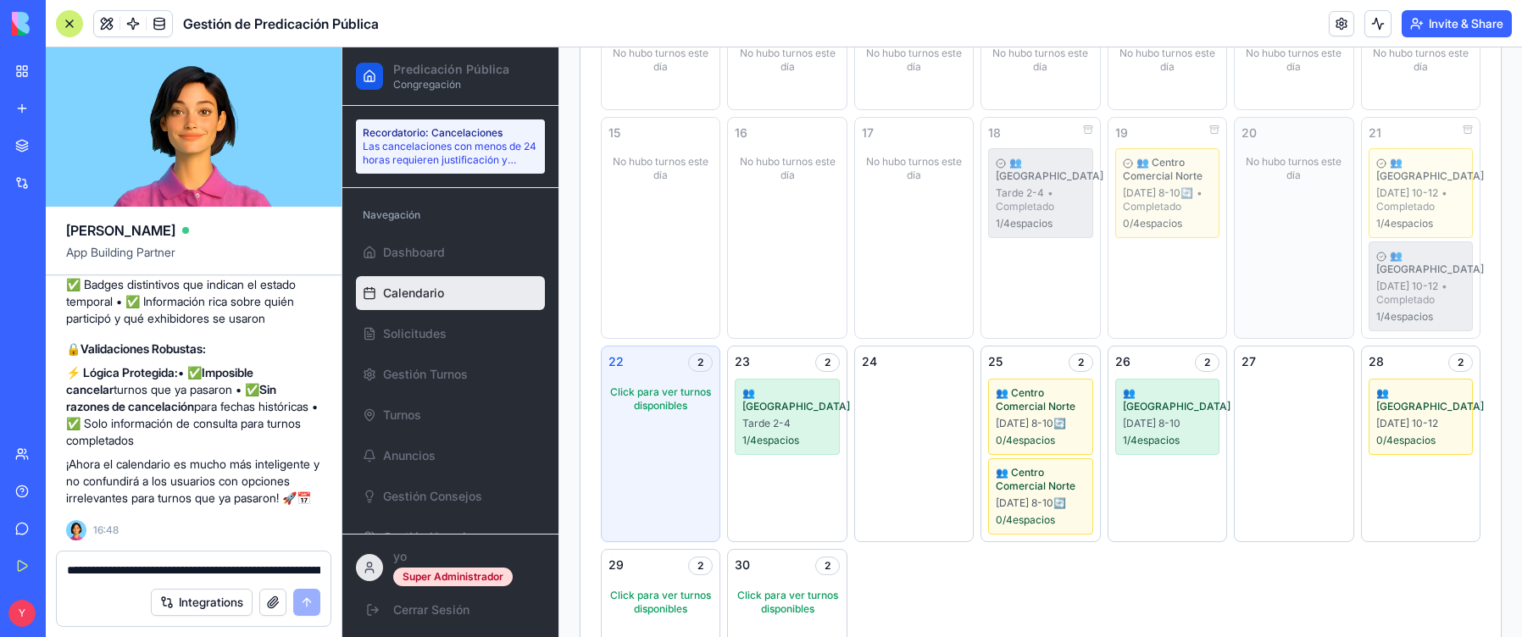
click at [1273, 193] on div "20 No hubo turnos este día" at bounding box center [1292, 228] width 119 height 222
click at [980, 296] on div "18 👥 [GEOGRAPHIC_DATA] 2-4 • Completado 1 / 4 espacios" at bounding box center [1039, 228] width 119 height 222
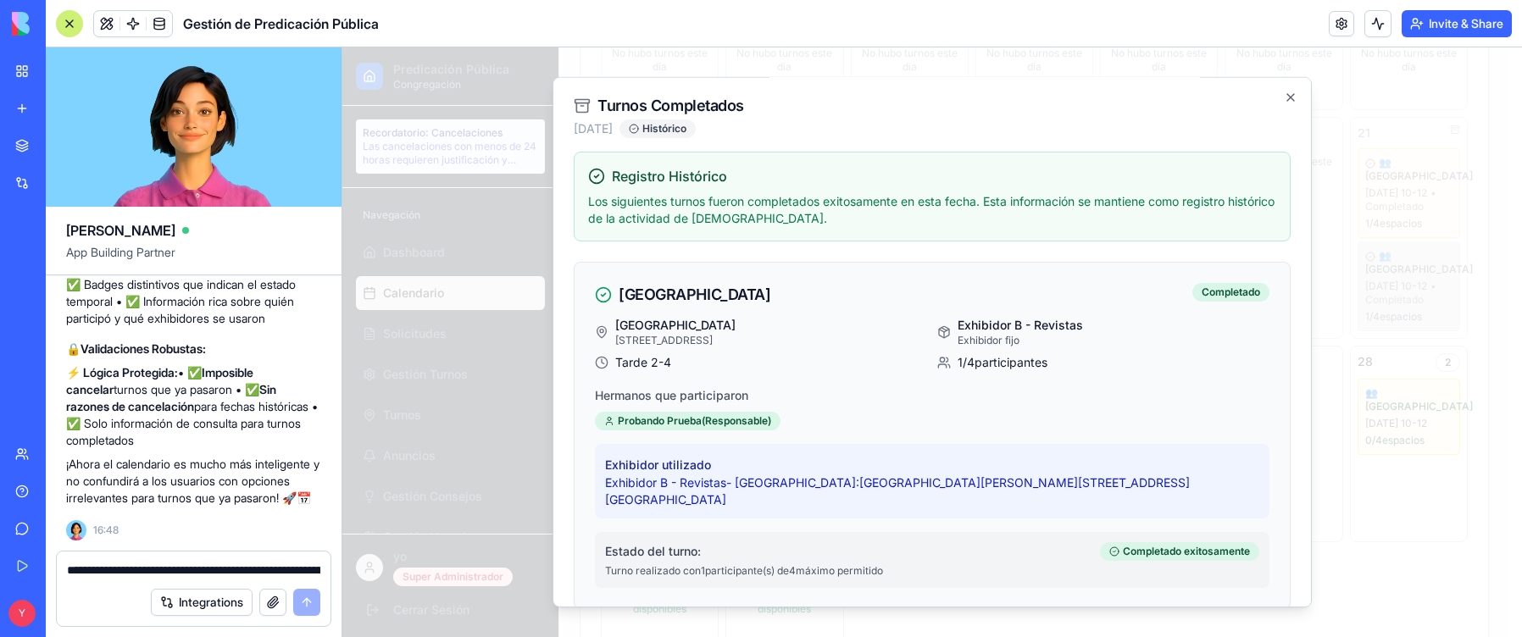
scroll to position [0, 0]
click at [1287, 98] on icon "button" at bounding box center [1290, 98] width 7 height 7
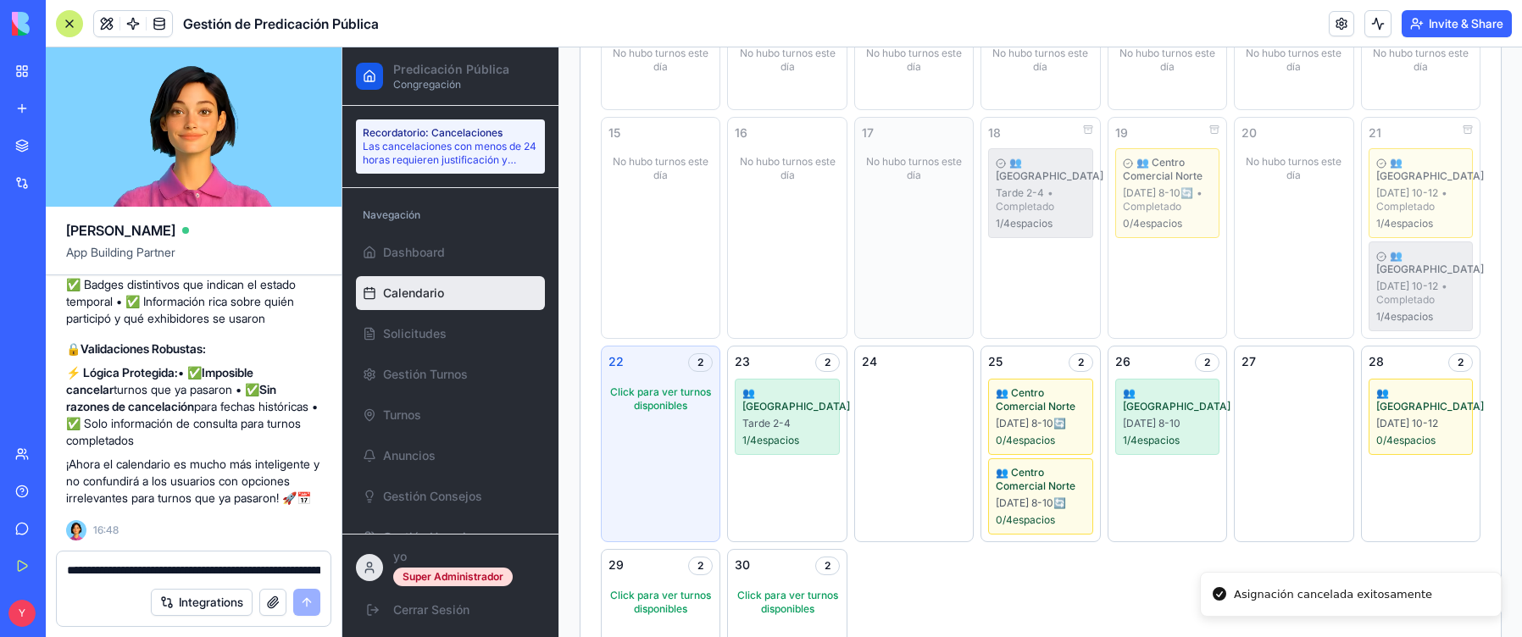
click at [900, 144] on div "17 No hubo turnos este día" at bounding box center [913, 228] width 119 height 222
click at [906, 160] on div "No hubo turnos este día" at bounding box center [914, 168] width 104 height 41
click at [1084, 126] on rect at bounding box center [1088, 127] width 8 height 3
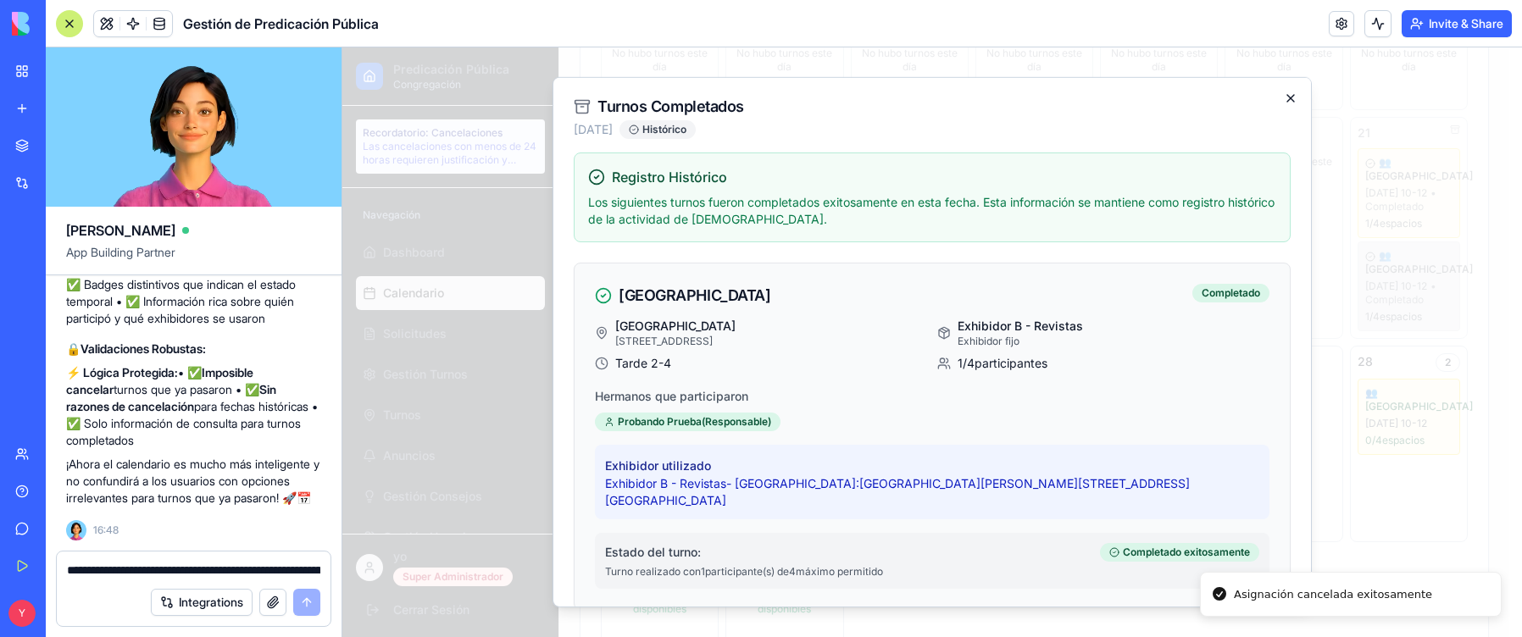
click at [1283, 94] on icon "button" at bounding box center [1290, 98] width 14 height 14
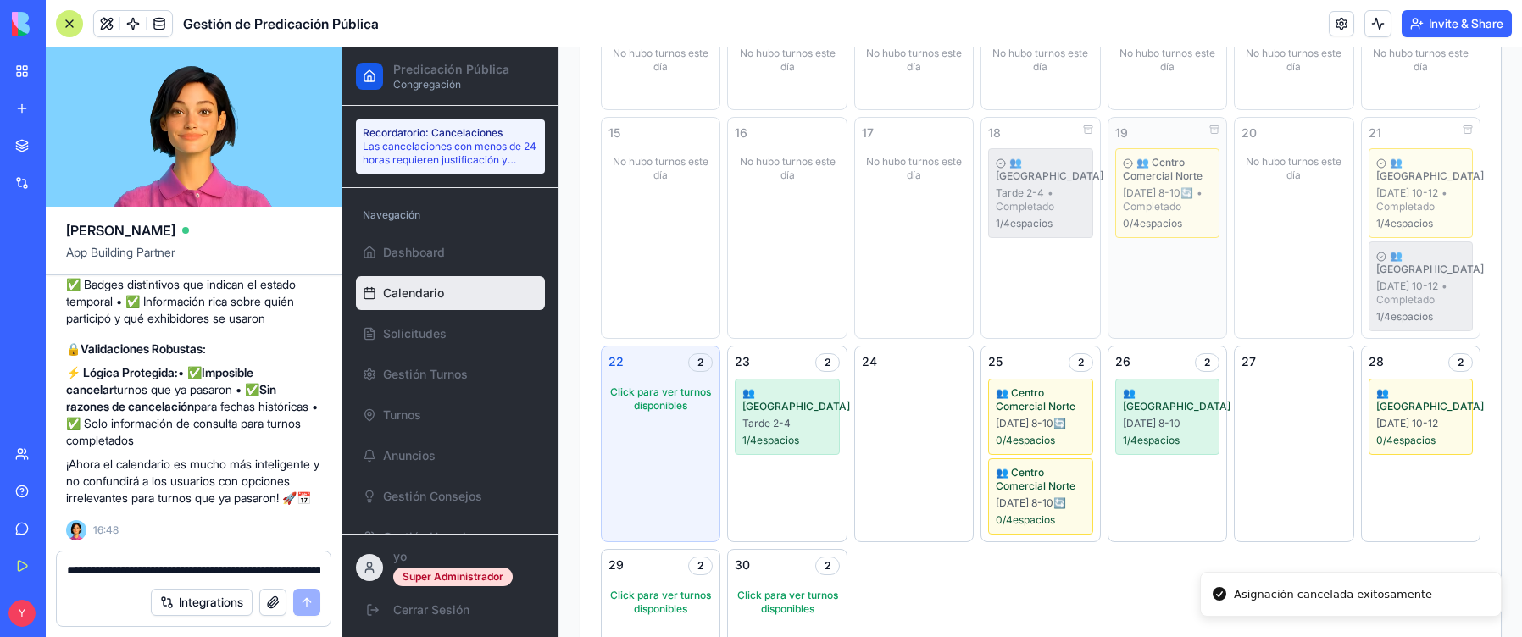
click at [1210, 128] on rect at bounding box center [1214, 127] width 8 height 3
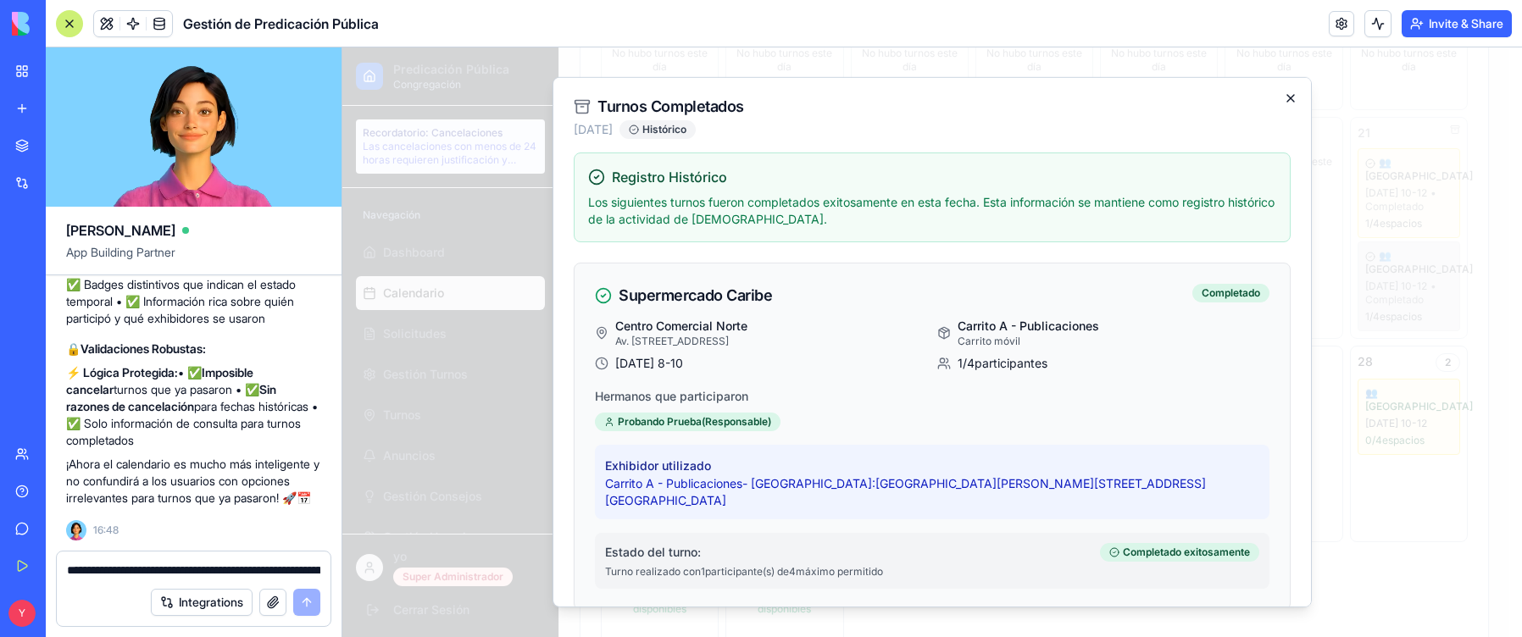
click at [1283, 100] on icon "button" at bounding box center [1290, 98] width 14 height 14
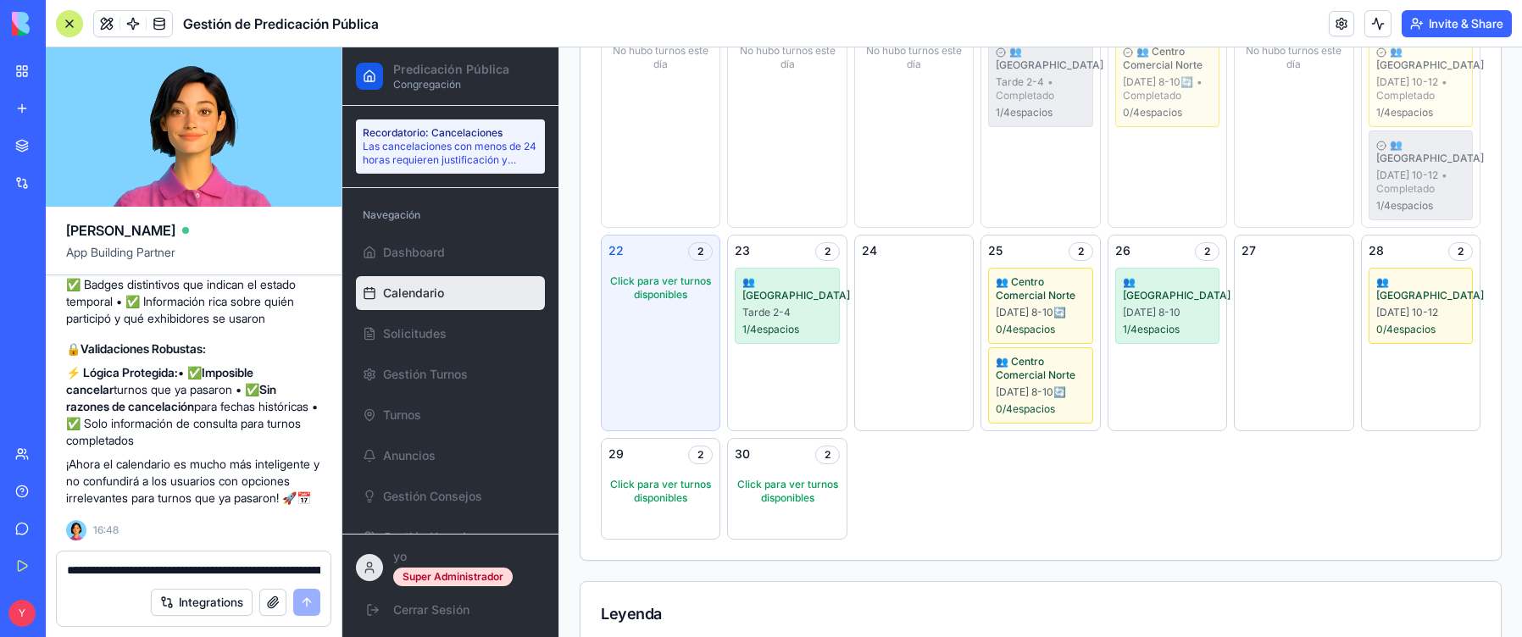
scroll to position [372, 0]
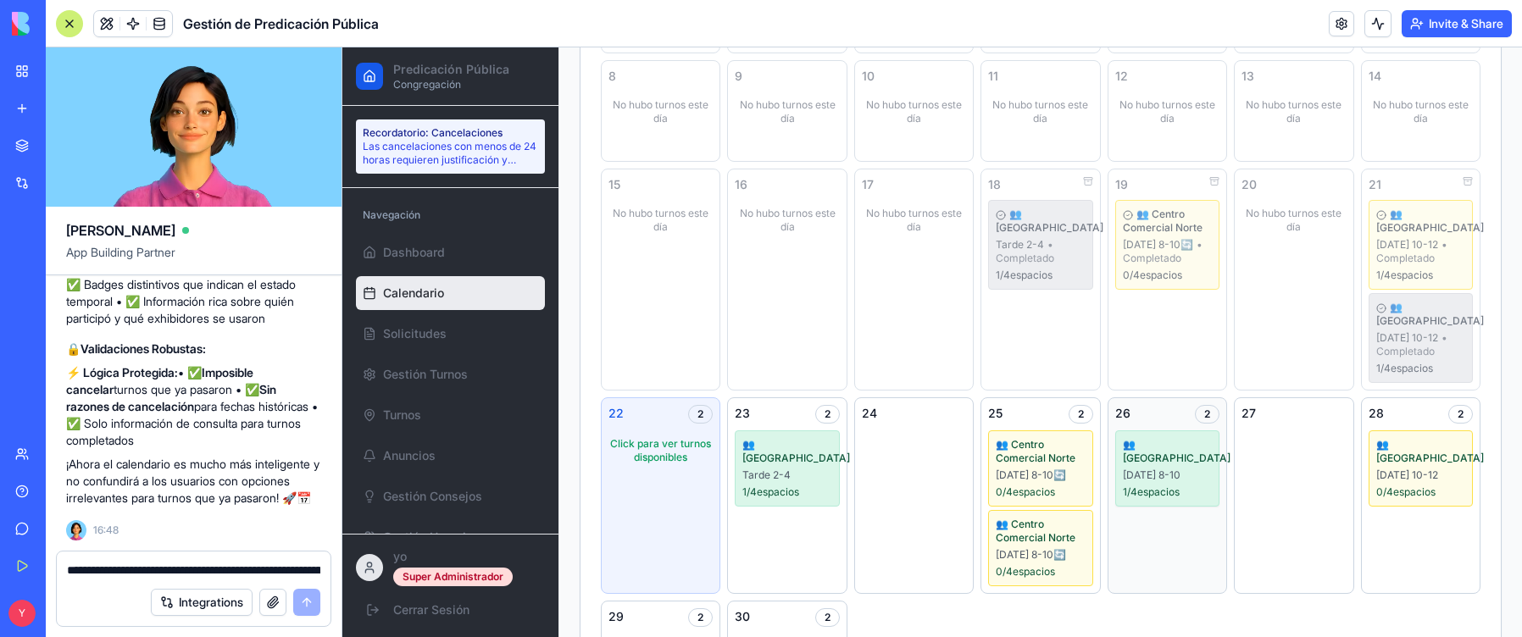
click at [1170, 468] on div "[DATE] 8-10" at bounding box center [1167, 475] width 89 height 14
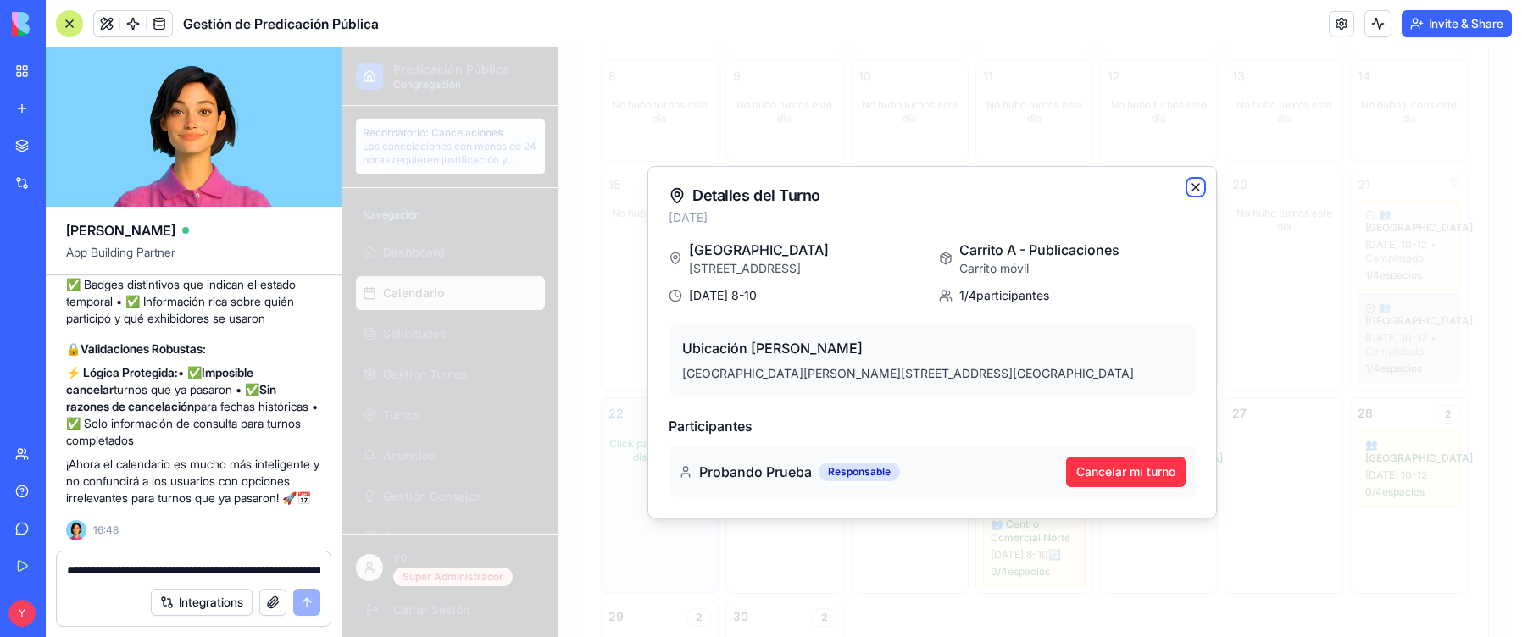
click at [1195, 183] on icon "button" at bounding box center [1196, 187] width 14 height 14
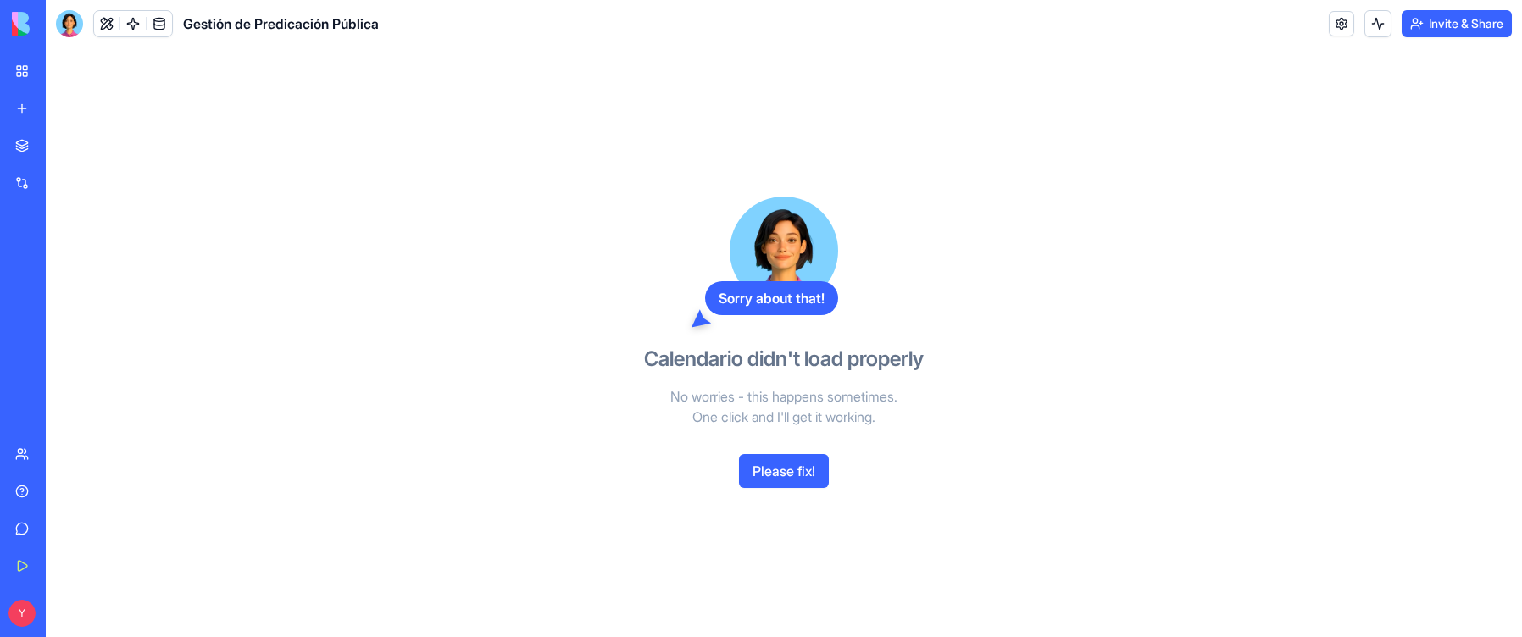
click at [807, 473] on button "Please fix!" at bounding box center [784, 471] width 90 height 34
